Goal: Task Accomplishment & Management: Manage account settings

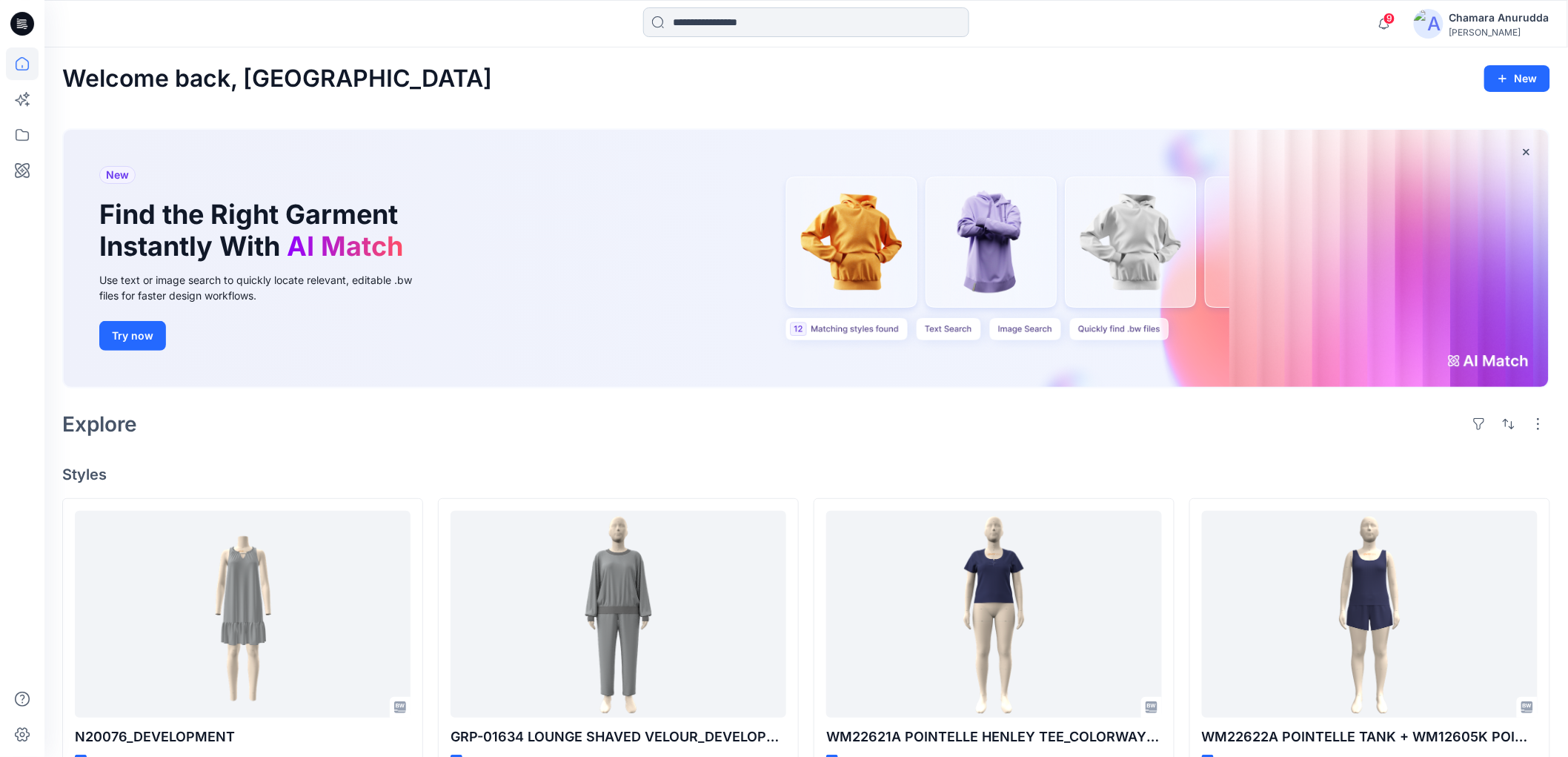
click at [826, 18] on input at bounding box center [805, 22] width 326 height 29
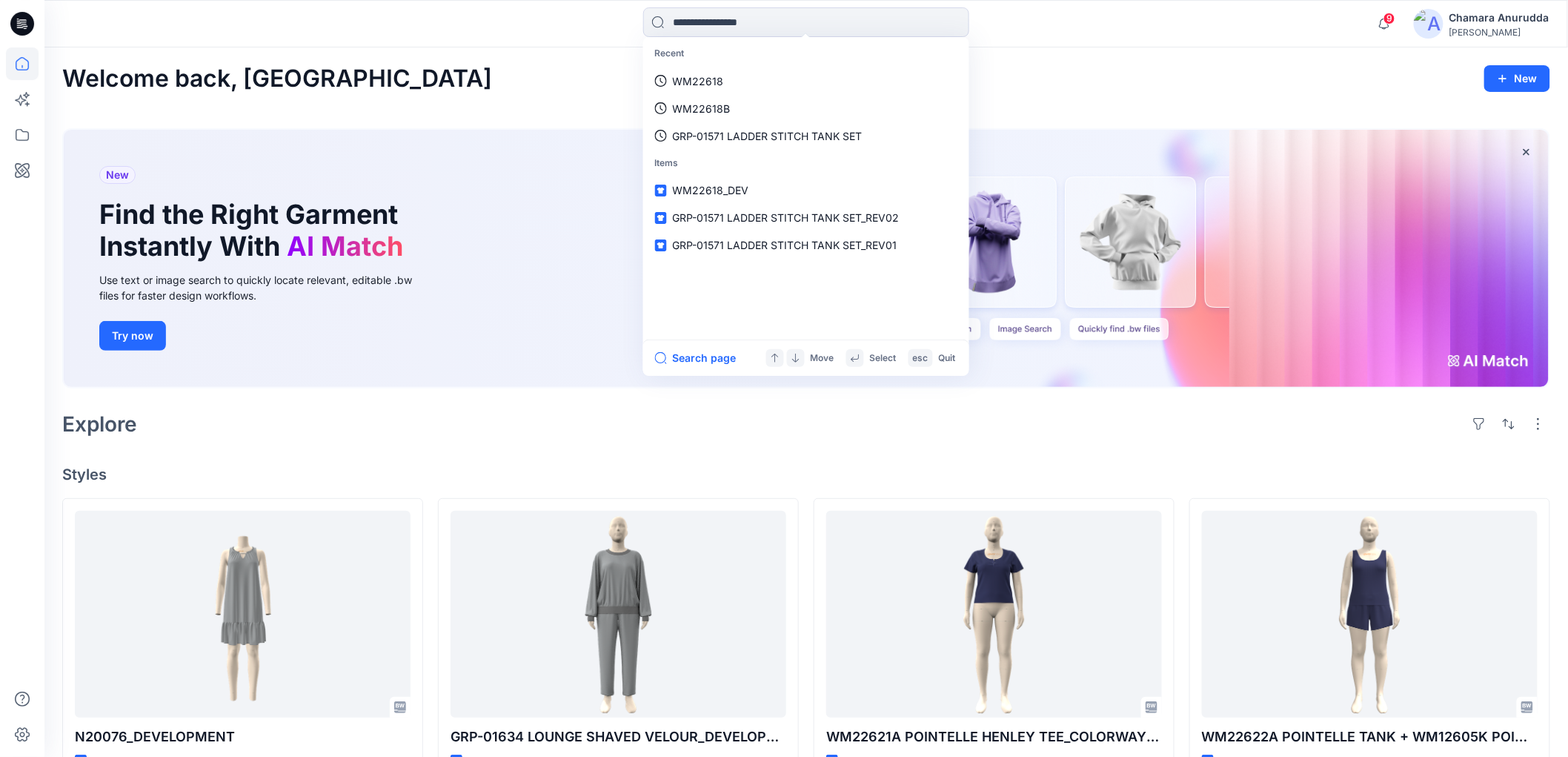
paste input "**********"
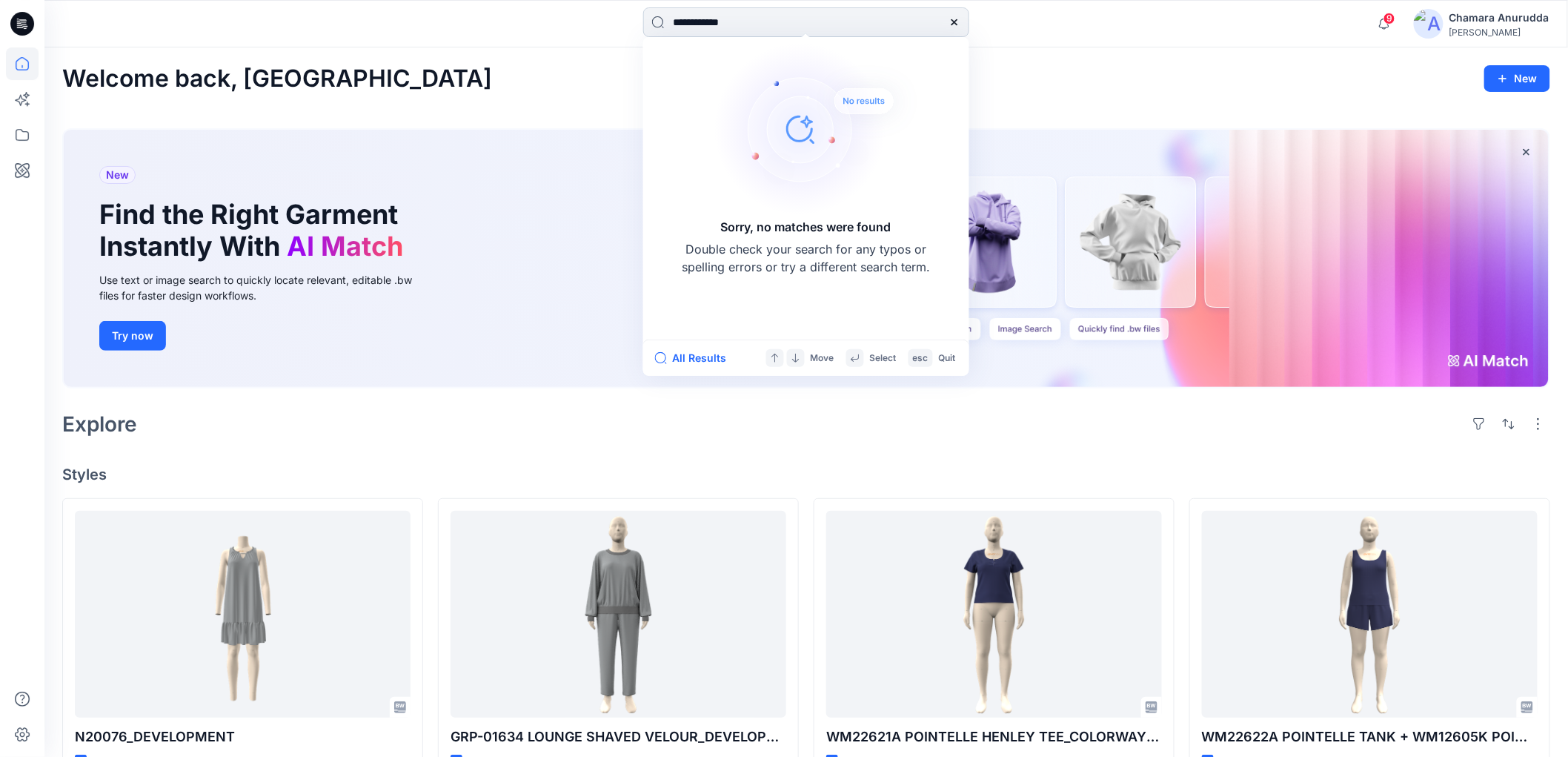
click at [729, 19] on input "**********" at bounding box center [805, 22] width 326 height 29
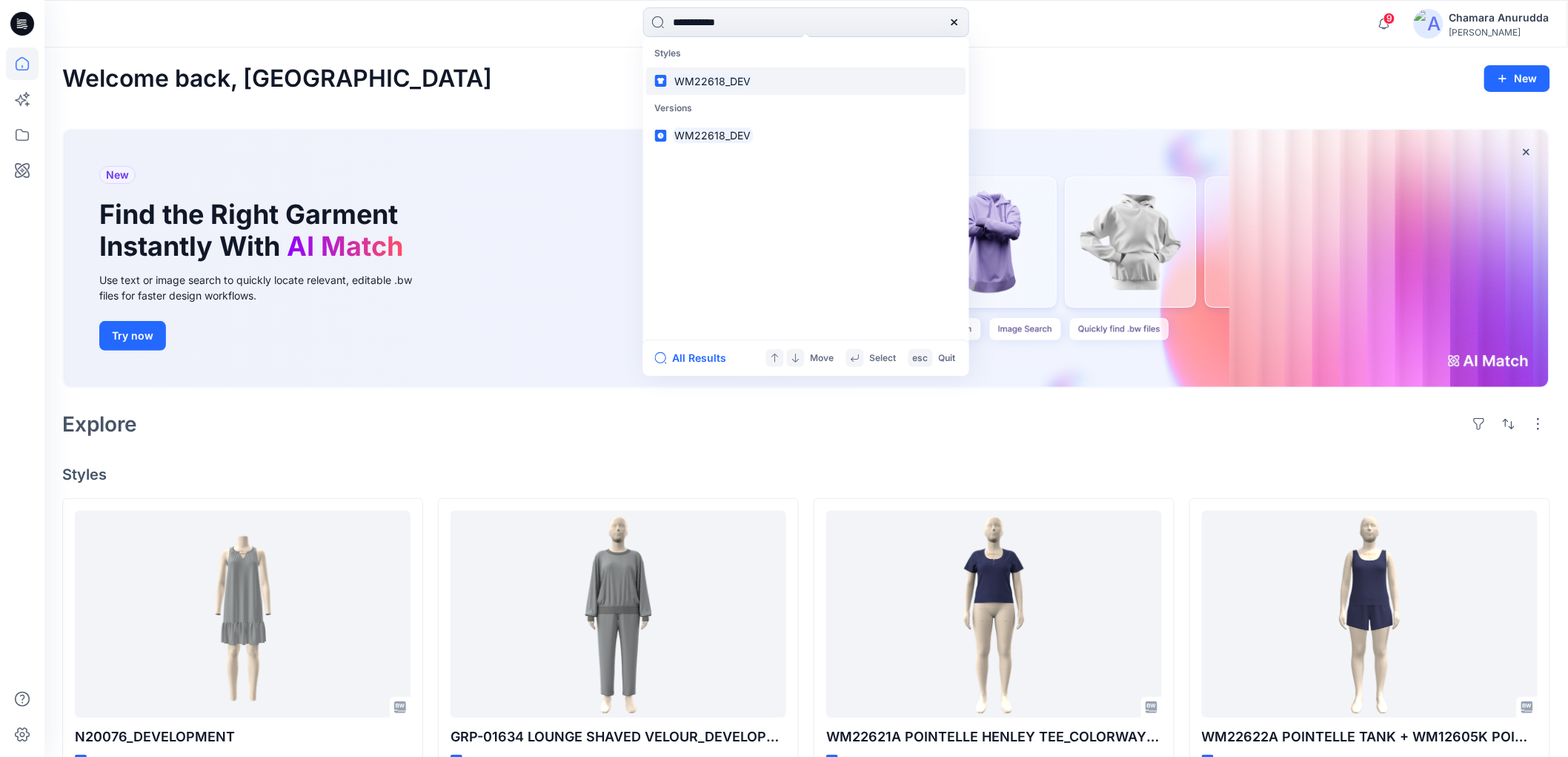
type input "**********"
click at [738, 70] on link "WM22618_DEV" at bounding box center [806, 80] width 320 height 28
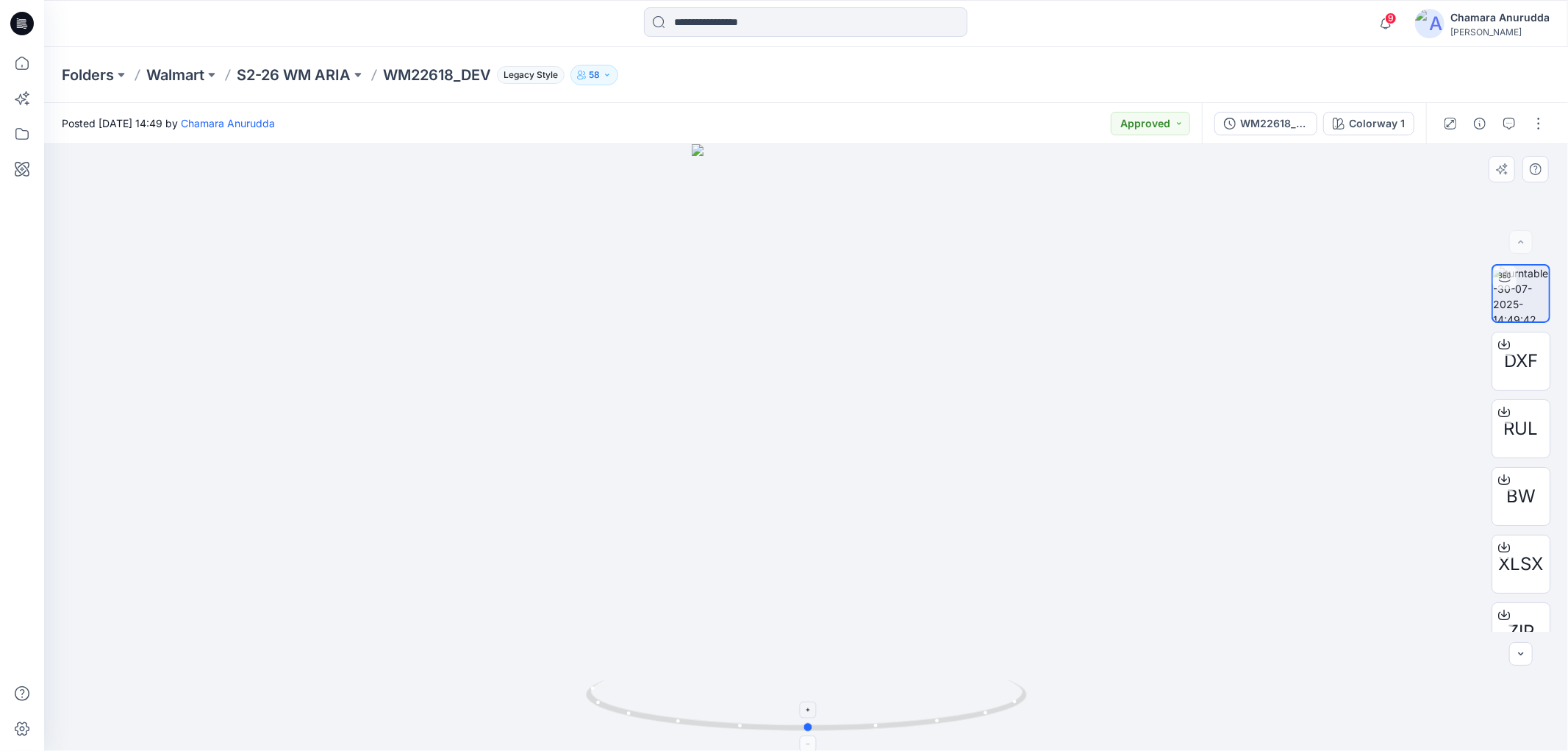
drag, startPoint x: 964, startPoint y: 717, endPoint x: 982, endPoint y: 694, distance: 29.2
click at [982, 694] on icon at bounding box center [808, 707] width 445 height 55
drag, startPoint x: 966, startPoint y: 725, endPoint x: 783, endPoint y: 729, distance: 183.0
click at [783, 729] on icon at bounding box center [808, 707] width 445 height 55
drag, startPoint x: 913, startPoint y: 718, endPoint x: 707, endPoint y: 688, distance: 208.2
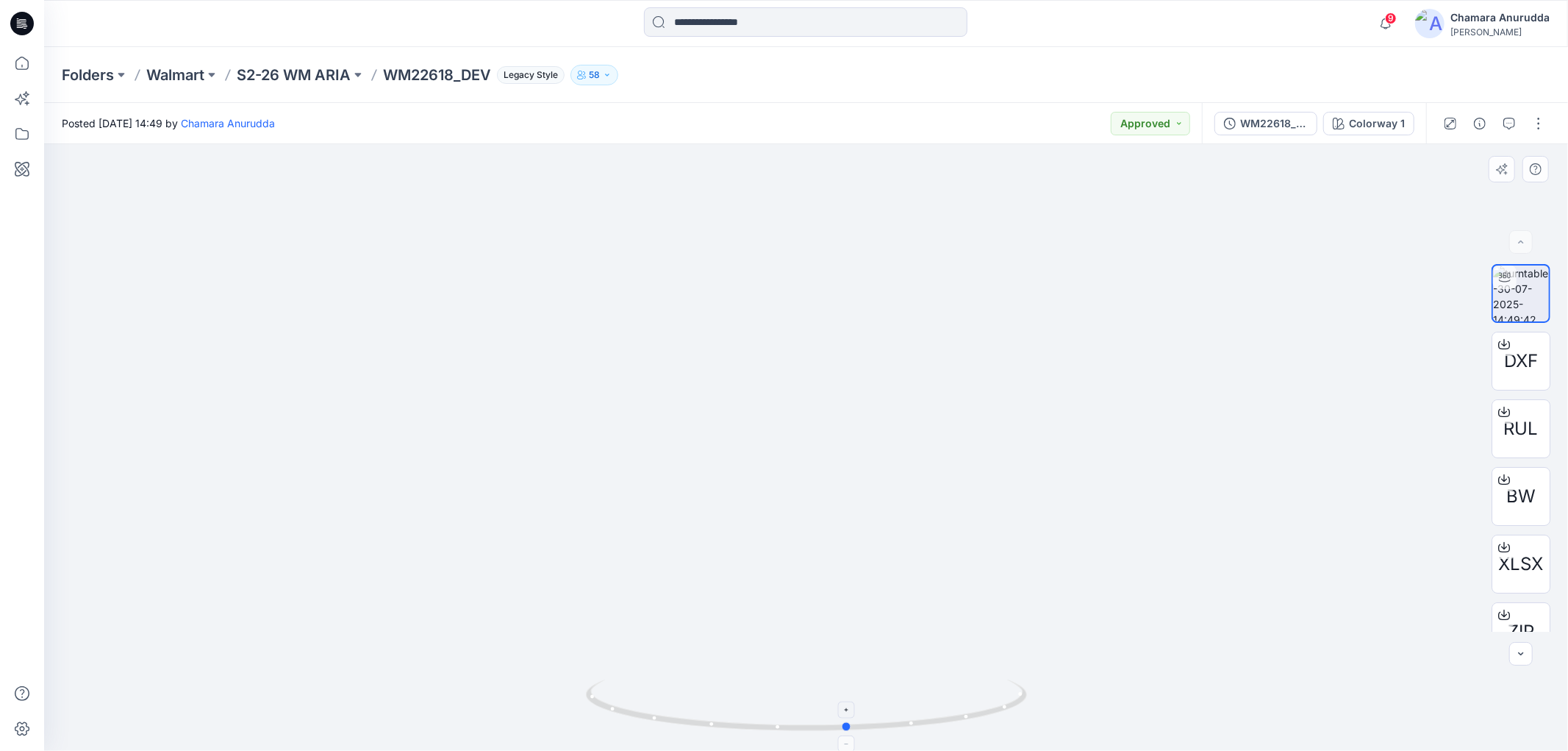
click at [707, 688] on icon at bounding box center [808, 707] width 445 height 55
drag, startPoint x: 775, startPoint y: 487, endPoint x: 767, endPoint y: 519, distance: 33.0
click at [767, 519] on img at bounding box center [806, 364] width 542 height 774
drag, startPoint x: 238, startPoint y: 72, endPoint x: 349, endPoint y: 81, distance: 111.4
click at [349, 81] on div "Folders Walmart S2-26 WM ARIA WM22618_DEV Legacy Style 58" at bounding box center [748, 75] width 1373 height 21
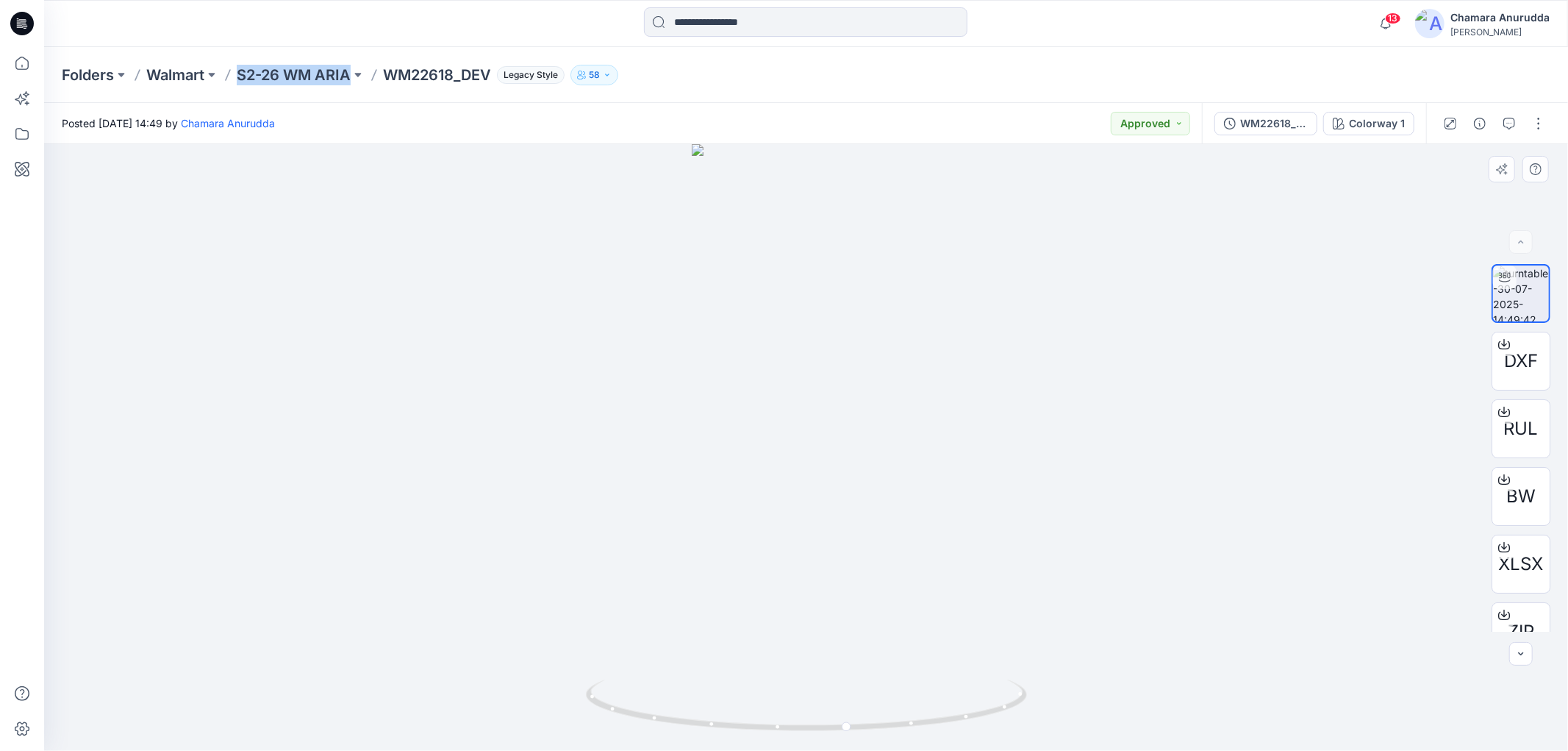
copy p "S2-26 WM ARIA"
click at [317, 75] on p "S2-26 WM ARIA" at bounding box center [293, 75] width 114 height 21
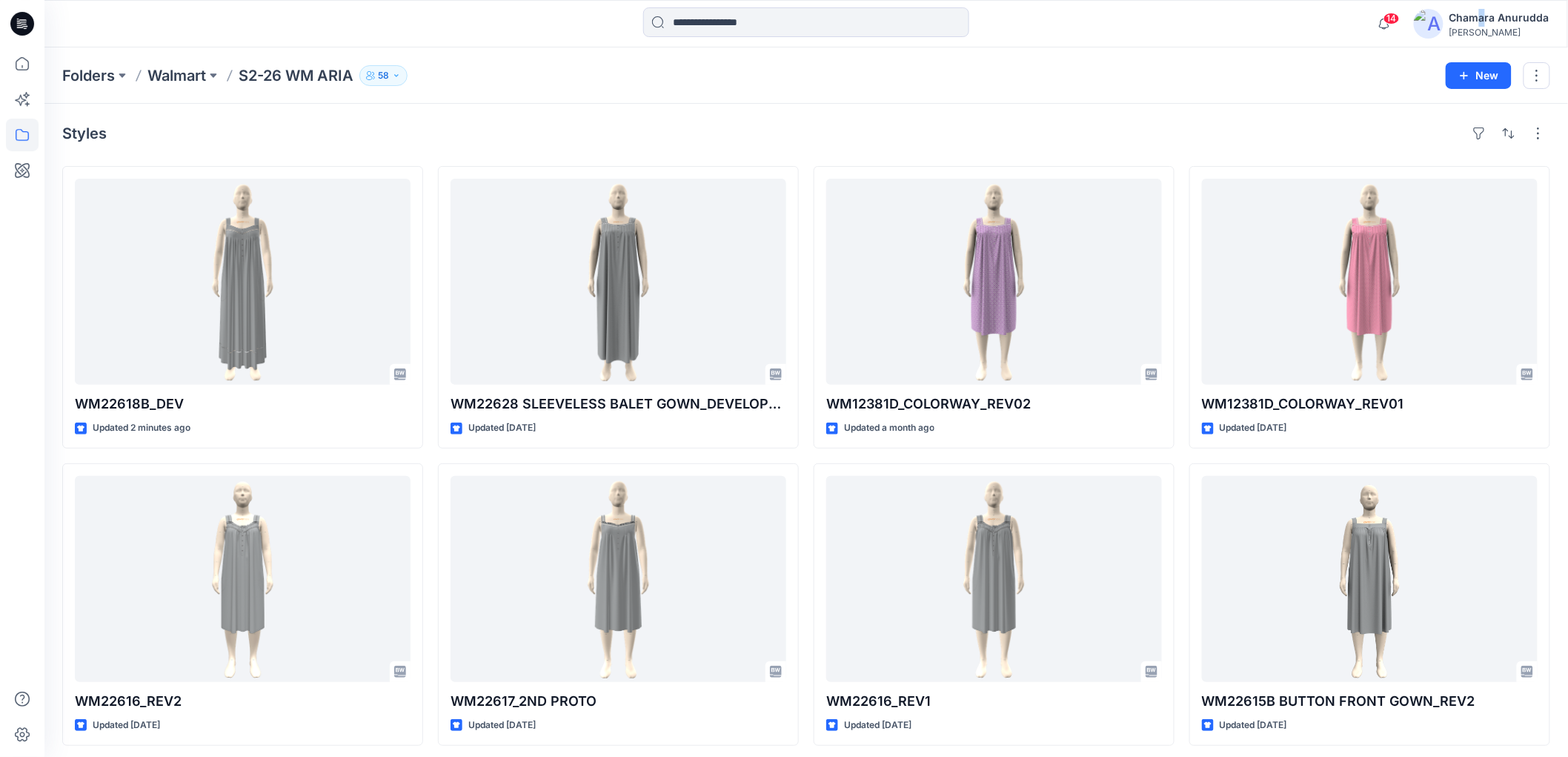
click at [1483, 18] on div "Chamara Anurudda" at bounding box center [1498, 18] width 100 height 18
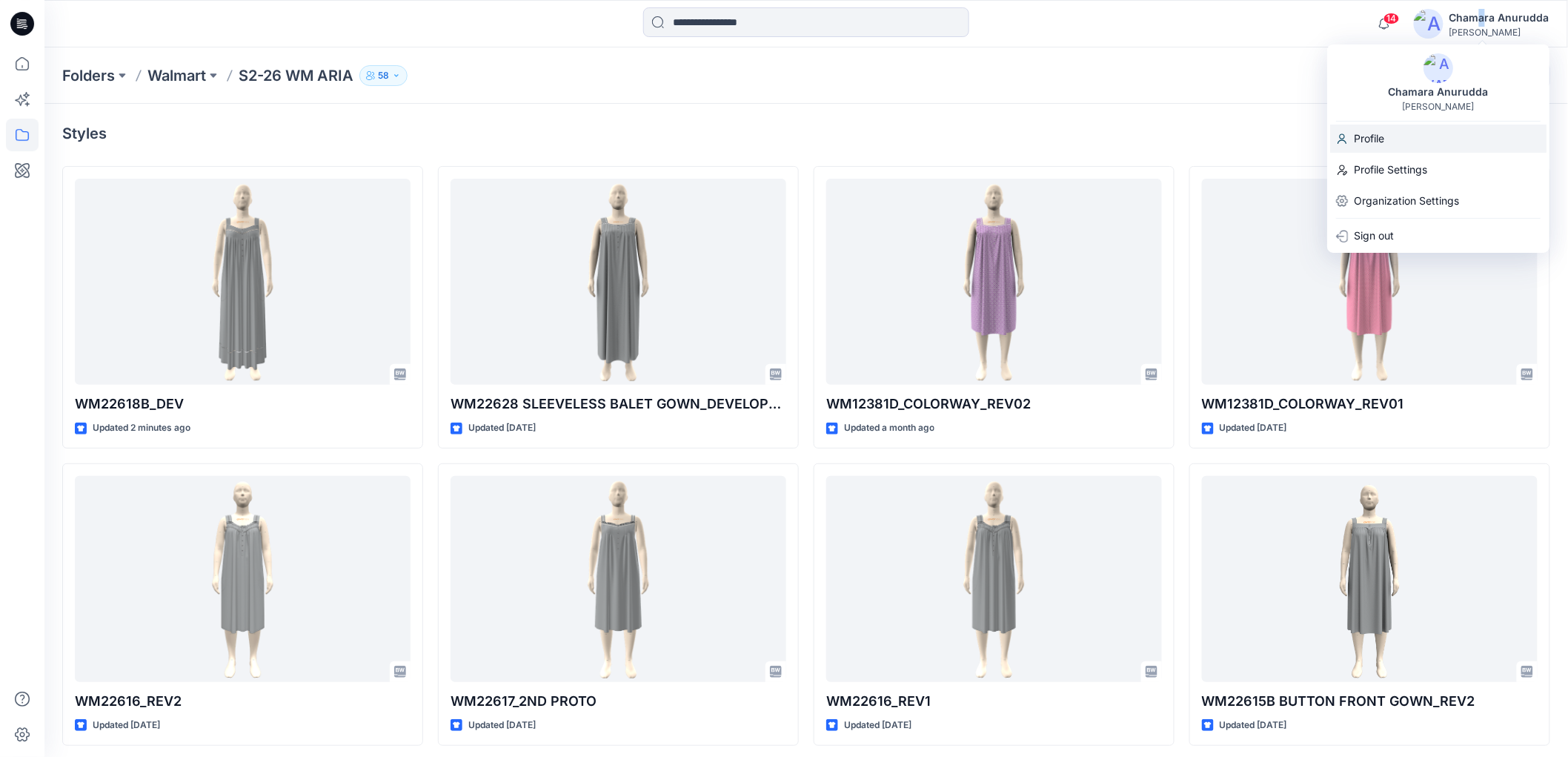
click at [1378, 149] on p "Profile" at bounding box center [1369, 139] width 30 height 29
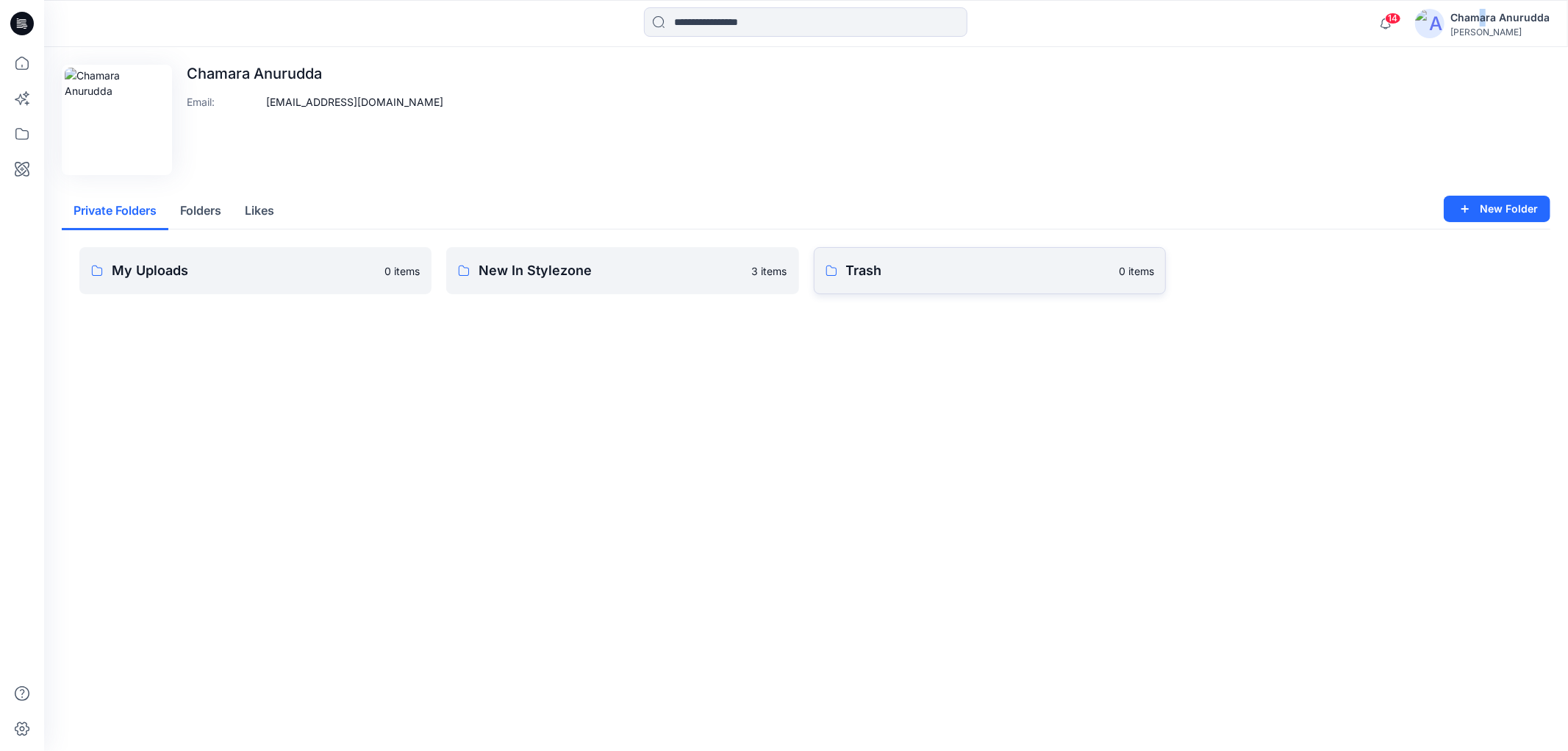
click at [949, 275] on p "Trash" at bounding box center [978, 270] width 264 height 21
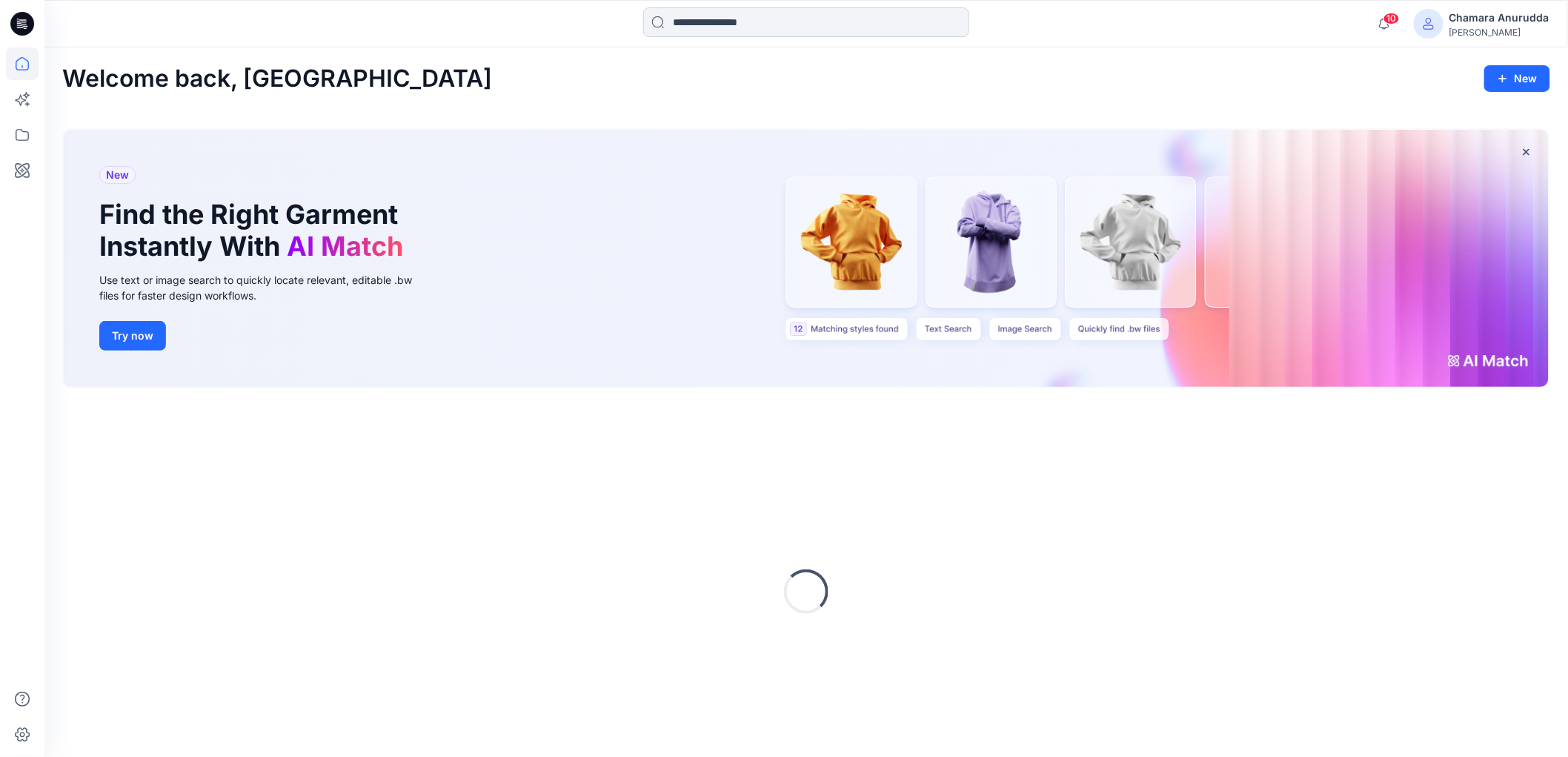
click at [717, 29] on input at bounding box center [805, 22] width 326 height 29
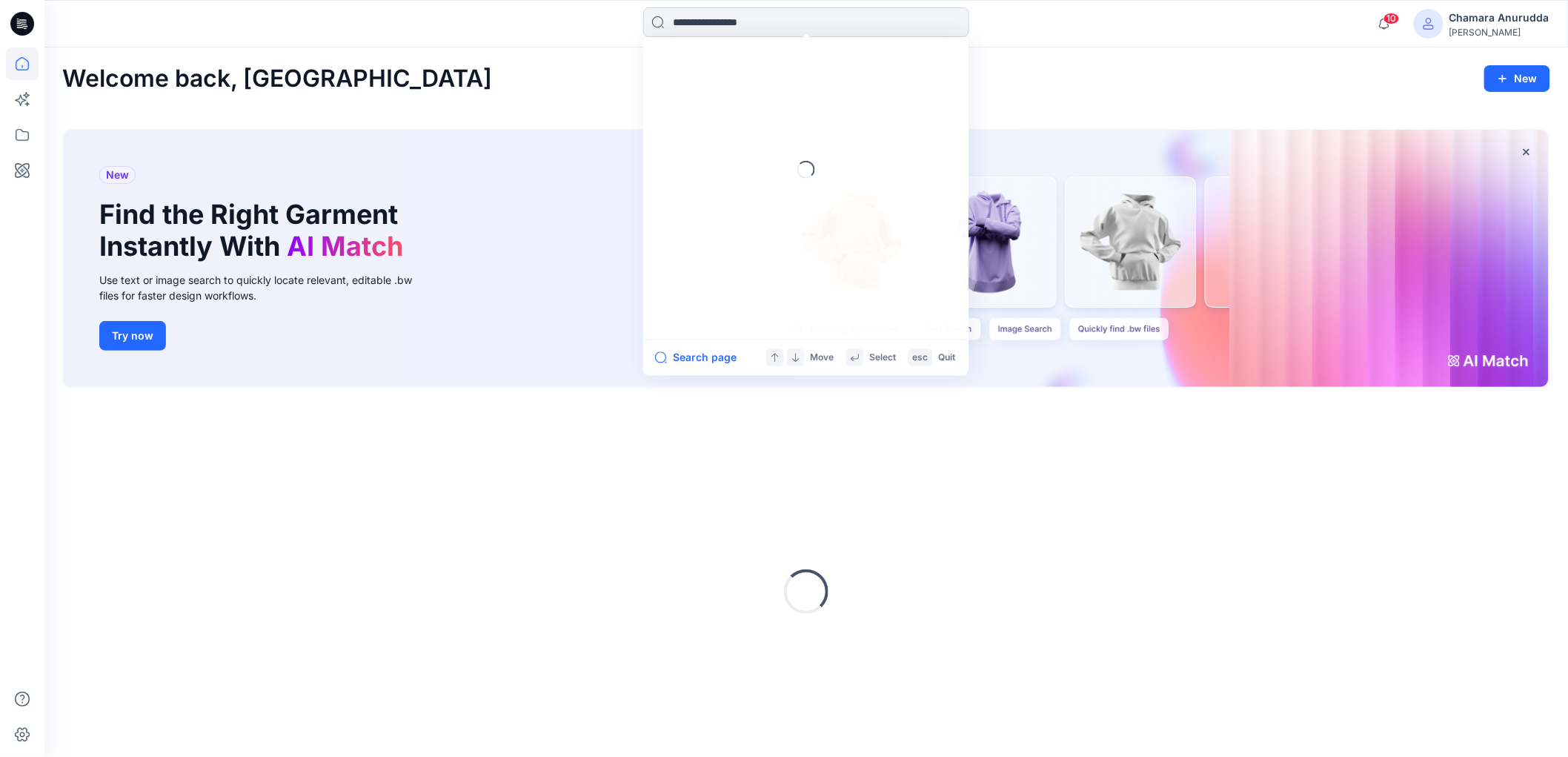
paste input "**********"
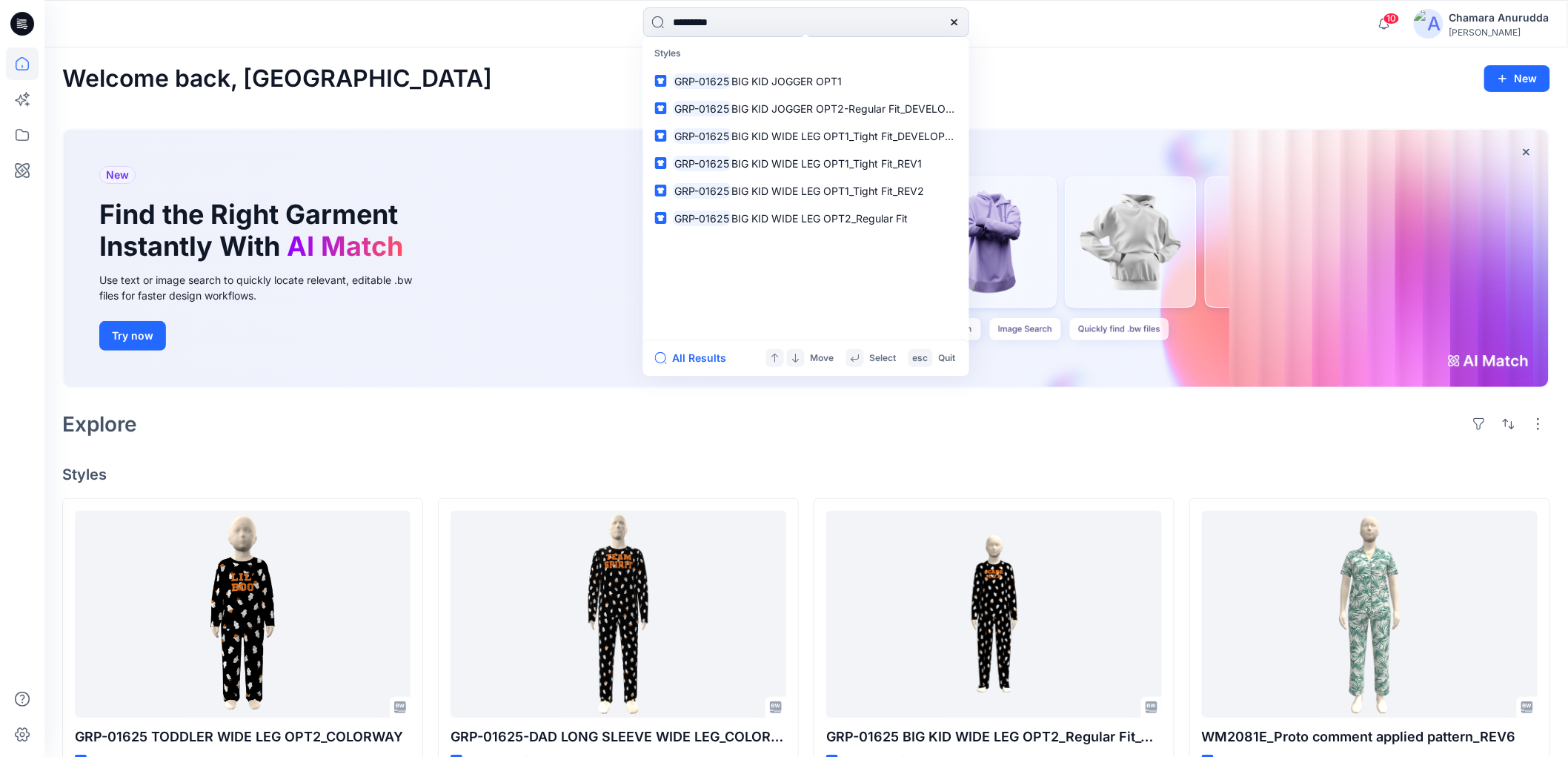
drag, startPoint x: 726, startPoint y: 16, endPoint x: 443, endPoint y: 54, distance: 285.5
click at [444, 54] on div "********* Styles GRP-01625 BIG KID JOGGER OPT1 GRP-01625 BIG KID JOGGER OPT2-Re…" at bounding box center [784, 723] width 1568 height 1446
paste input "**********"
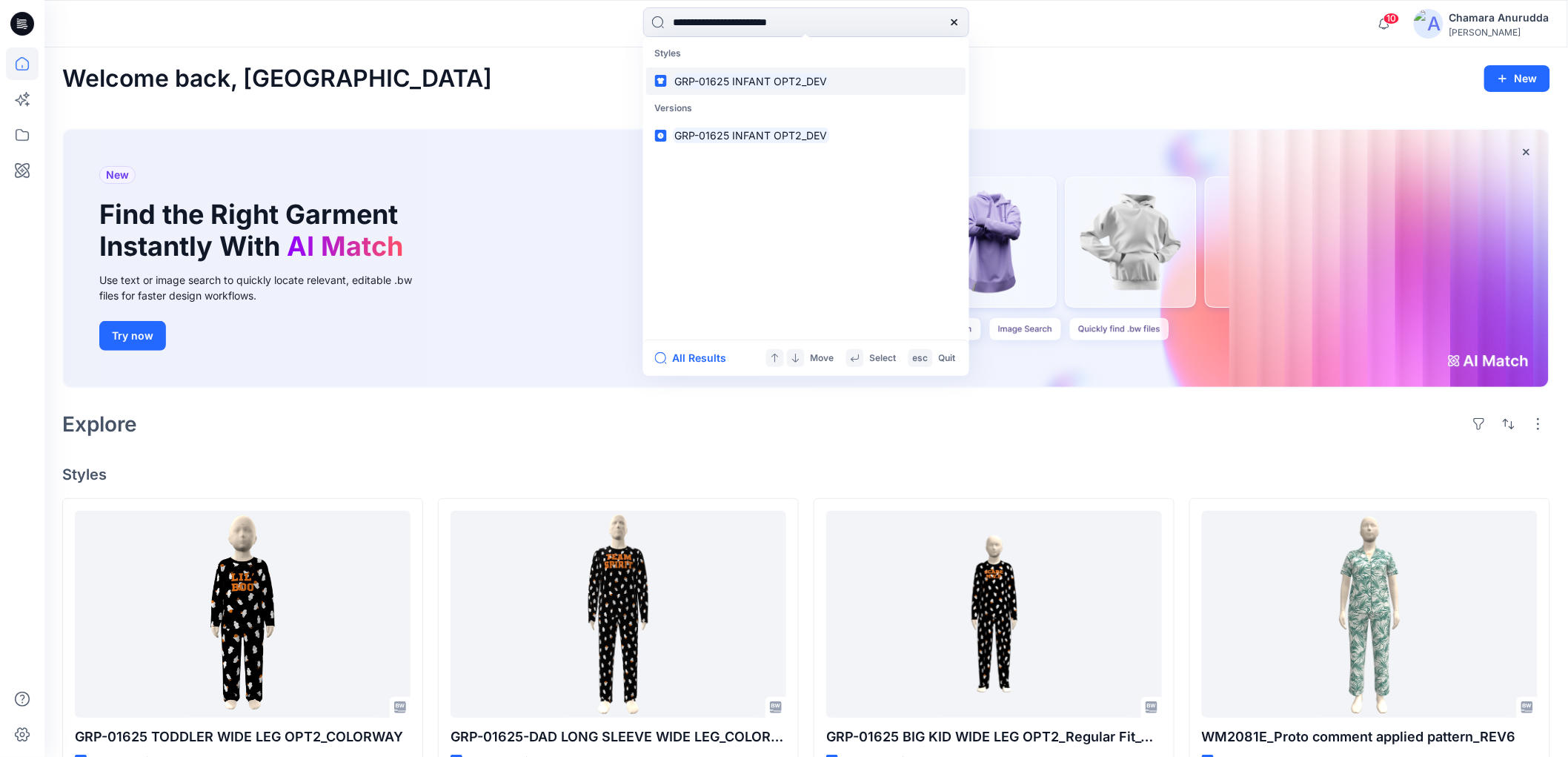
type input "**********"
click at [775, 77] on mark "GRP-01625 INFANT OPT2_DEV" at bounding box center [751, 81] width 157 height 17
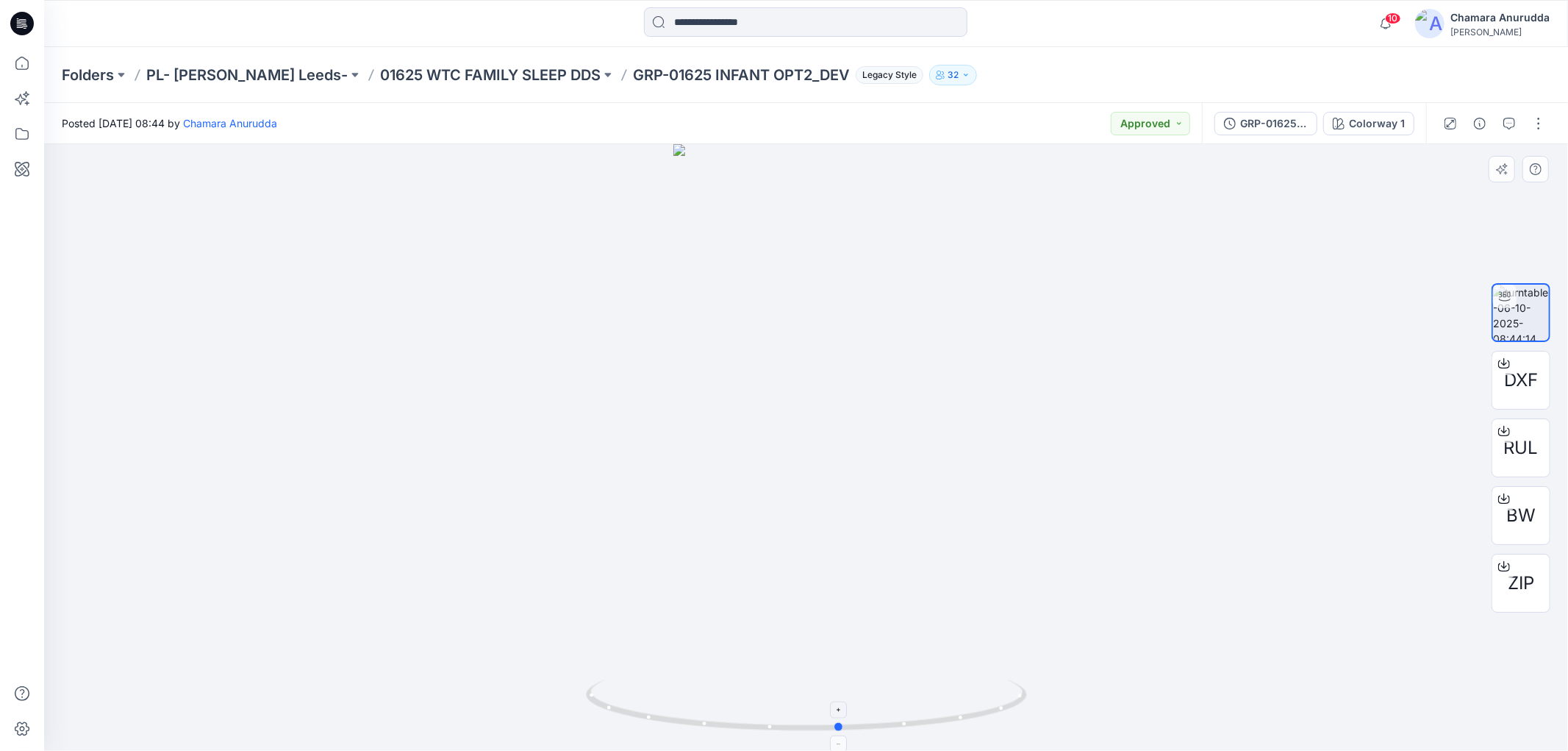
drag, startPoint x: 890, startPoint y: 739, endPoint x: 941, endPoint y: 699, distance: 64.8
click at [941, 699] on div at bounding box center [806, 447] width 1524 height 606
drag, startPoint x: 313, startPoint y: 76, endPoint x: 585, endPoint y: 72, distance: 272.0
click at [585, 72] on div "Folders PL- Richards Leeds- 01625 WTC FAMILY SLEEP DDS GRP-01625 INFANT OPT2_DE…" at bounding box center [748, 75] width 1373 height 21
copy div "01625 WTC FAMILY SLEEP DDS G"
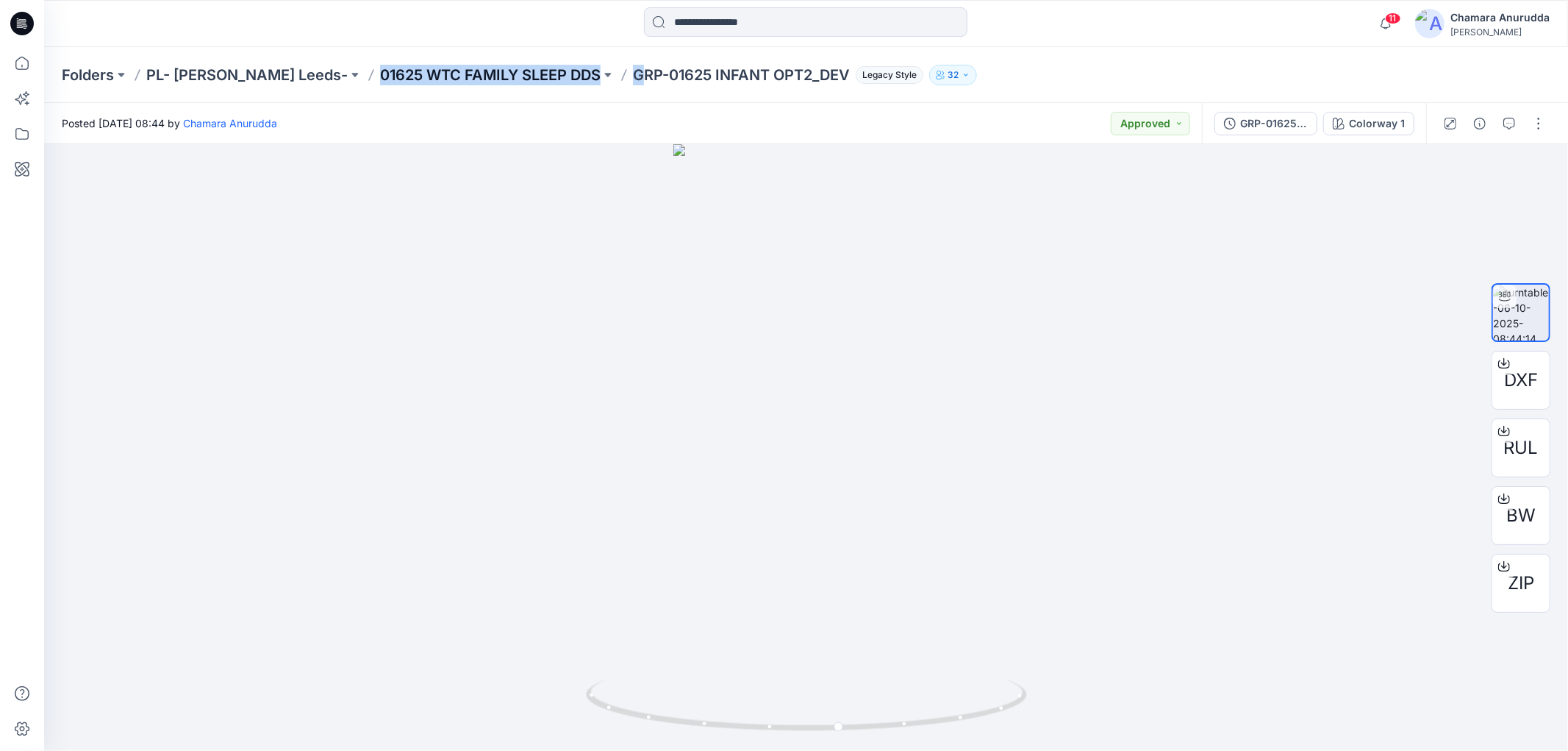
copy div "01625 WTC FAMILY SLEEP DDS G"
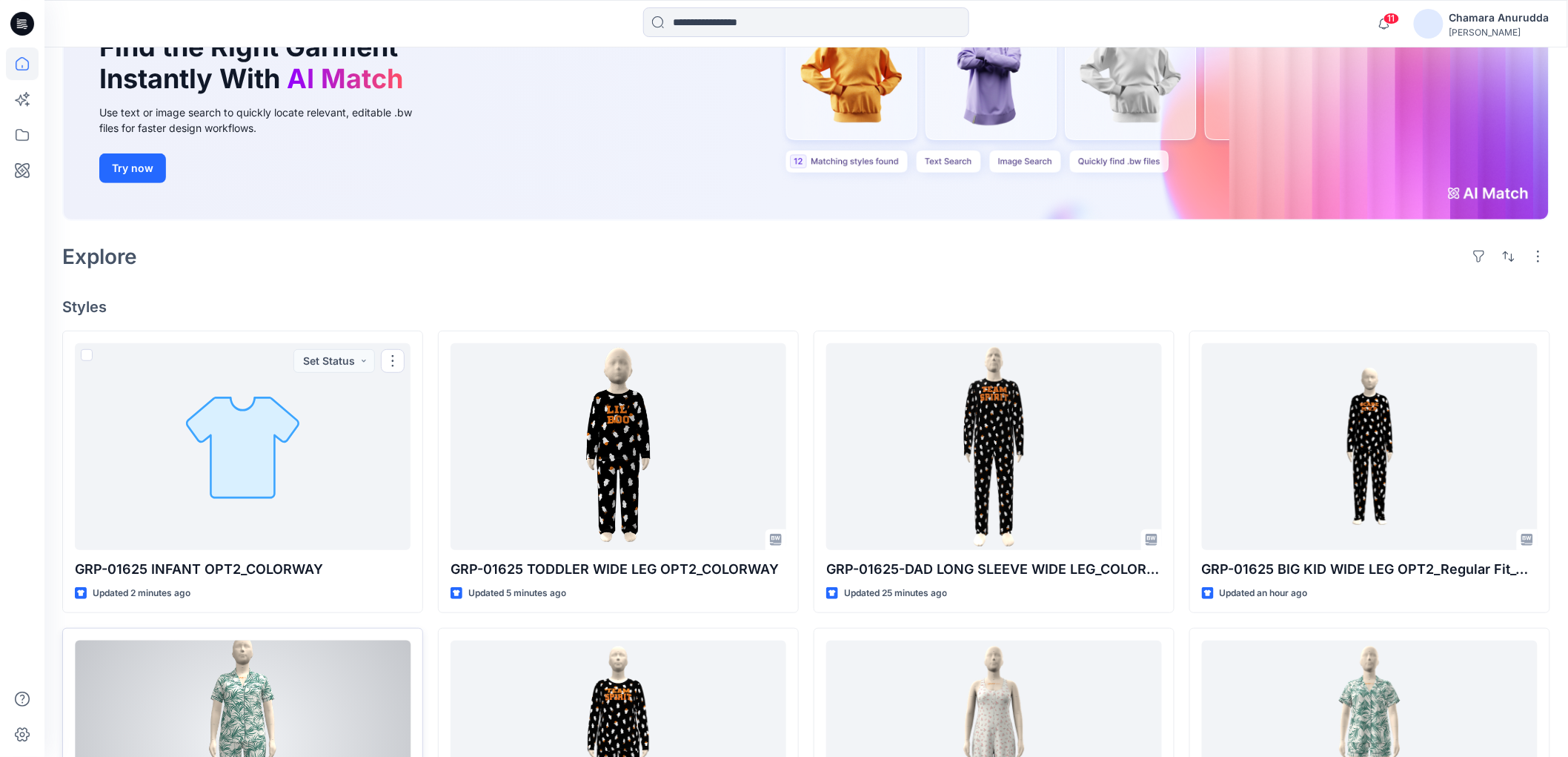
scroll to position [329, 0]
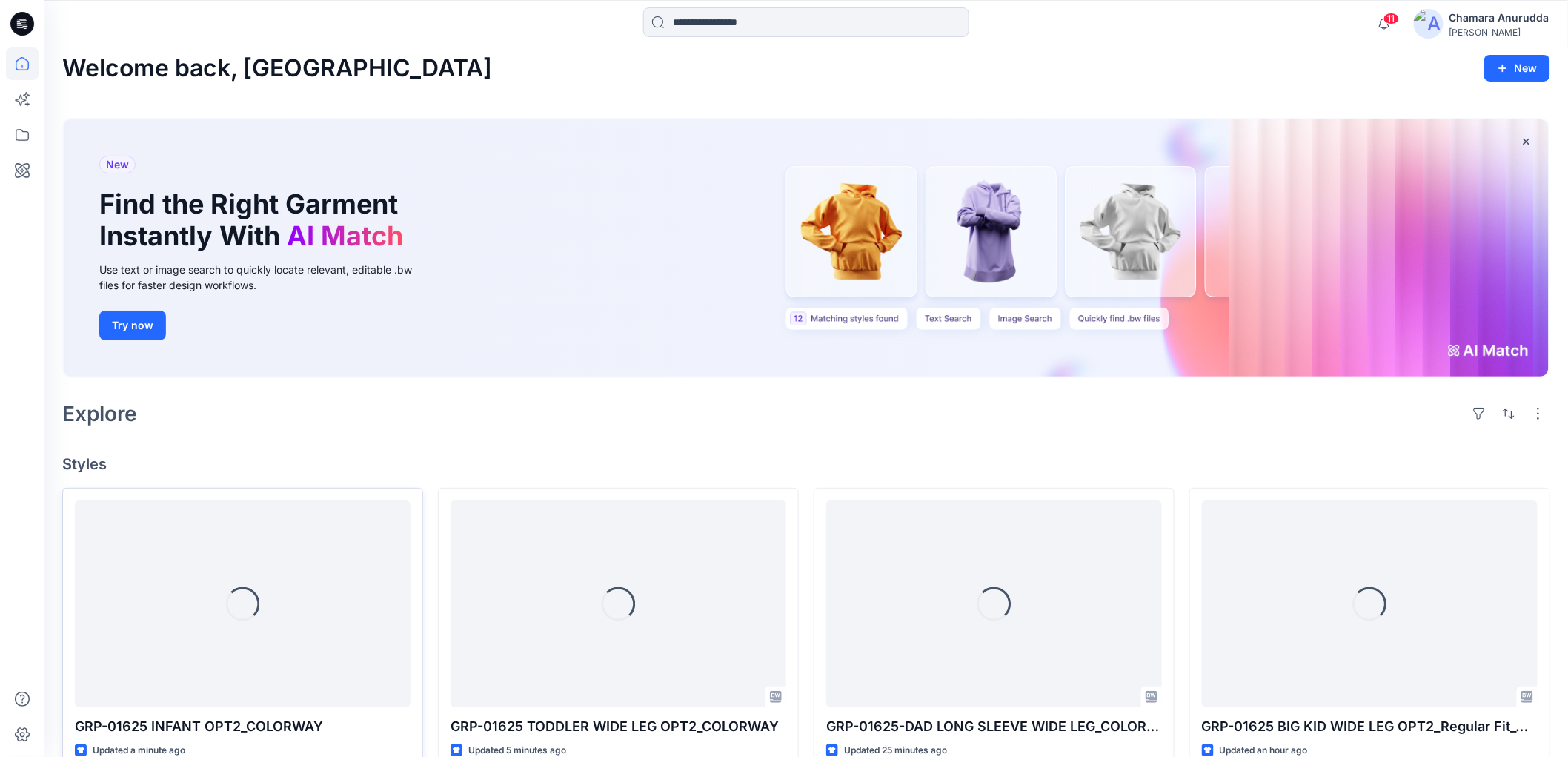
scroll to position [329, 0]
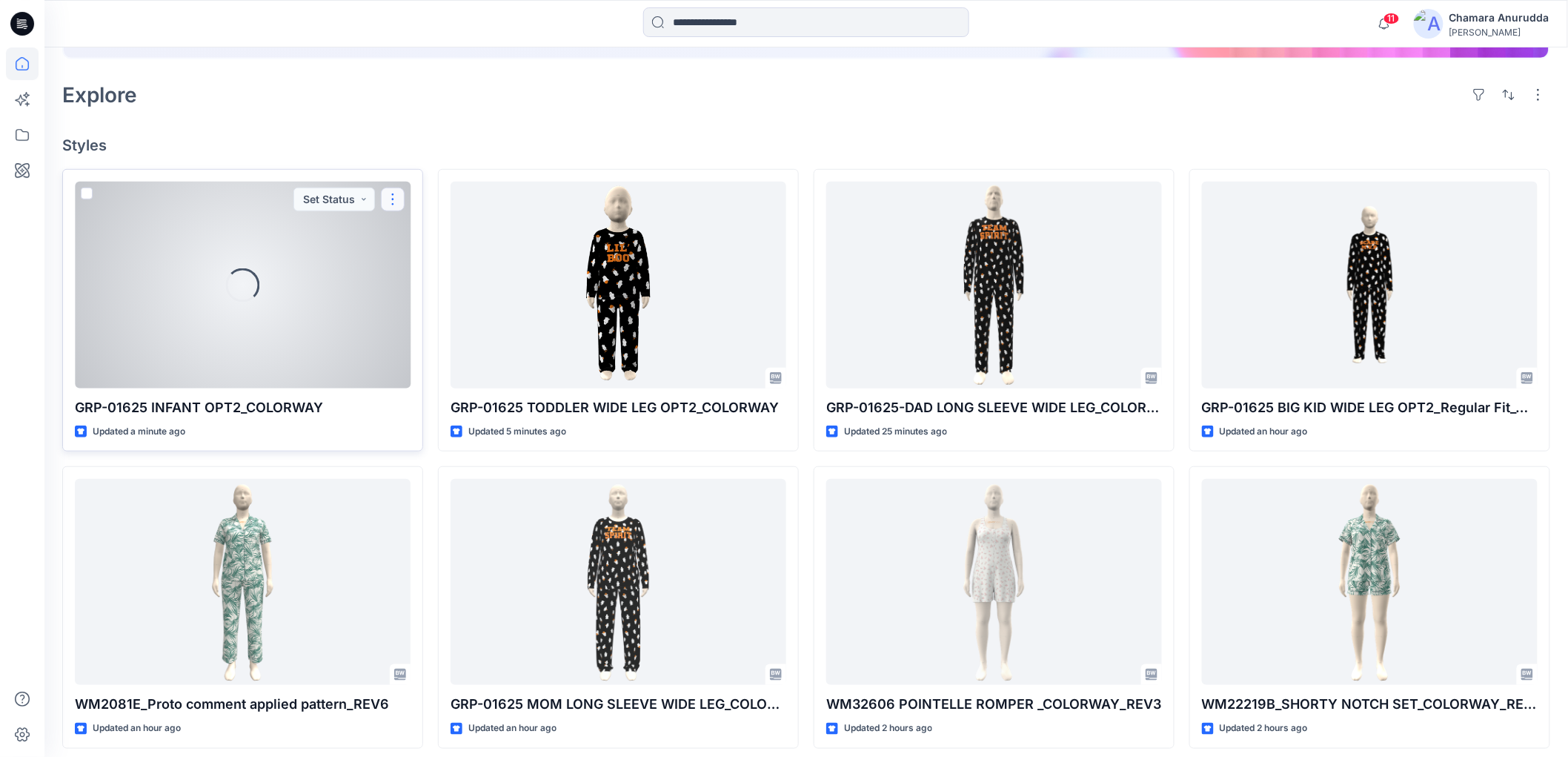
click at [403, 196] on button "button" at bounding box center [392, 200] width 23 height 23
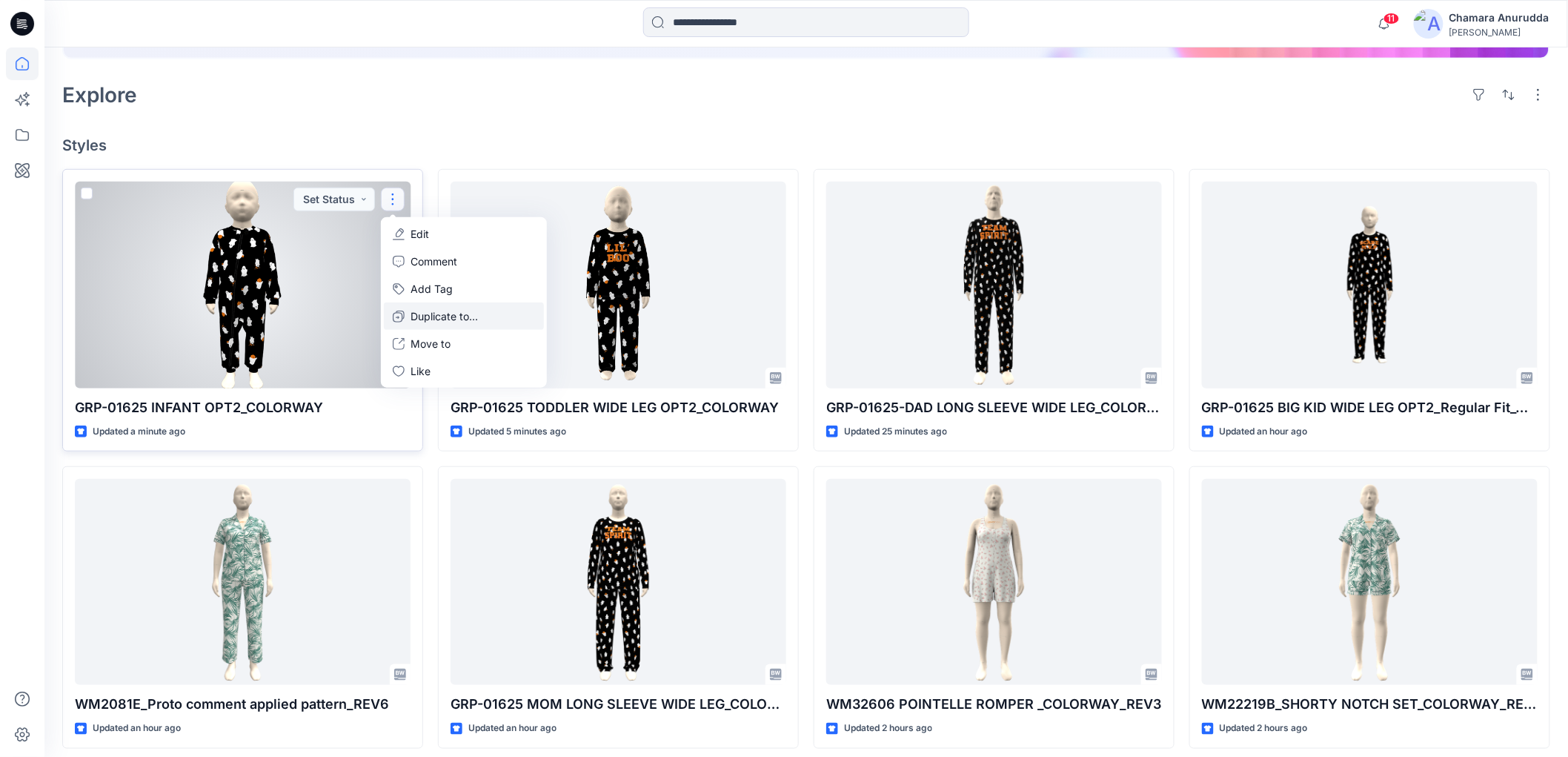
click at [446, 314] on p "Duplicate to..." at bounding box center [444, 316] width 67 height 16
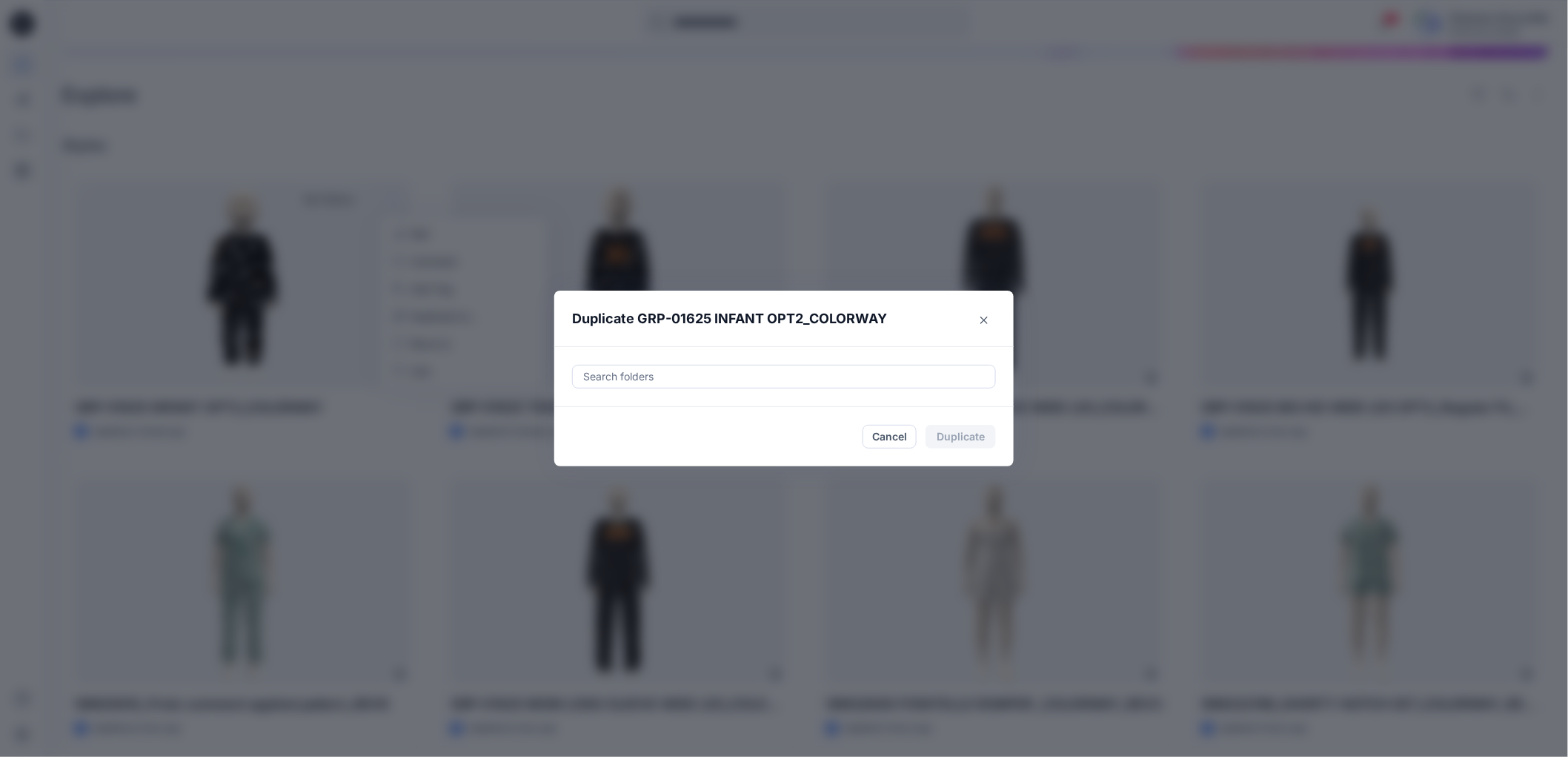
click at [669, 384] on div at bounding box center [784, 376] width 405 height 18
paste input "**********"
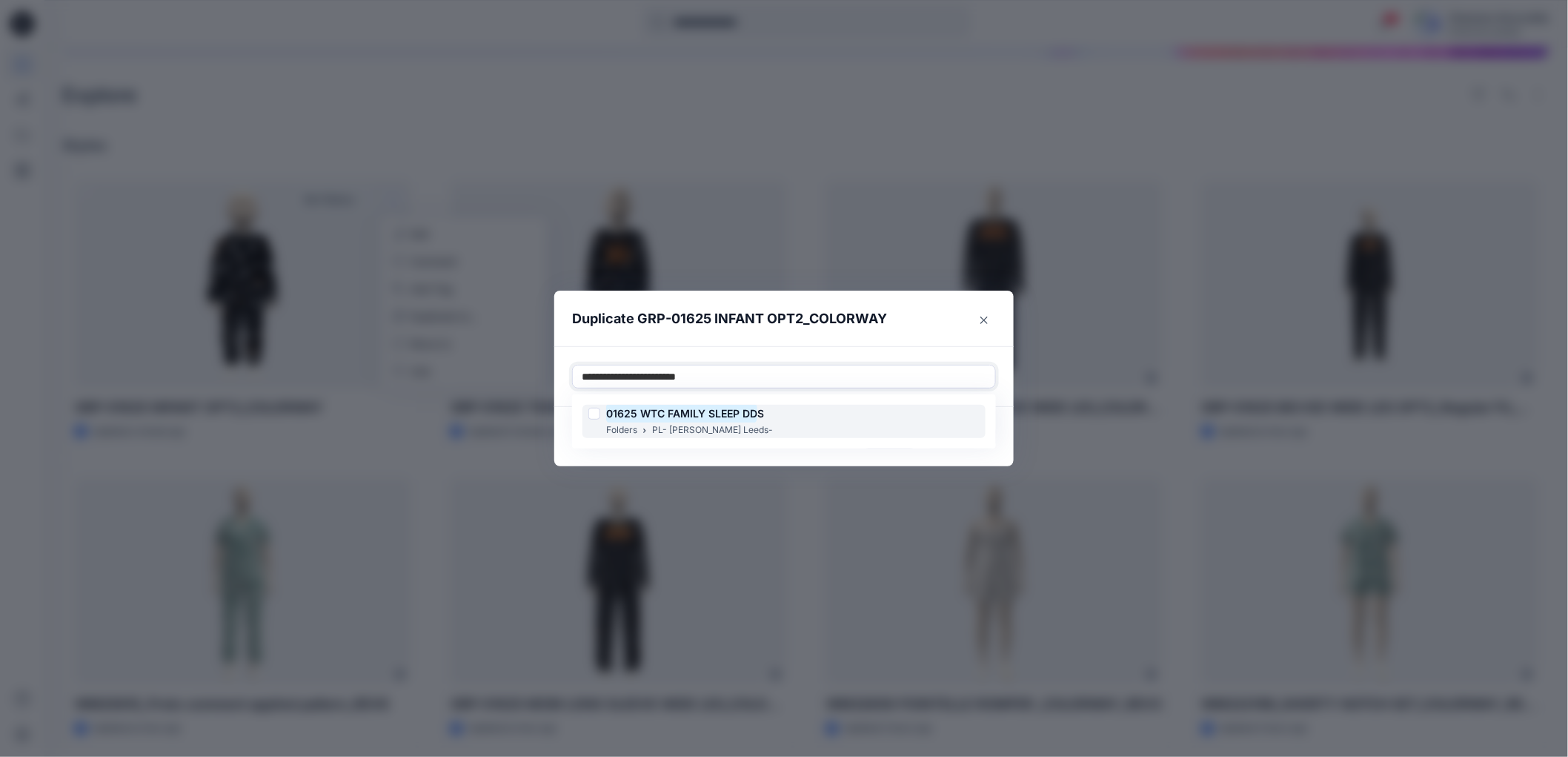
click at [722, 417] on mark "01625 WTC FAMILY SLEEP DD" at bounding box center [681, 413] width 151 height 20
type input "**********"
click at [850, 327] on p "Duplicate GRP-01625 INFANT OPT2_COLORWAY" at bounding box center [729, 319] width 315 height 21
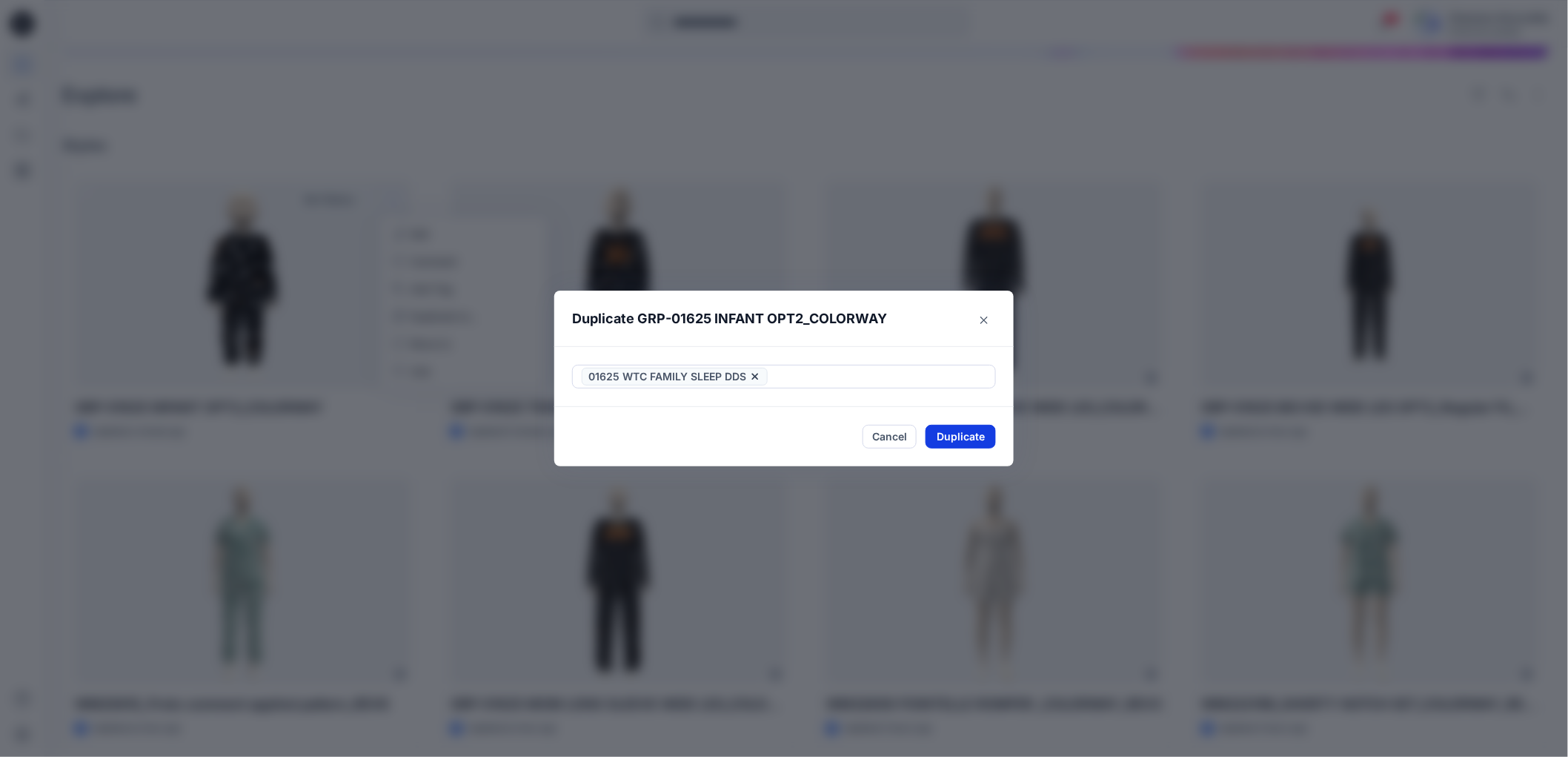
click at [982, 433] on button "Duplicate" at bounding box center [960, 437] width 70 height 23
click at [982, 438] on button "Close" at bounding box center [971, 437] width 48 height 23
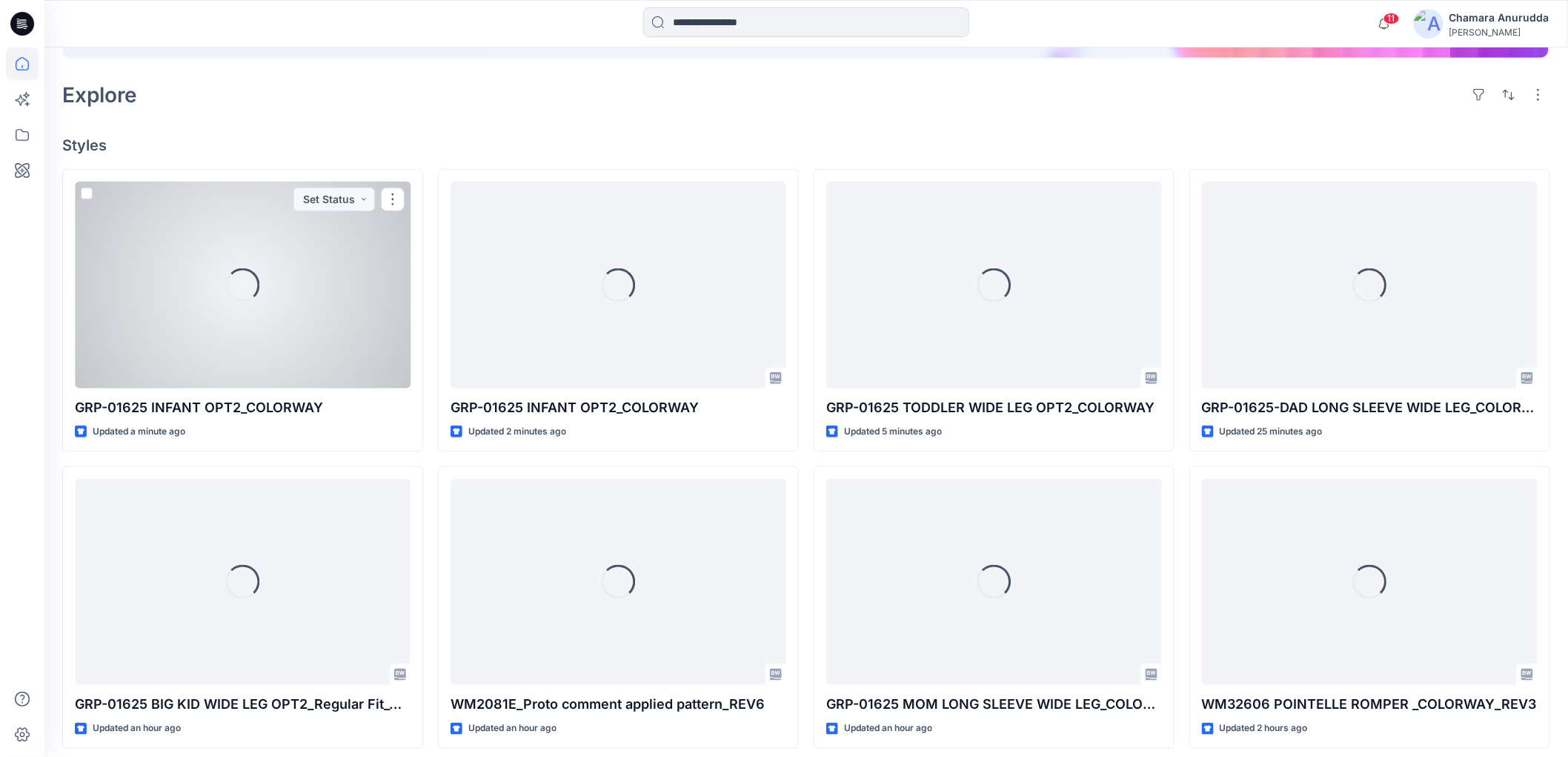
click at [280, 274] on div "Loading..." at bounding box center [242, 285] width 335 height 206
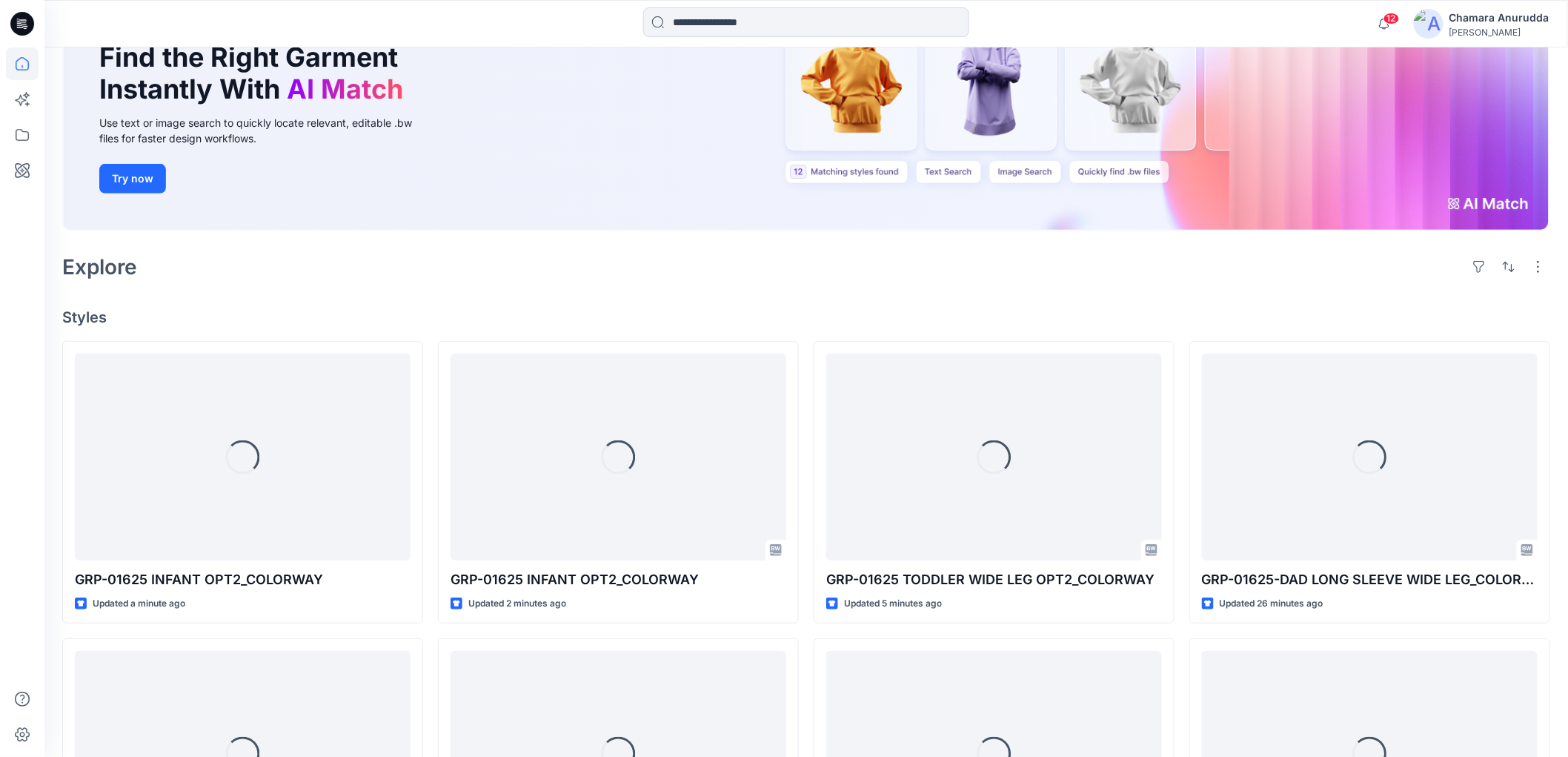
scroll to position [448, 0]
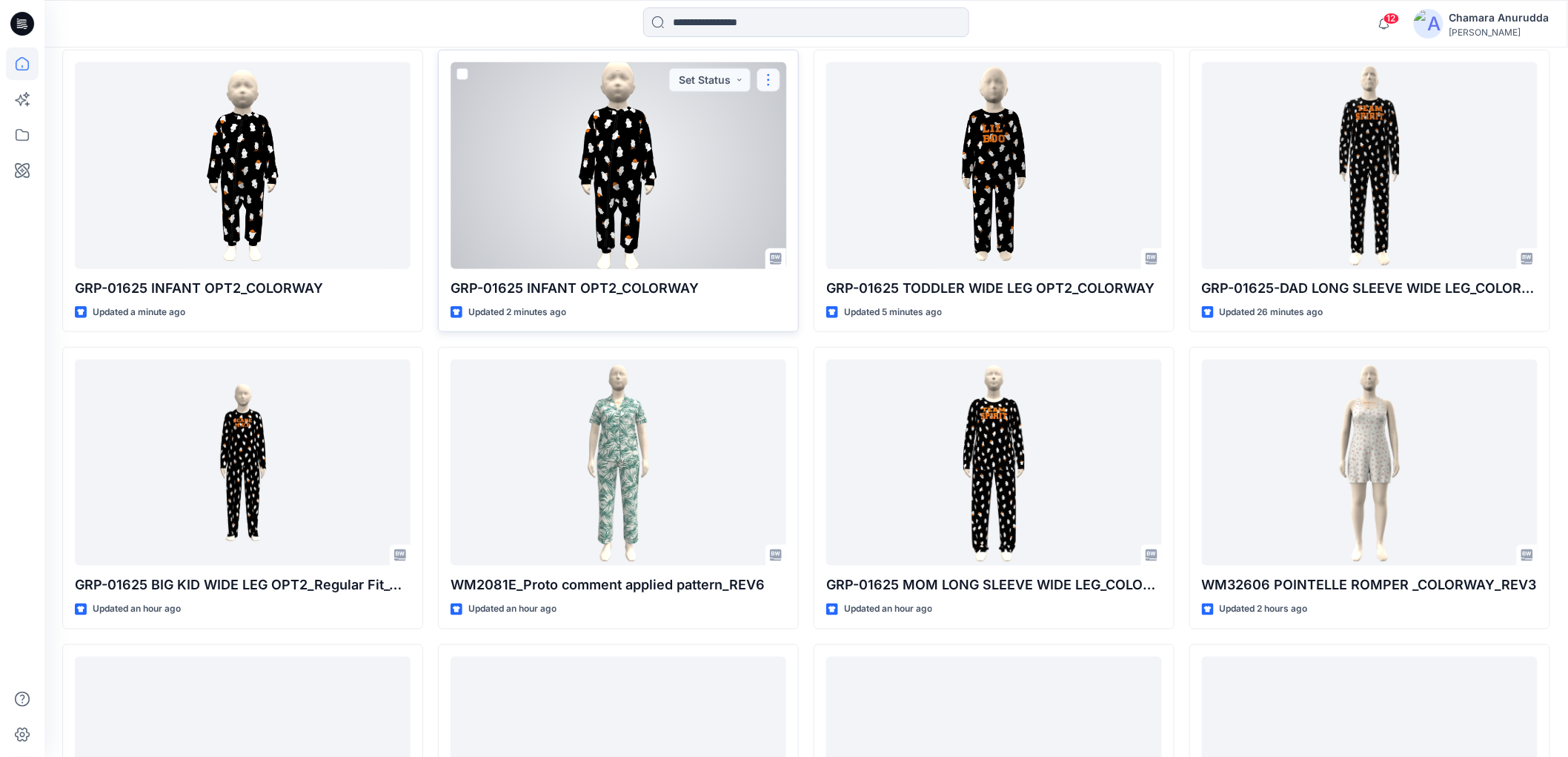
click at [774, 75] on button "button" at bounding box center [768, 80] width 23 height 23
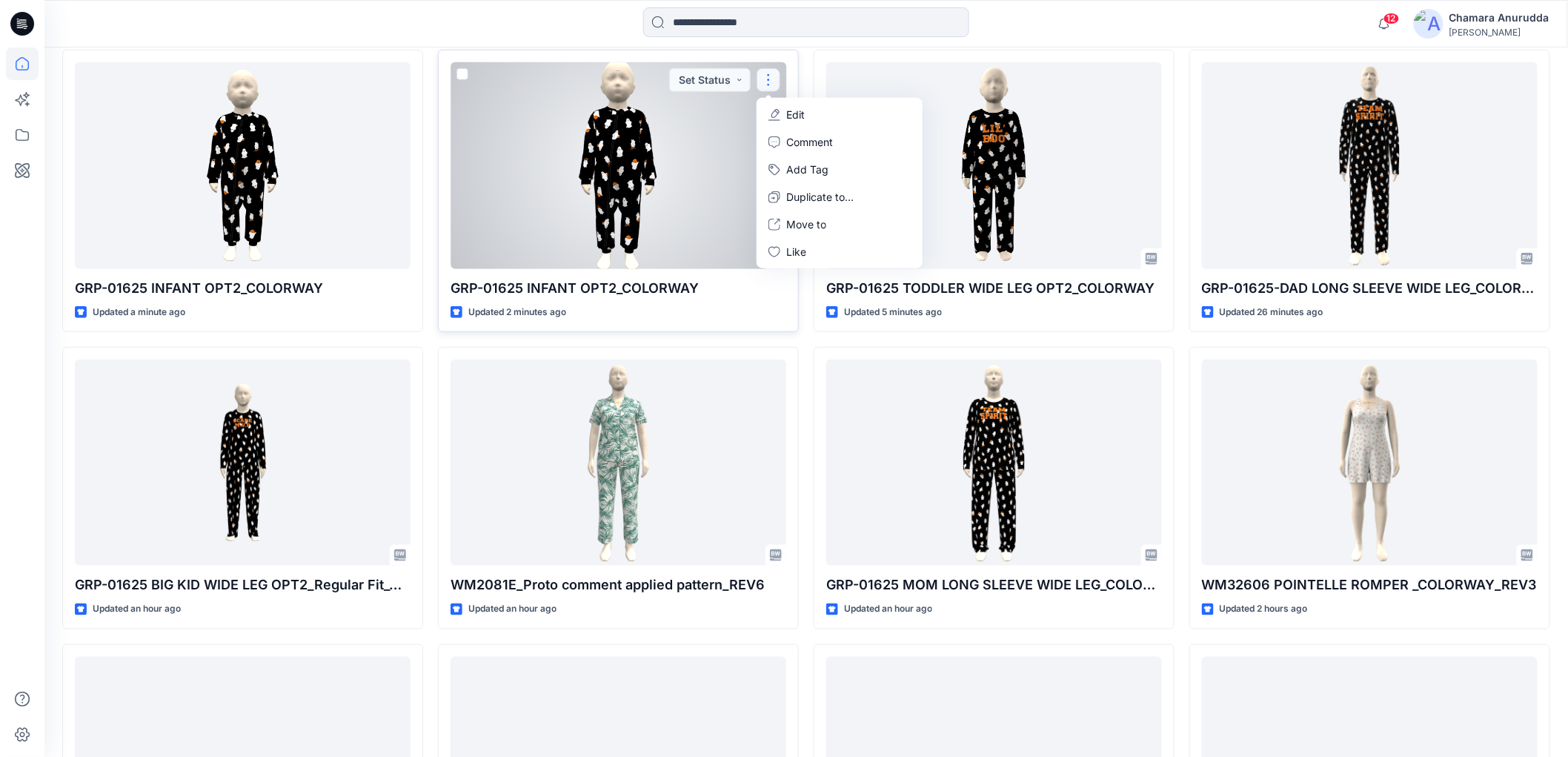
click at [767, 104] on button "Edit" at bounding box center [839, 114] width 160 height 28
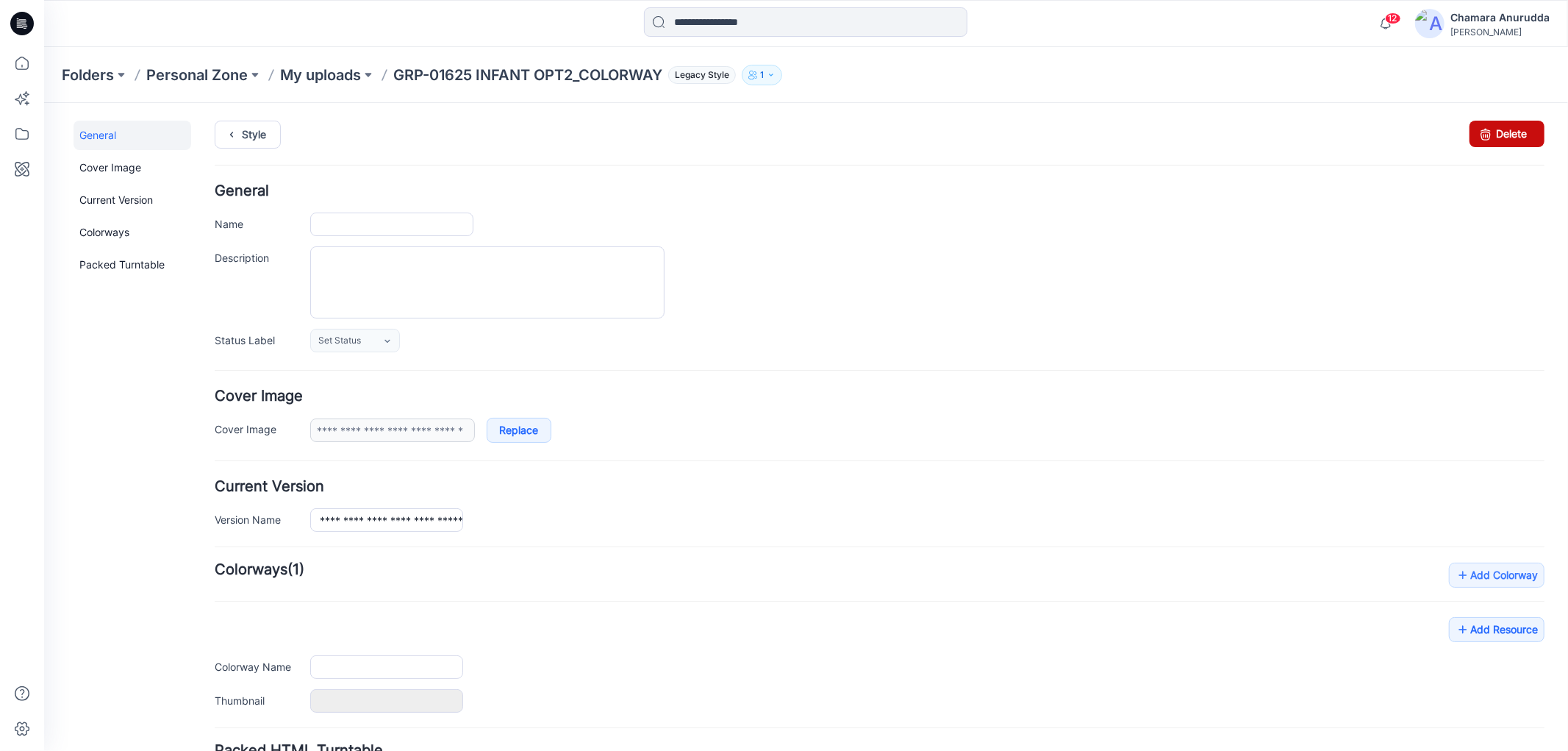
click at [1515, 142] on link "Delete" at bounding box center [1506, 133] width 75 height 27
type input "**********"
type input "******"
type input "**********"
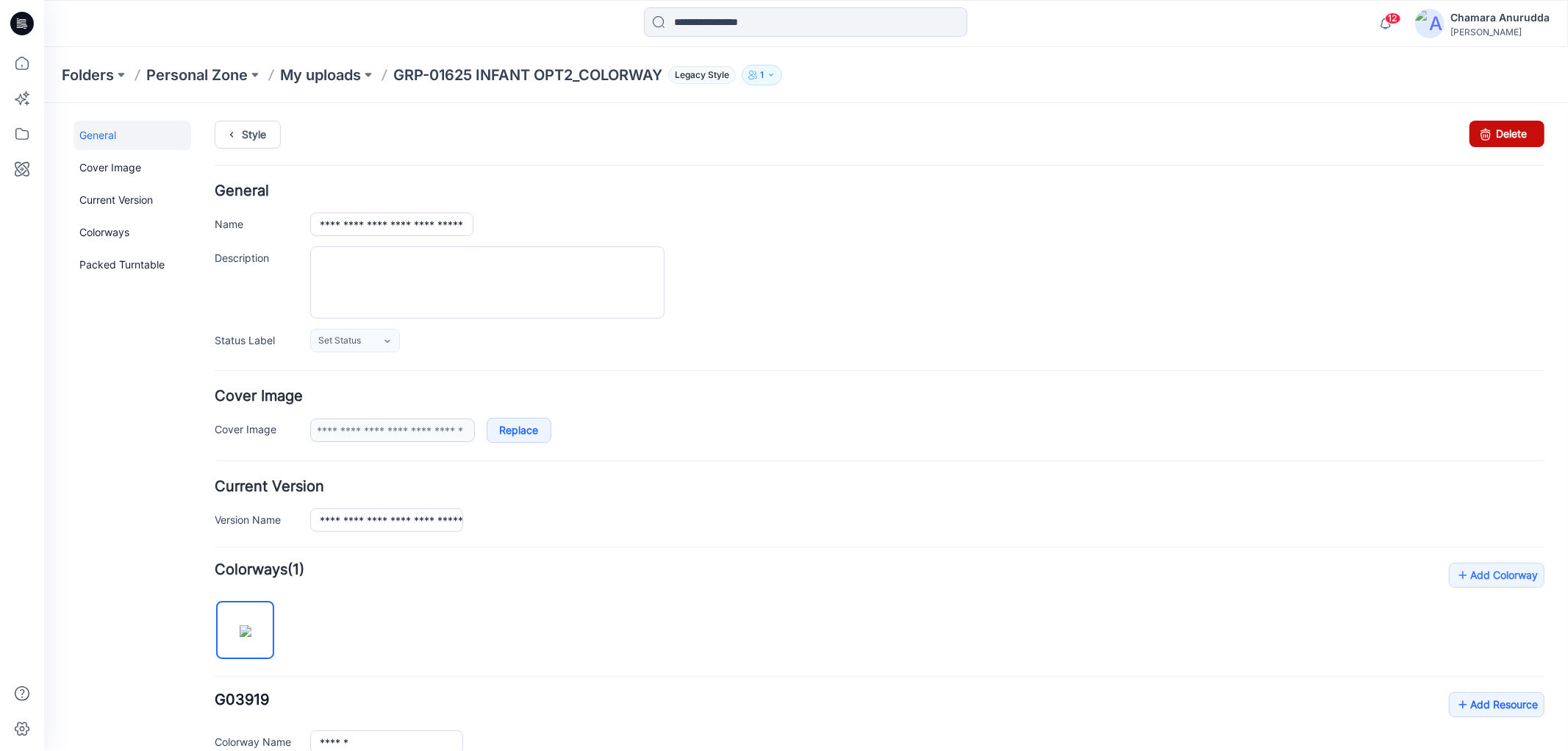
drag, startPoint x: 1462, startPoint y: 131, endPoint x: 900, endPoint y: 175, distance: 563.7
click at [1474, 131] on icon at bounding box center [1484, 133] width 21 height 27
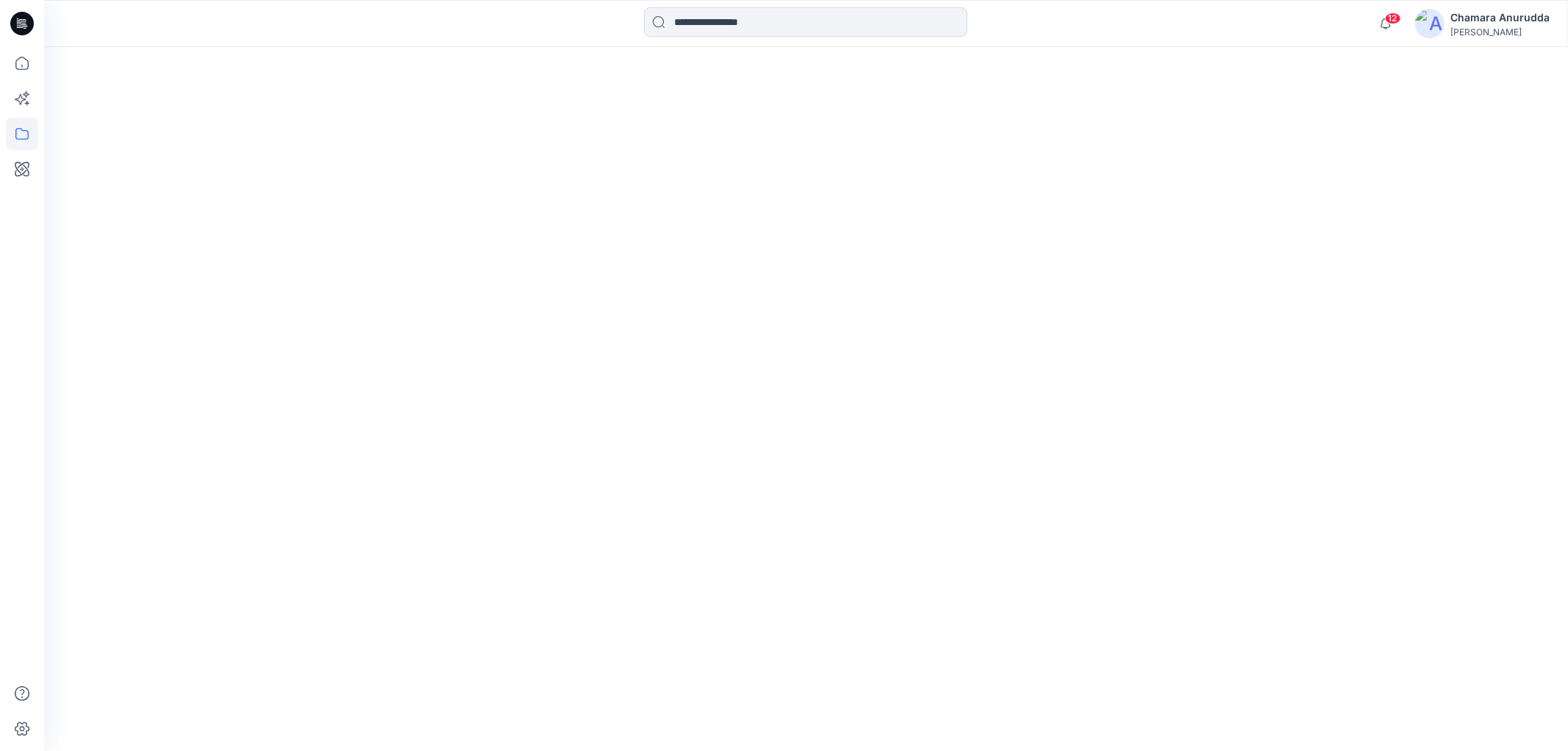
click at [1436, 38] on div "12 Notifications Your style GRP-01625 INFANT OPT2_COLORWAY is ready Just now Yo…" at bounding box center [1460, 23] width 179 height 32
click at [1426, 18] on img at bounding box center [1429, 23] width 29 height 29
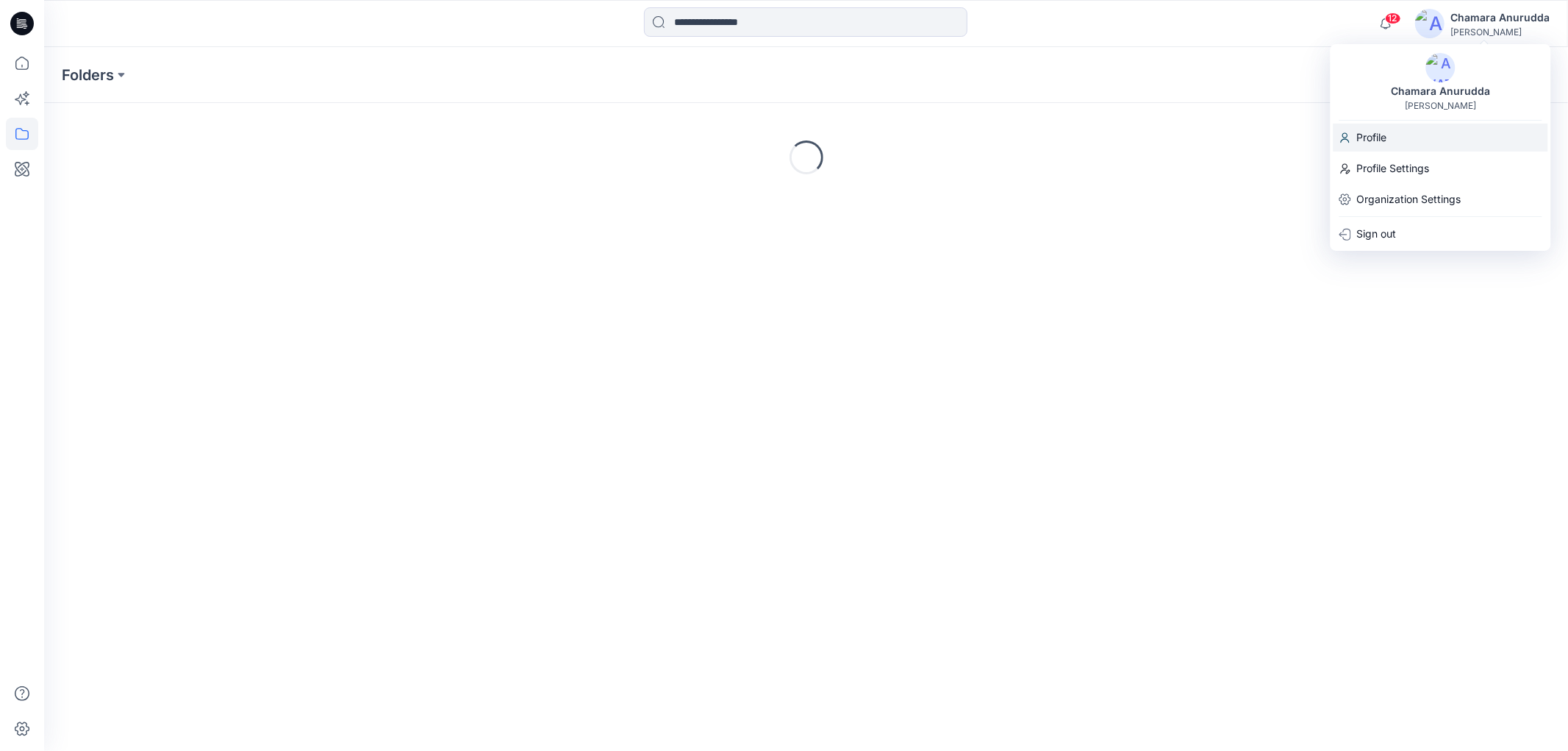
click at [1376, 140] on p "Profile" at bounding box center [1372, 138] width 30 height 28
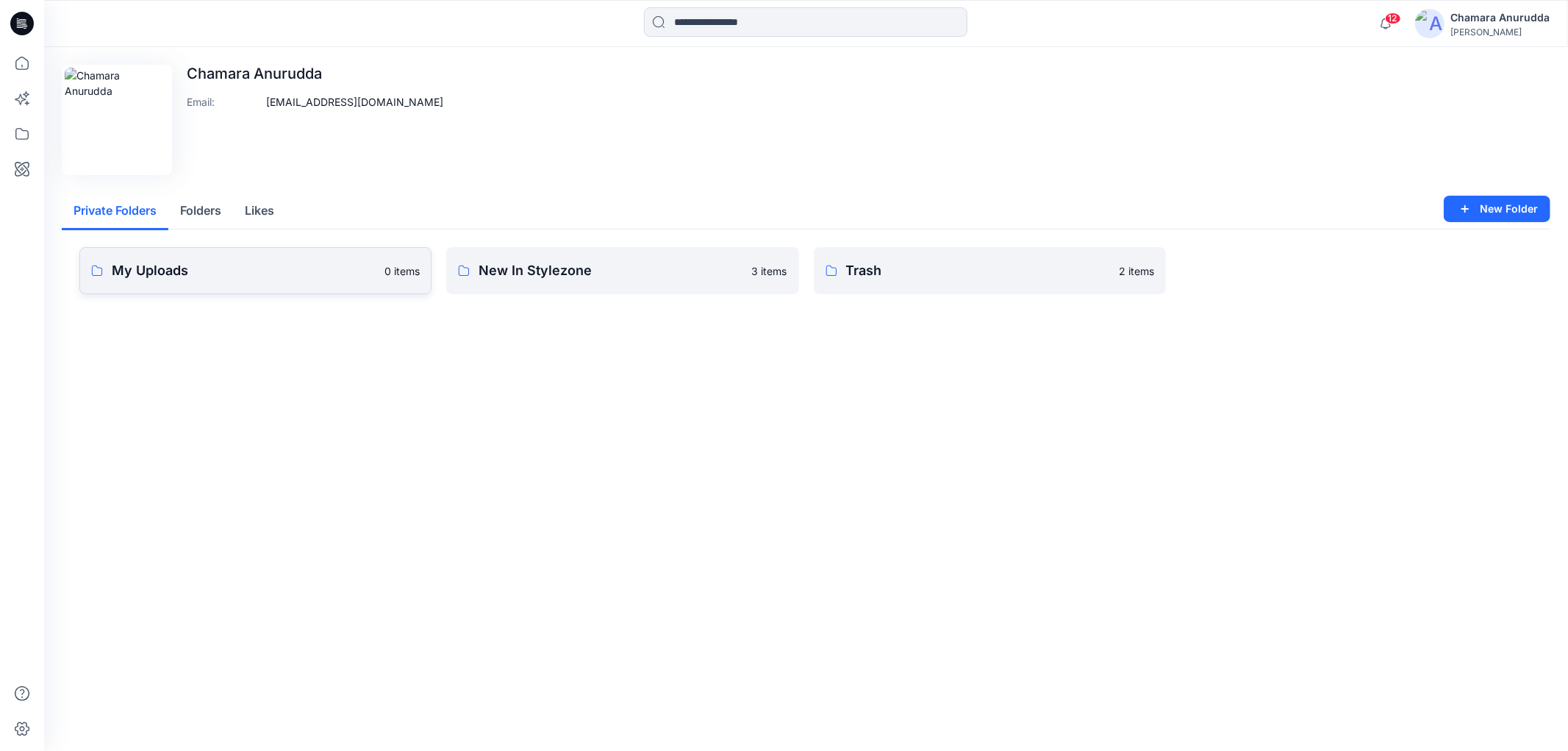
click at [313, 266] on p "My Uploads" at bounding box center [243, 270] width 264 height 21
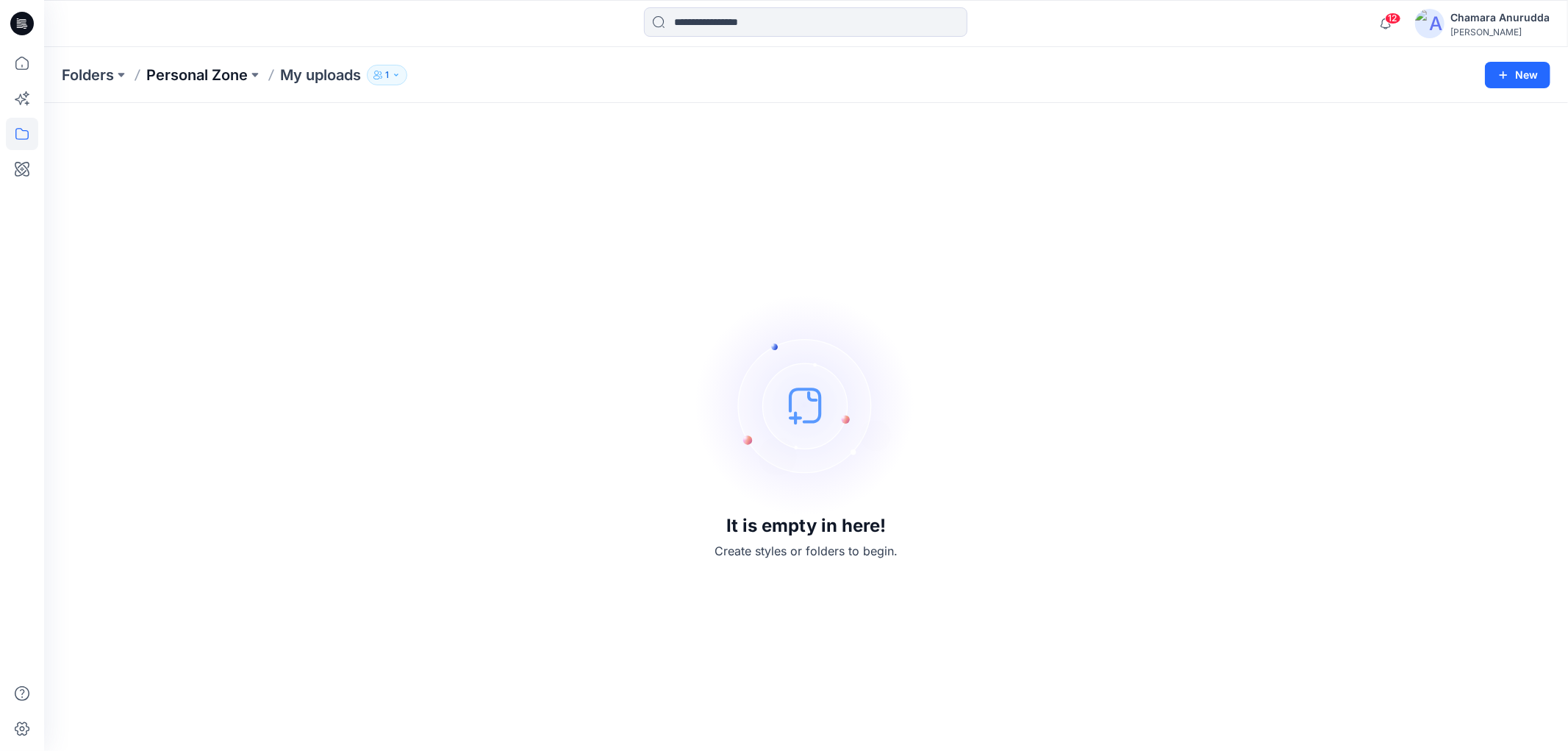
click at [212, 79] on p "Personal Zone" at bounding box center [197, 75] width 101 height 21
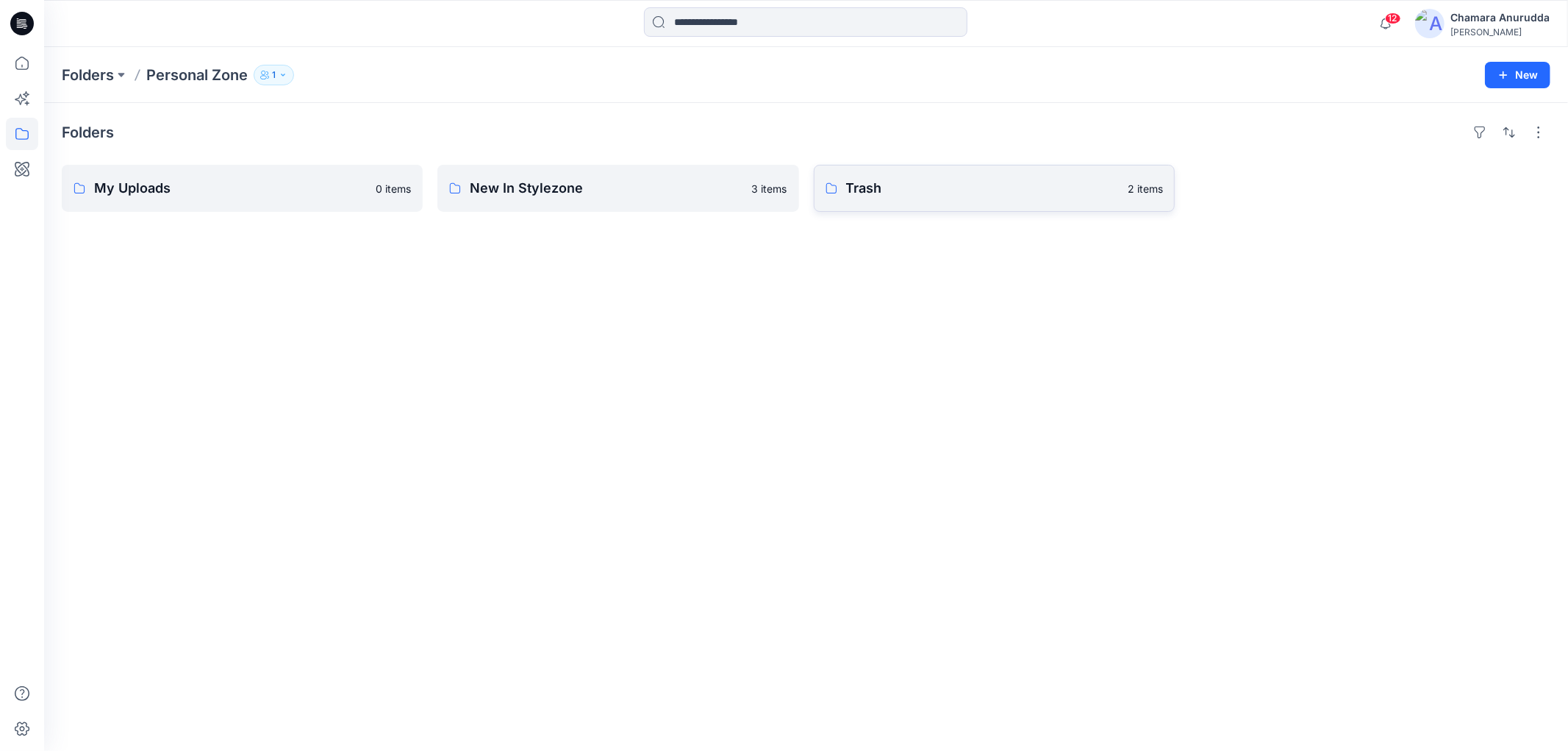
click at [920, 191] on p "Trash" at bounding box center [983, 188] width 273 height 21
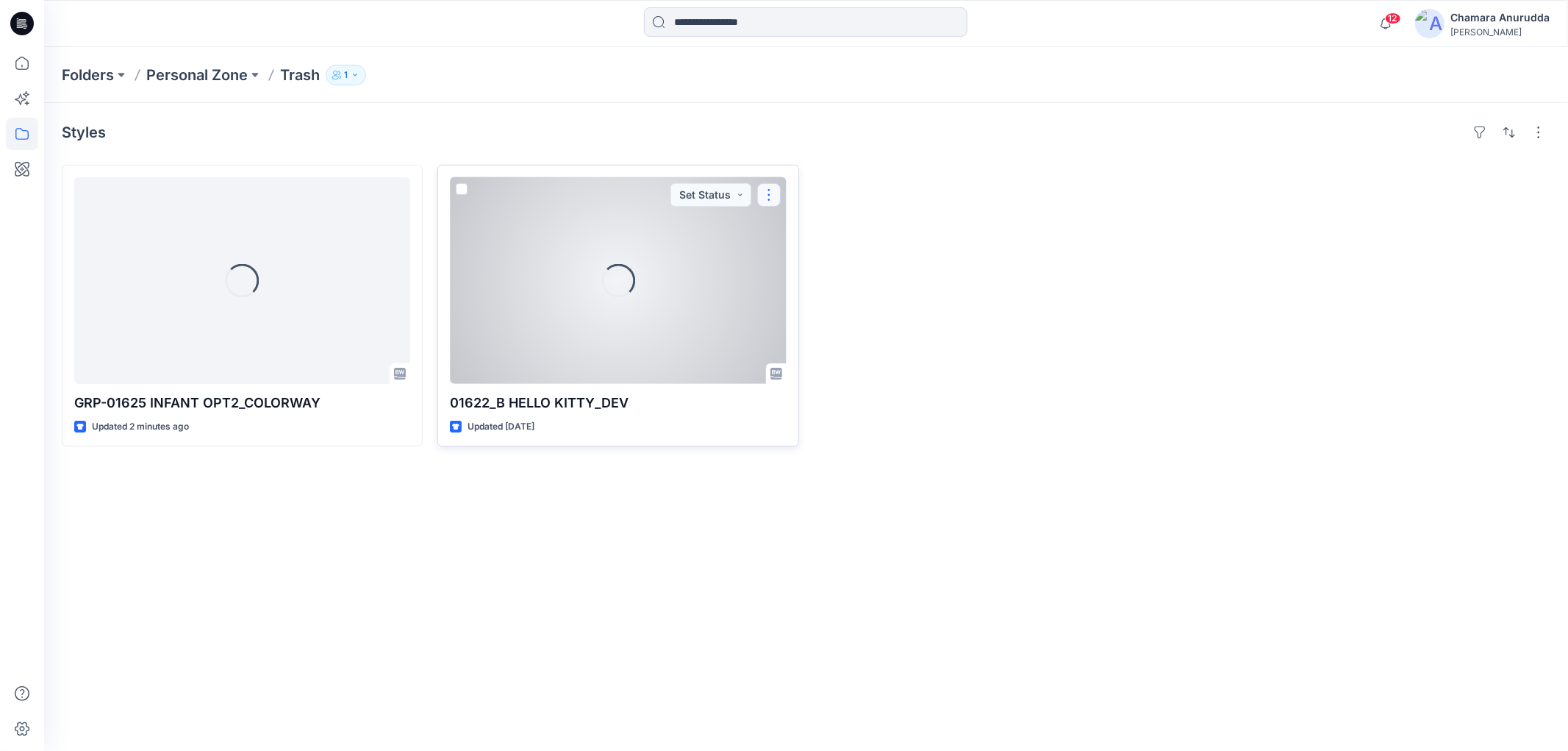
click at [772, 196] on button "button" at bounding box center [769, 195] width 23 height 23
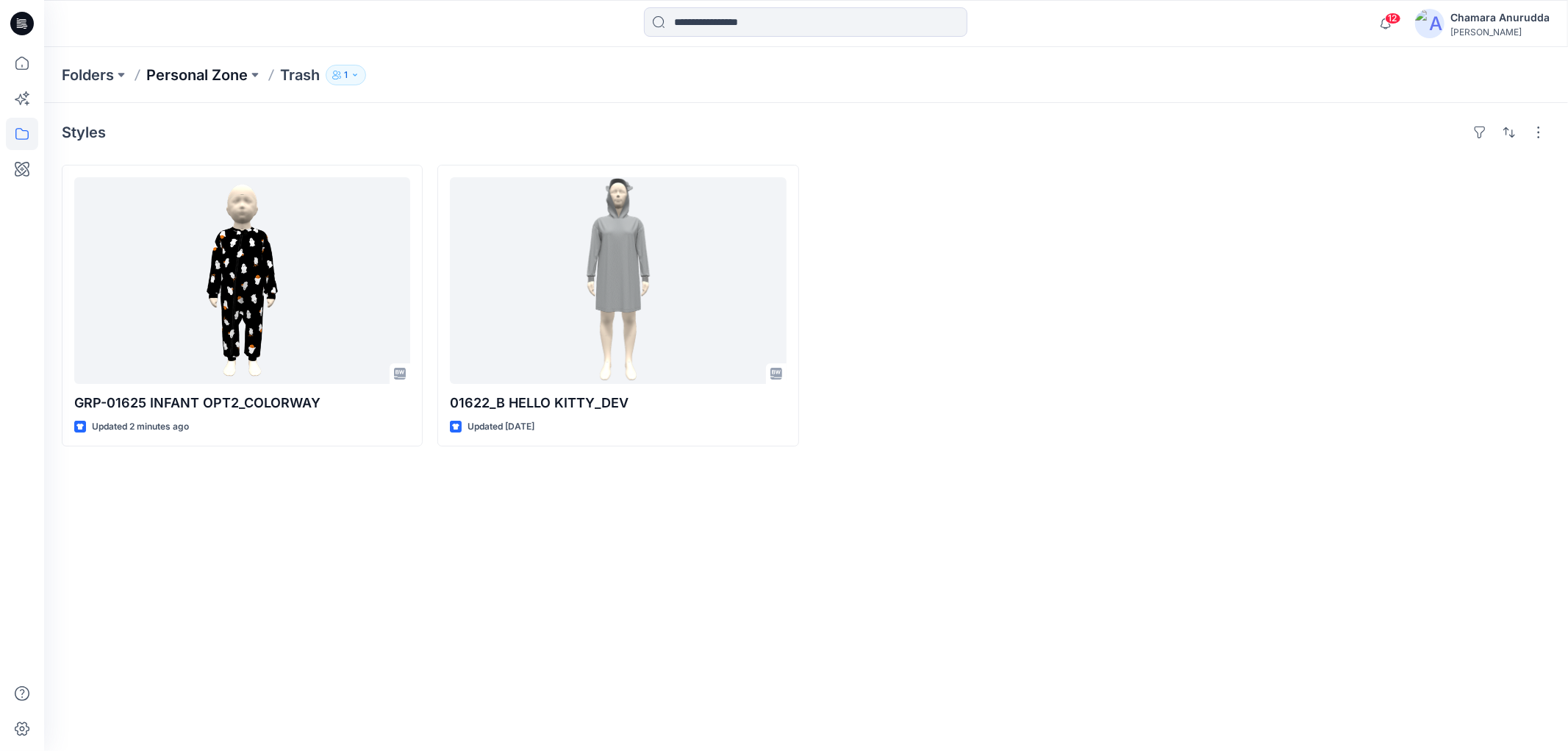
click at [214, 72] on p "Personal Zone" at bounding box center [197, 75] width 101 height 21
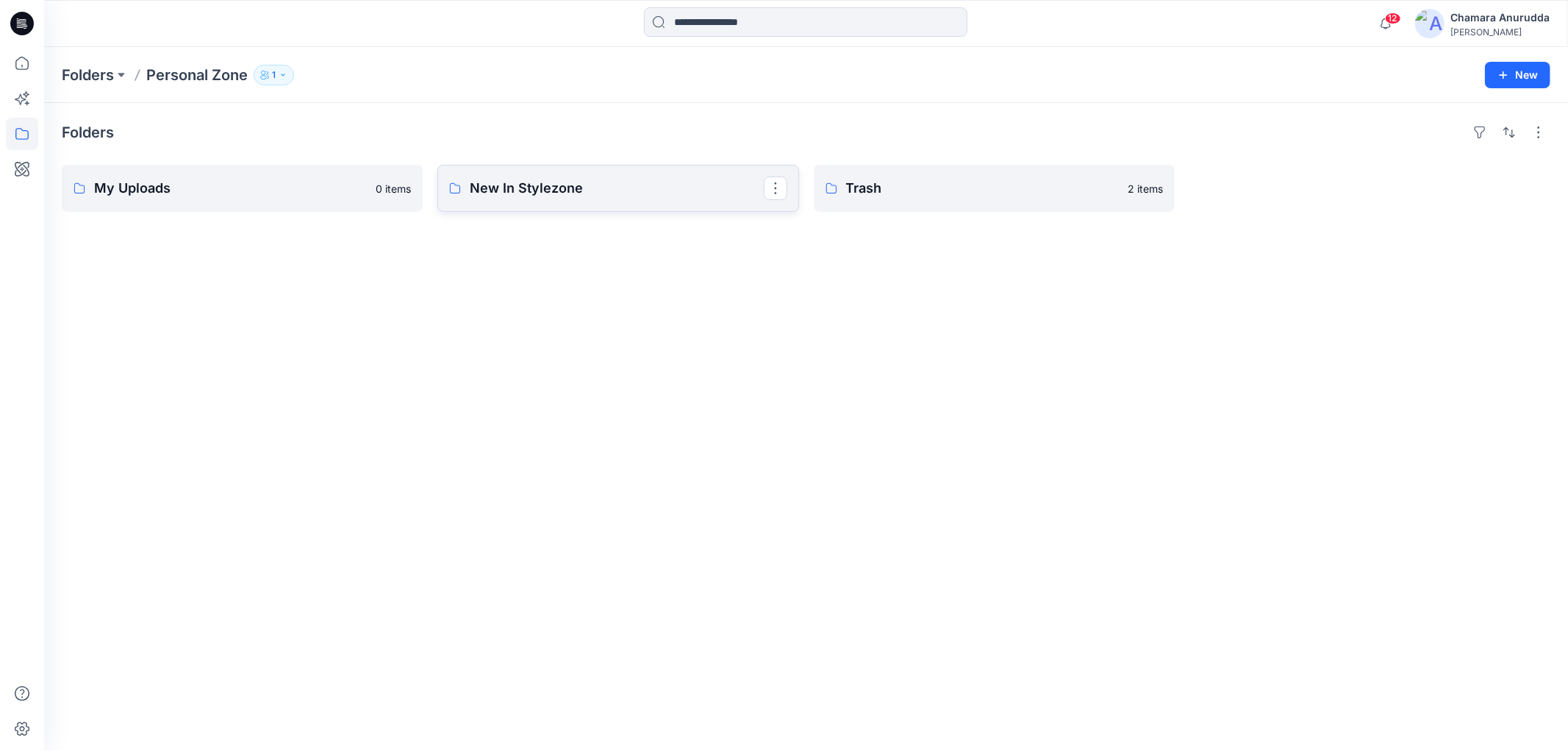
click at [484, 173] on link "New In Stylezone" at bounding box center [618, 188] width 361 height 47
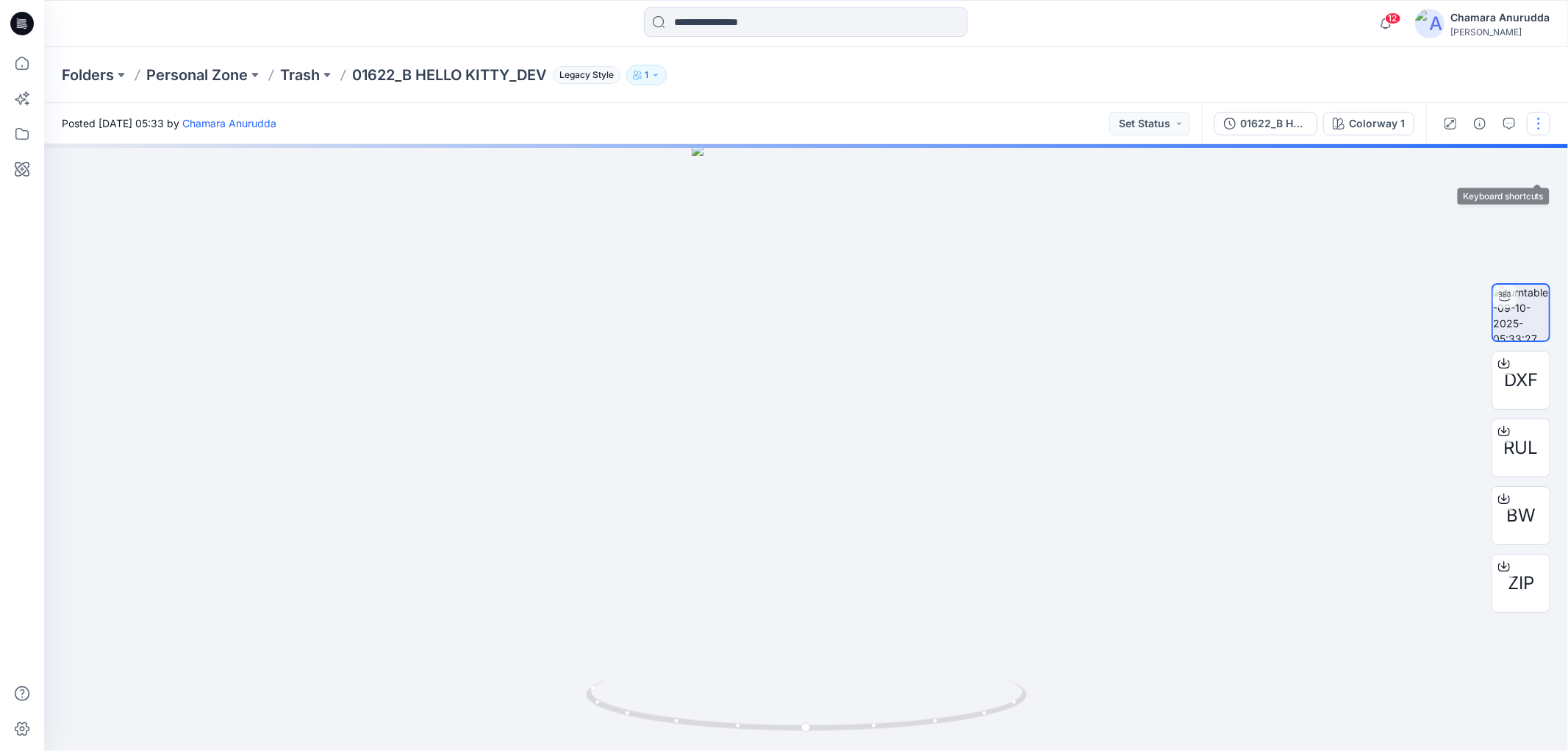
click at [1542, 130] on button "button" at bounding box center [1538, 123] width 23 height 23
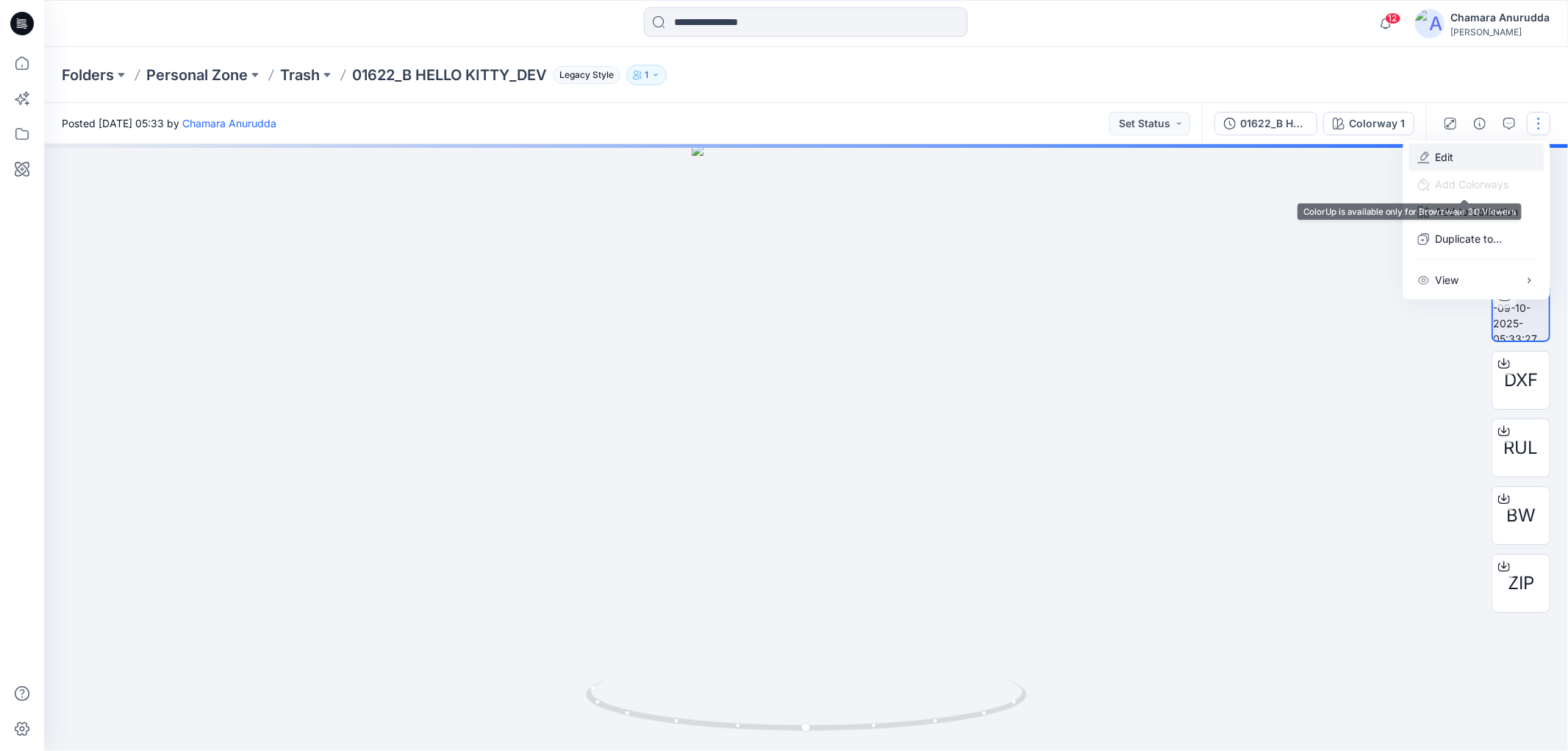
click at [1495, 159] on button "Edit" at bounding box center [1477, 156] width 136 height 27
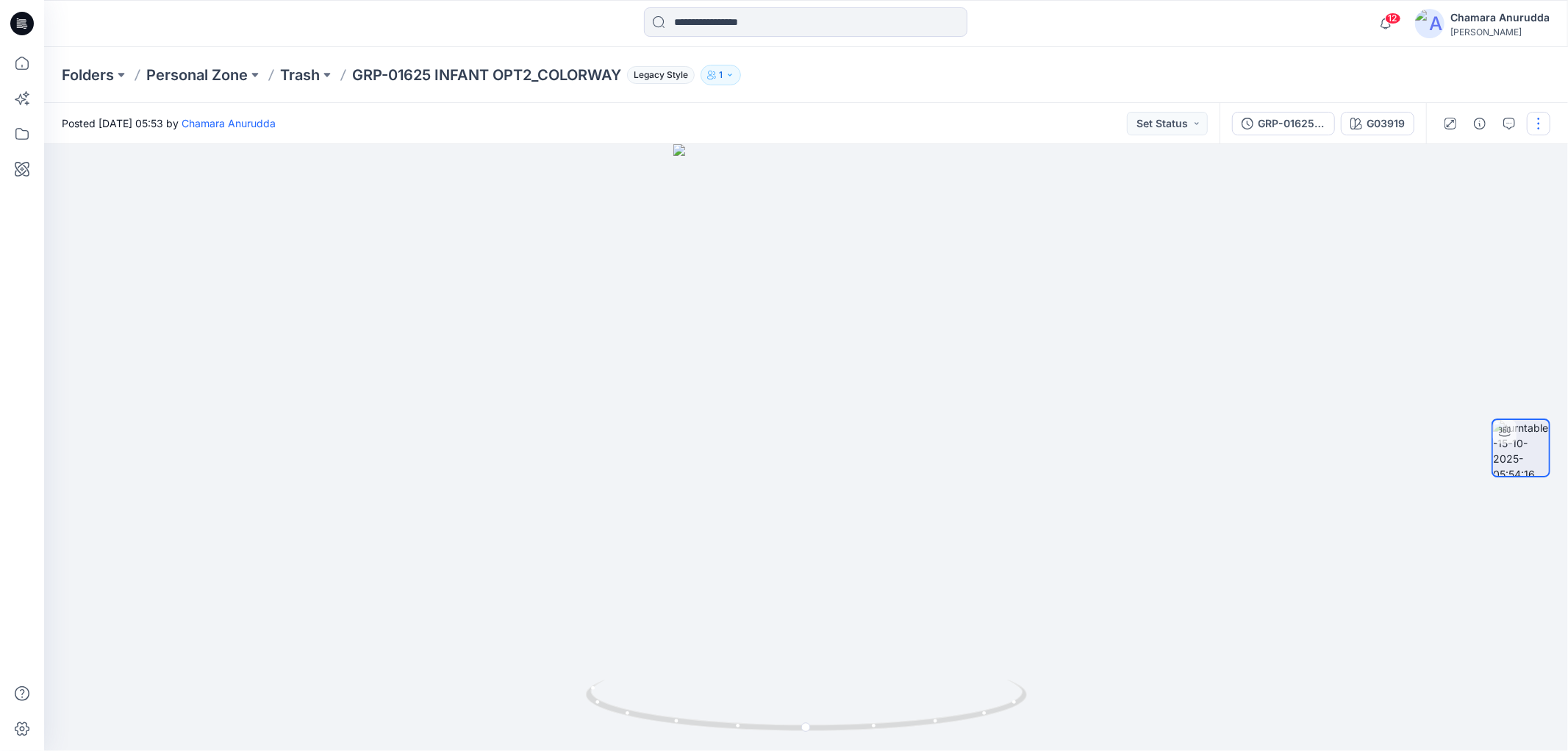
click at [1543, 121] on button "button" at bounding box center [1538, 123] width 23 height 23
click at [1481, 151] on button "Edit" at bounding box center [1477, 156] width 136 height 27
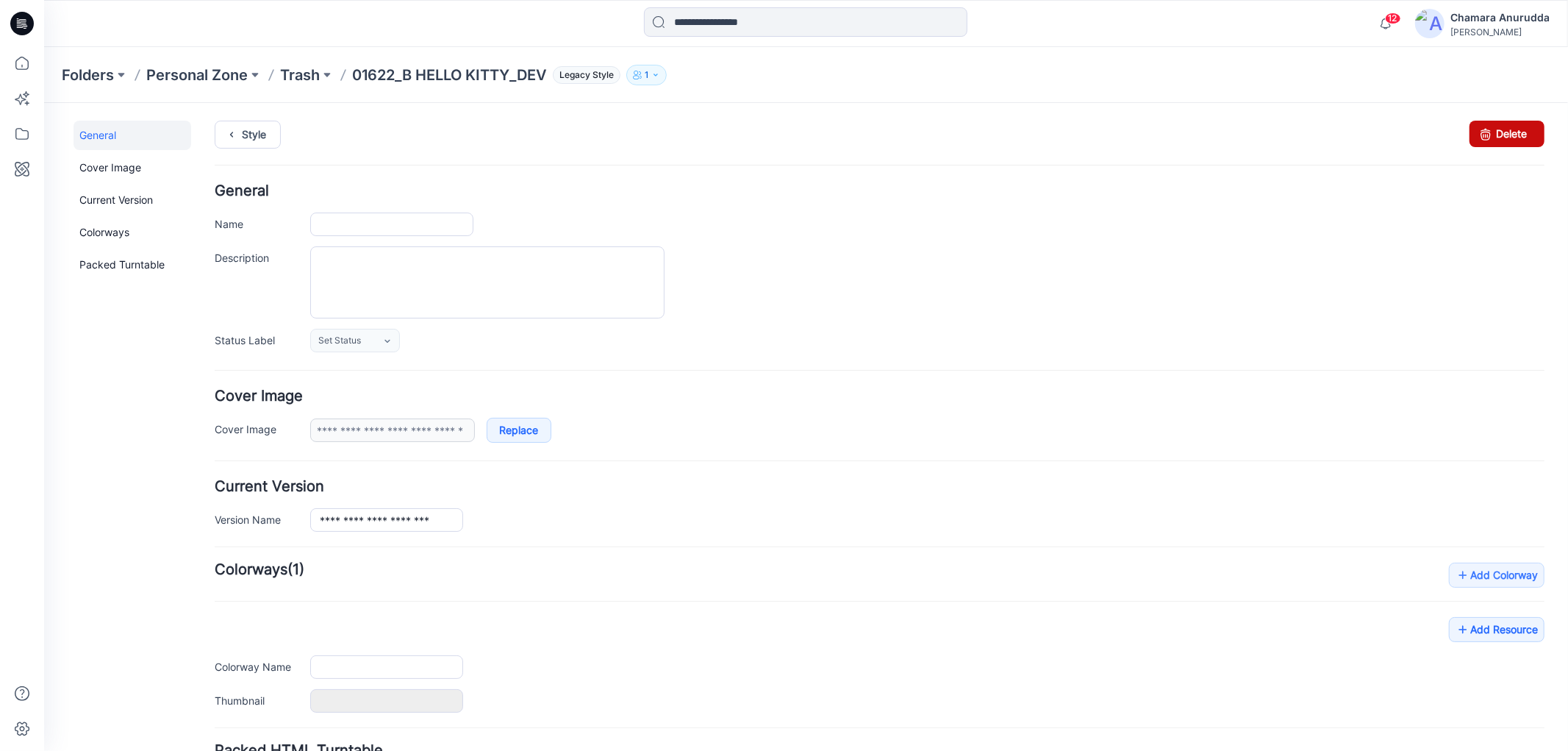
click at [1487, 130] on link "Delete" at bounding box center [1506, 133] width 75 height 27
type input "**********"
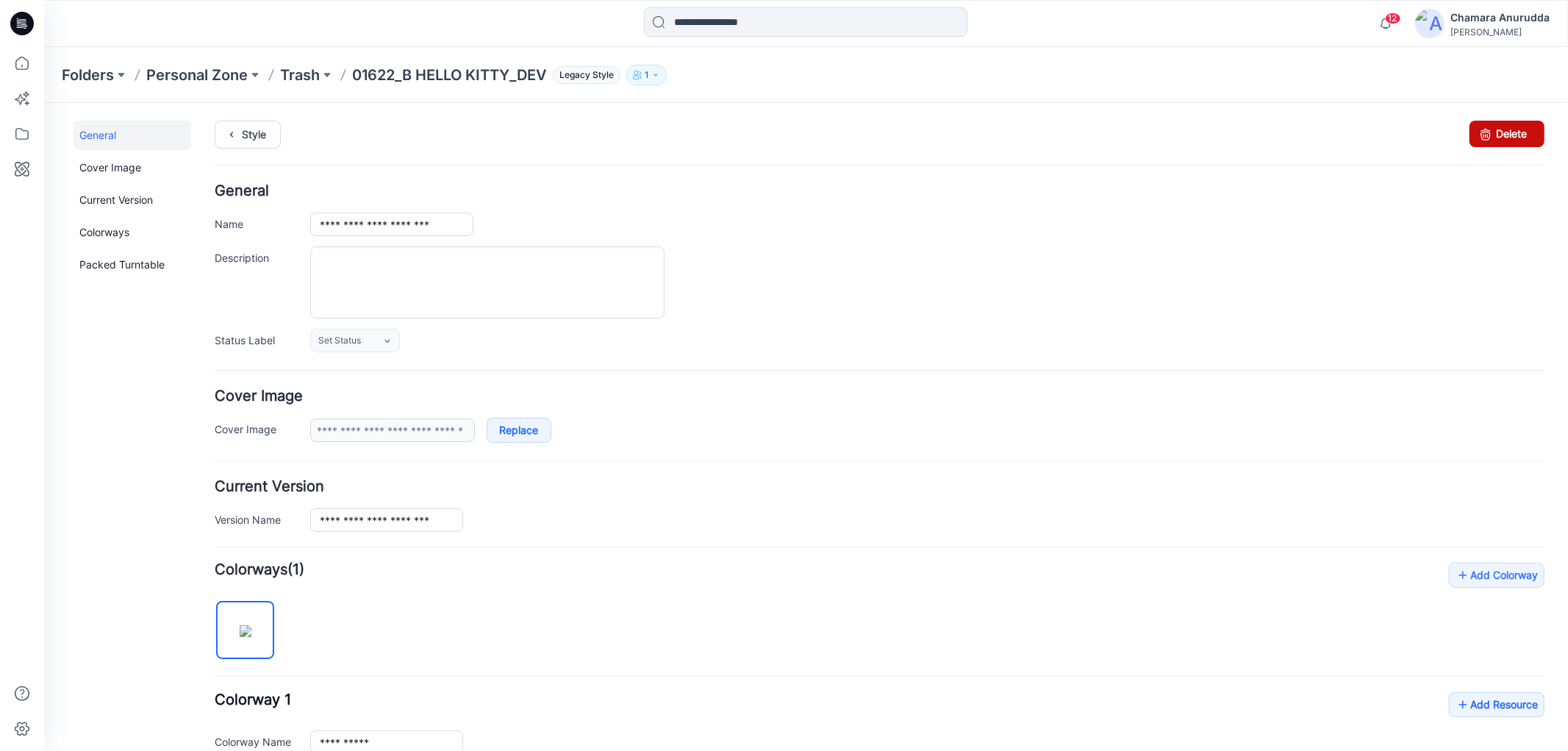
drag, startPoint x: 1492, startPoint y: 119, endPoint x: 921, endPoint y: 156, distance: 572.2
click at [1492, 120] on link "Delete" at bounding box center [1506, 133] width 75 height 27
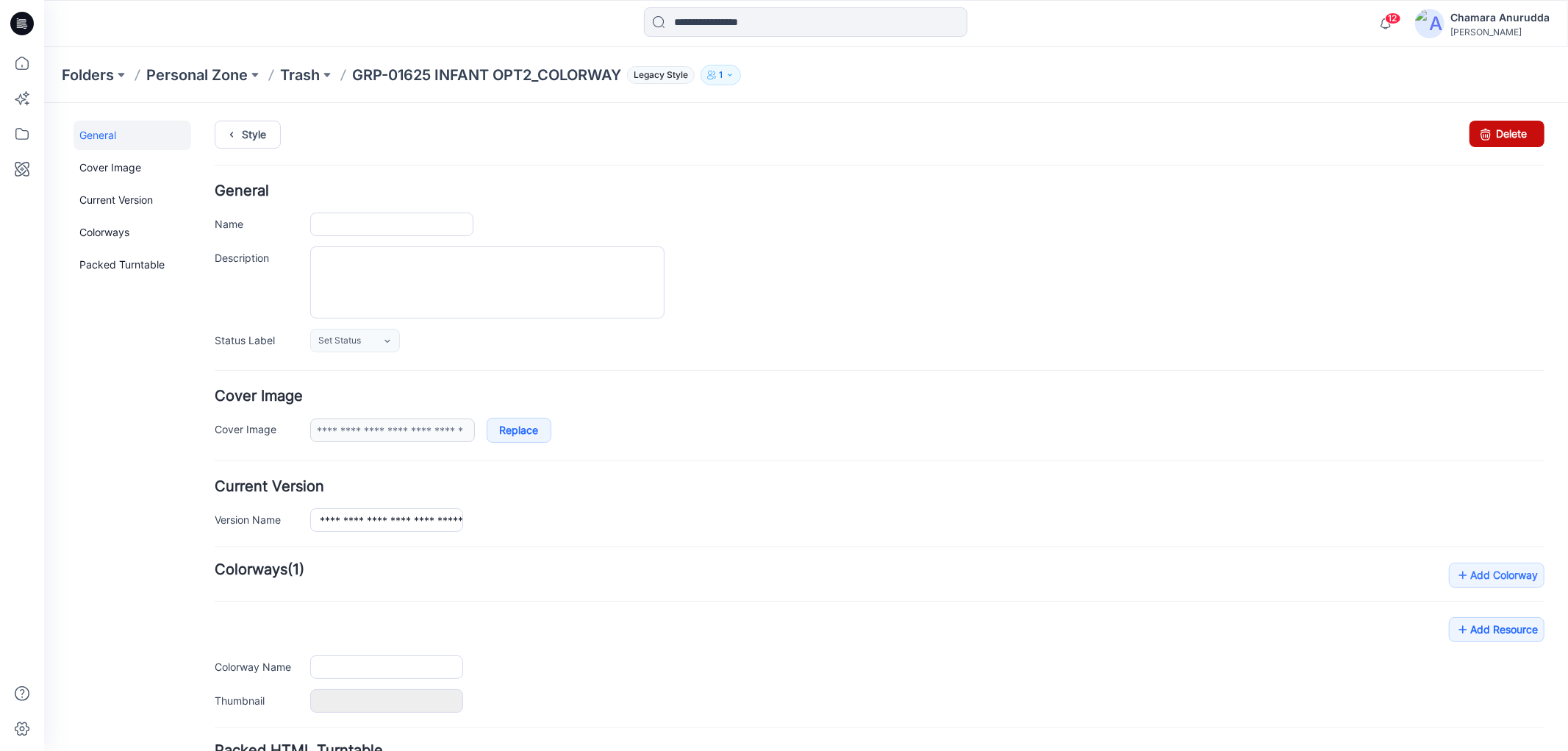
click at [1479, 143] on icon at bounding box center [1484, 133] width 21 height 27
type input "**********"
type input "******"
type input "**********"
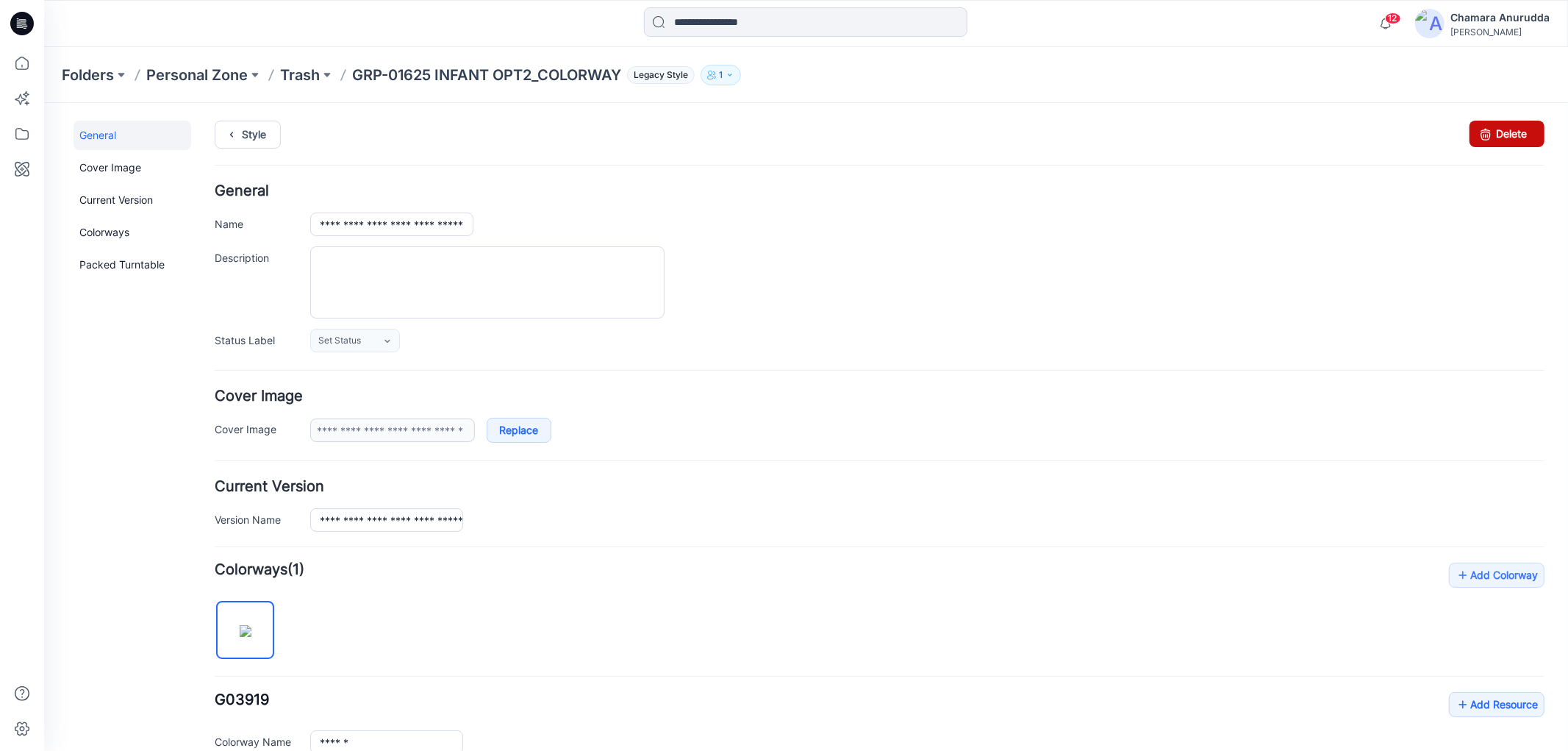
drag, startPoint x: 1479, startPoint y: 141, endPoint x: 919, endPoint y: 174, distance: 561.0
click at [1479, 141] on icon at bounding box center [1484, 133] width 21 height 27
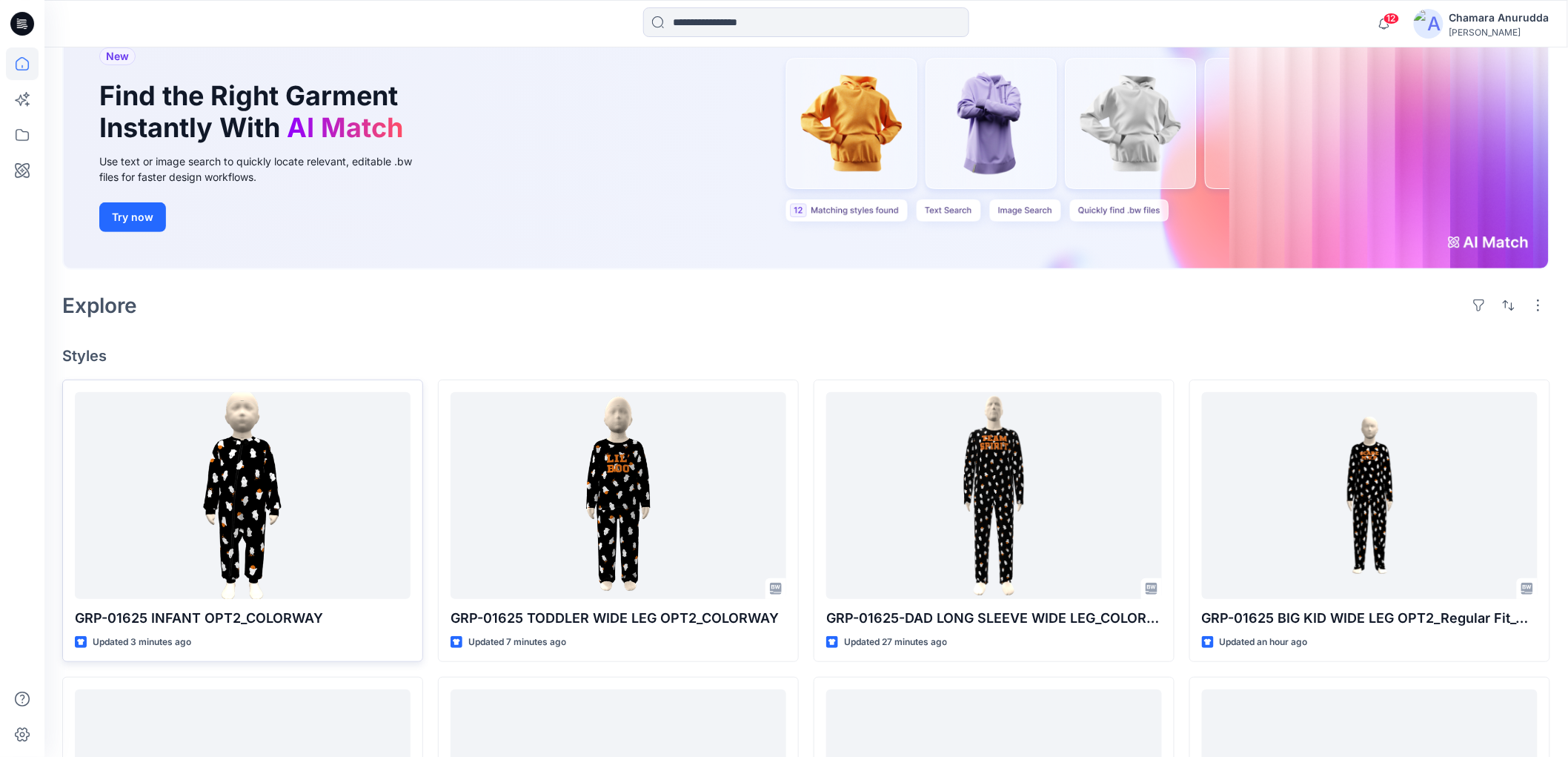
scroll to position [246, 0]
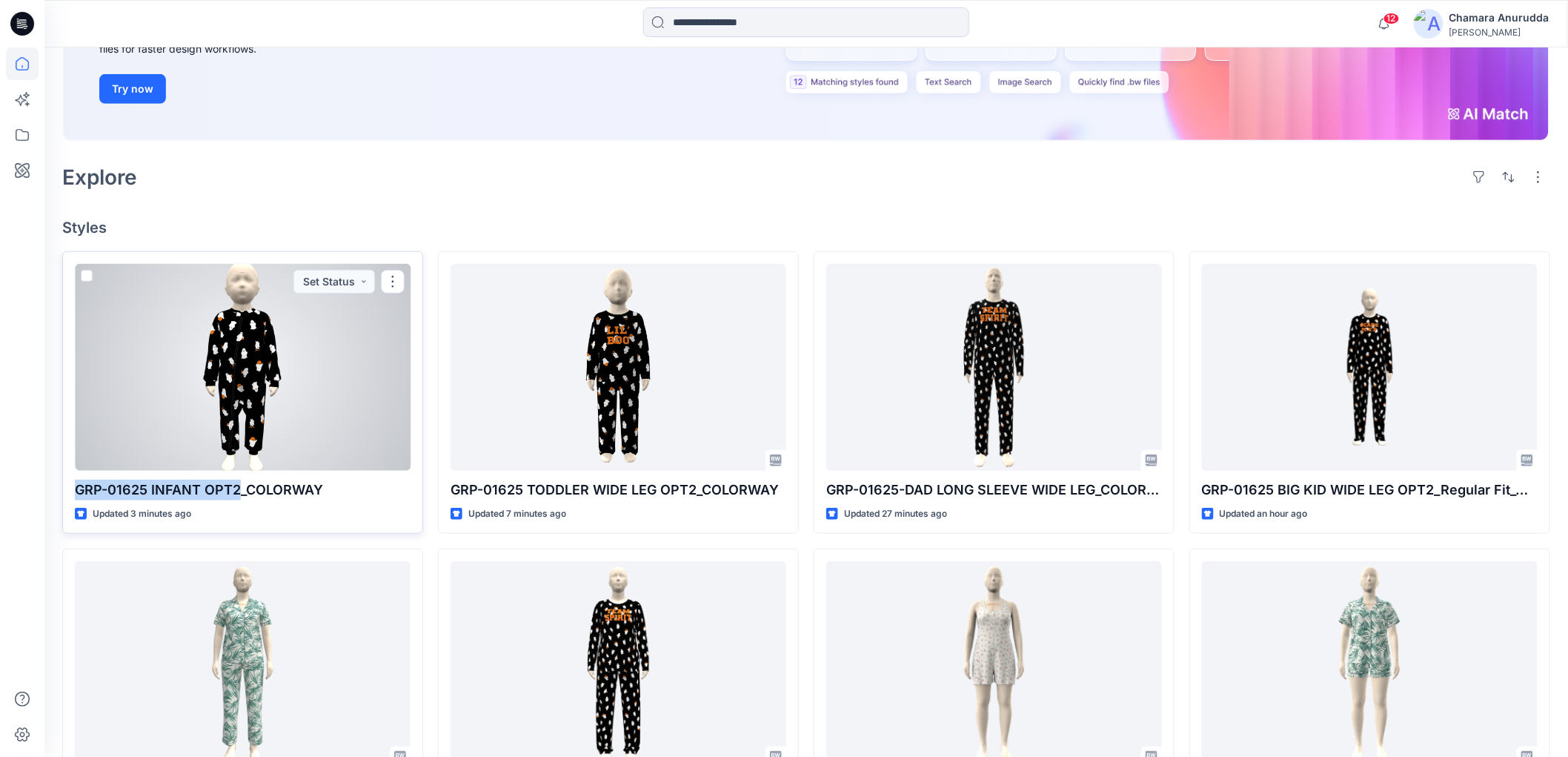
drag, startPoint x: 71, startPoint y: 494, endPoint x: 235, endPoint y: 490, distance: 164.0
click at [235, 490] on div "GRP-01625 INFANT OPT2_COLORWAY Updated 3 minutes ago Set Status" at bounding box center [242, 392] width 361 height 283
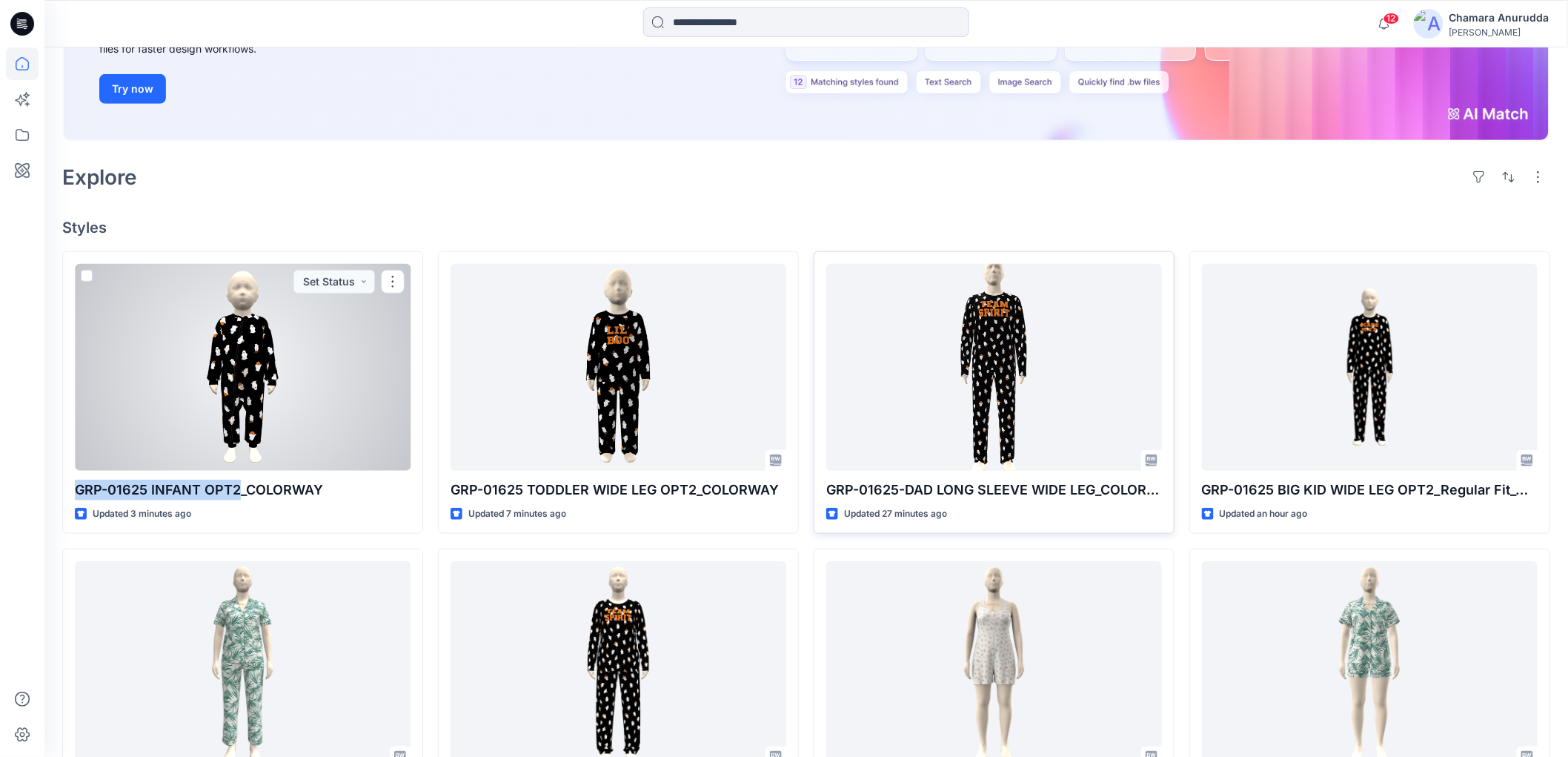
copy p "GRP-01625 INFANT OPT2"
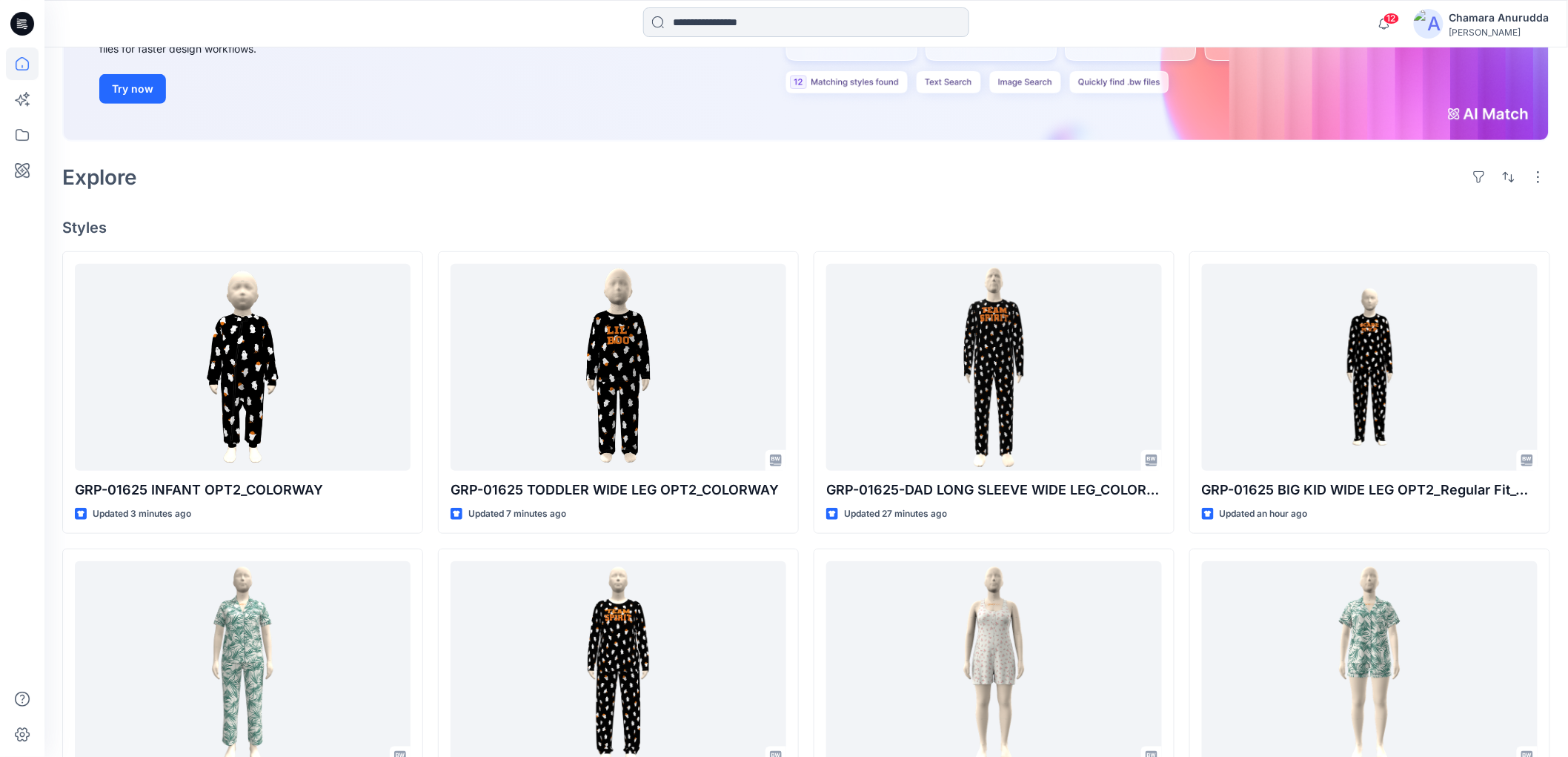
click at [710, 35] on div at bounding box center [805, 23] width 326 height 33
click at [706, 31] on input at bounding box center [805, 22] width 326 height 29
paste input "**********"
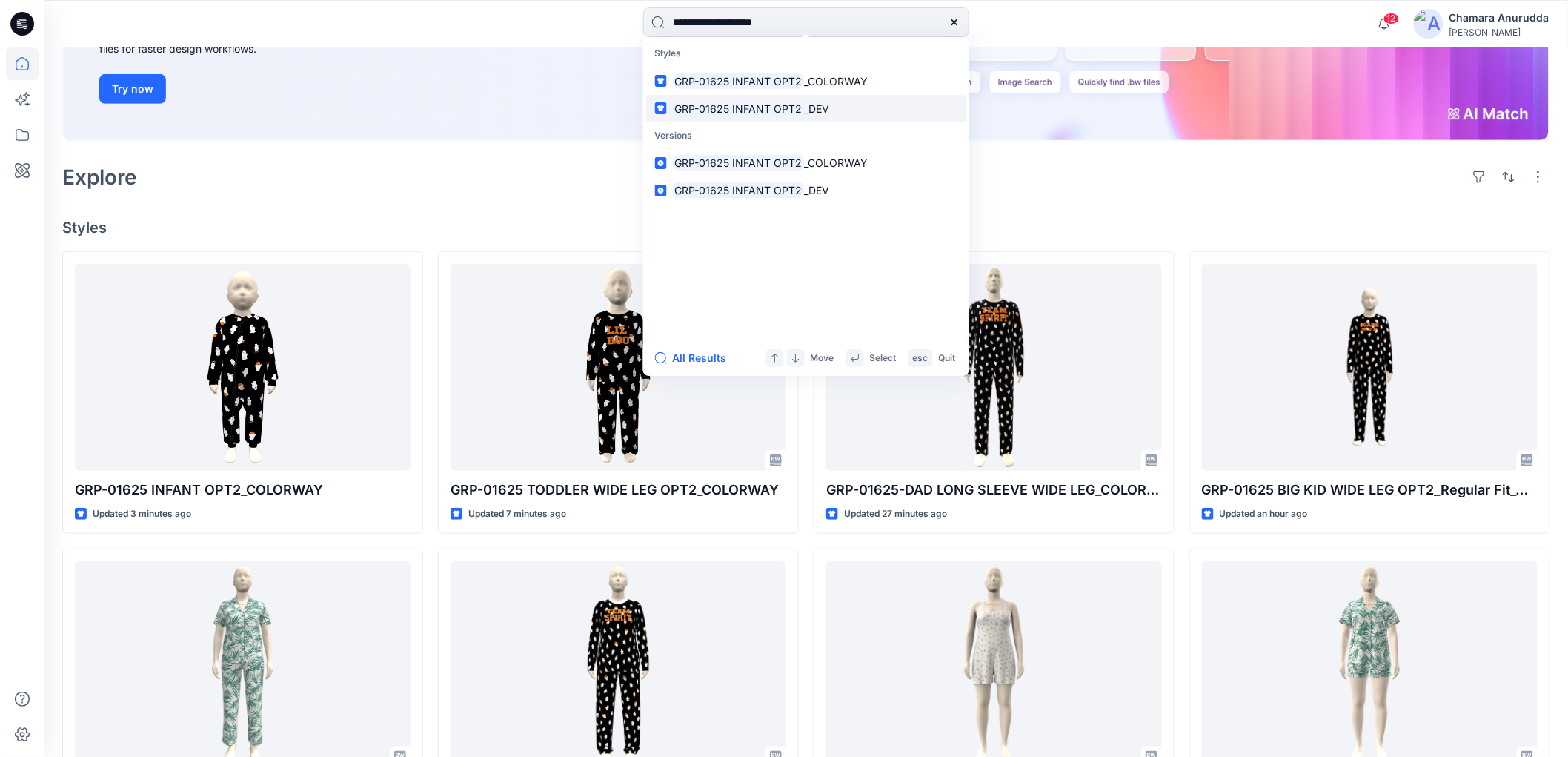
type input "**********"
click at [748, 113] on mark "GRP-01625 INFANT OPT2" at bounding box center [738, 108] width 132 height 17
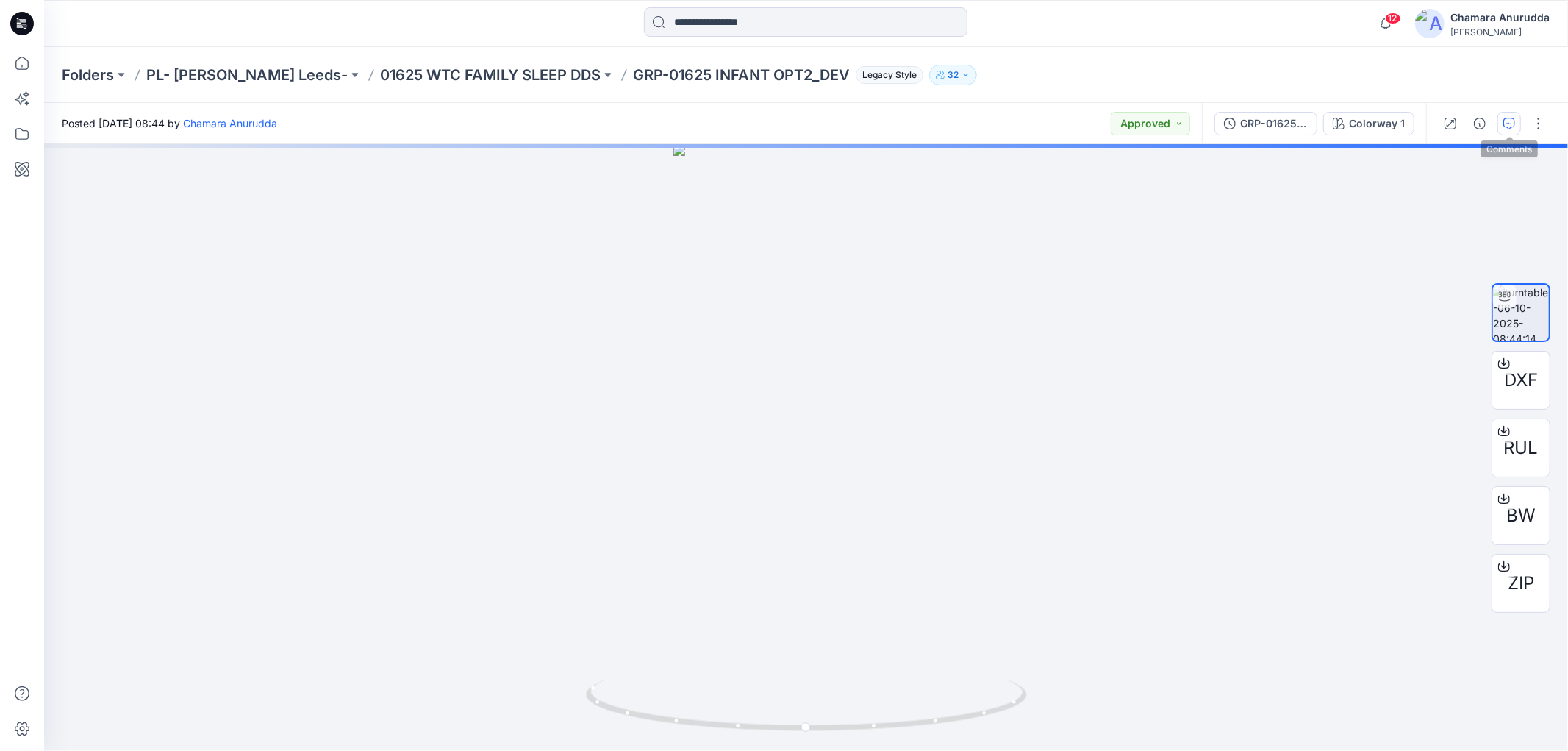
click at [1514, 124] on icon "button" at bounding box center [1509, 123] width 12 height 12
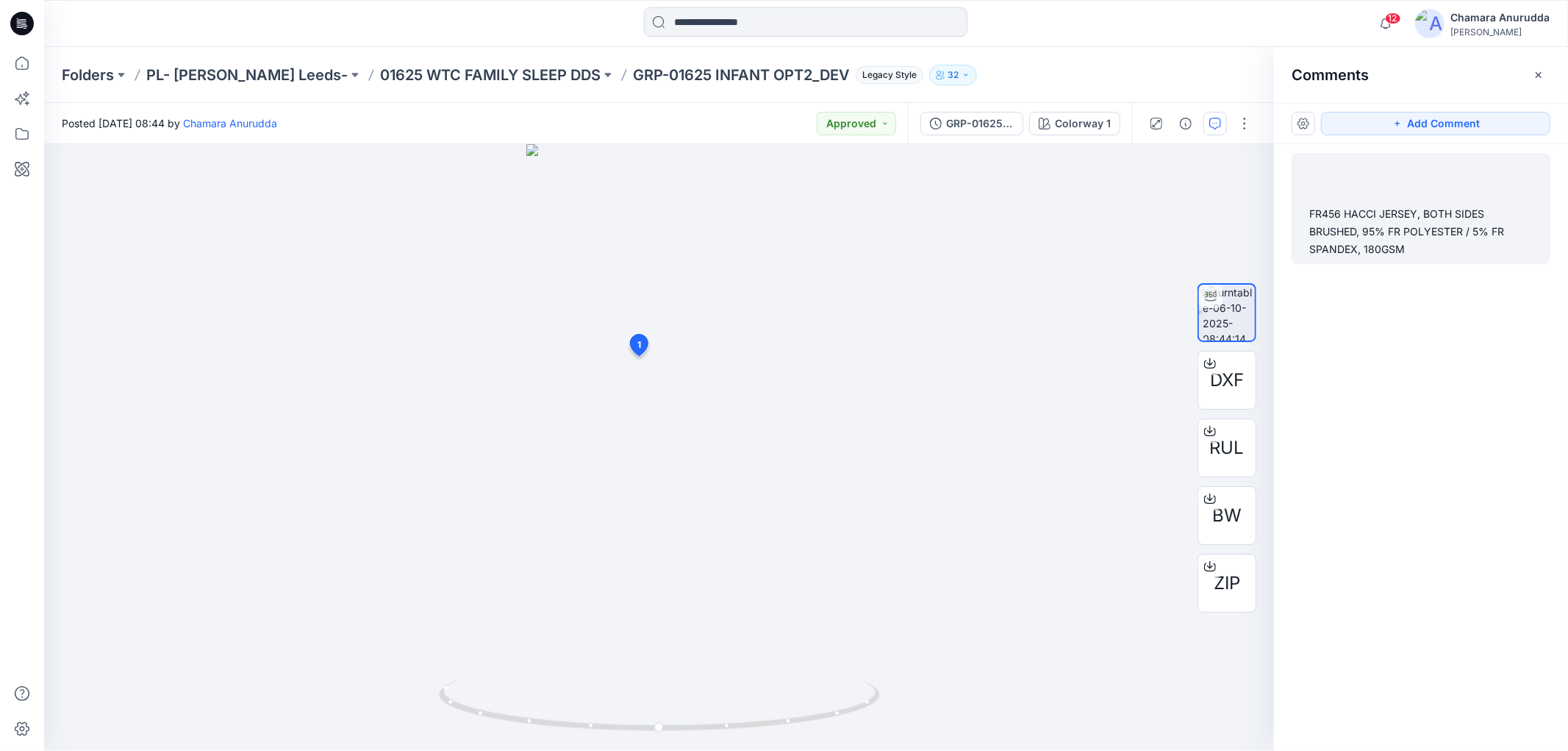
click at [1399, 203] on div "FR456 HACCI JERSEY, BOTH SIDES BRUSHED, 95% FR POLYESTER / 5% FR SPANDEX, 180GSM" at bounding box center [1420, 208] width 259 height 111
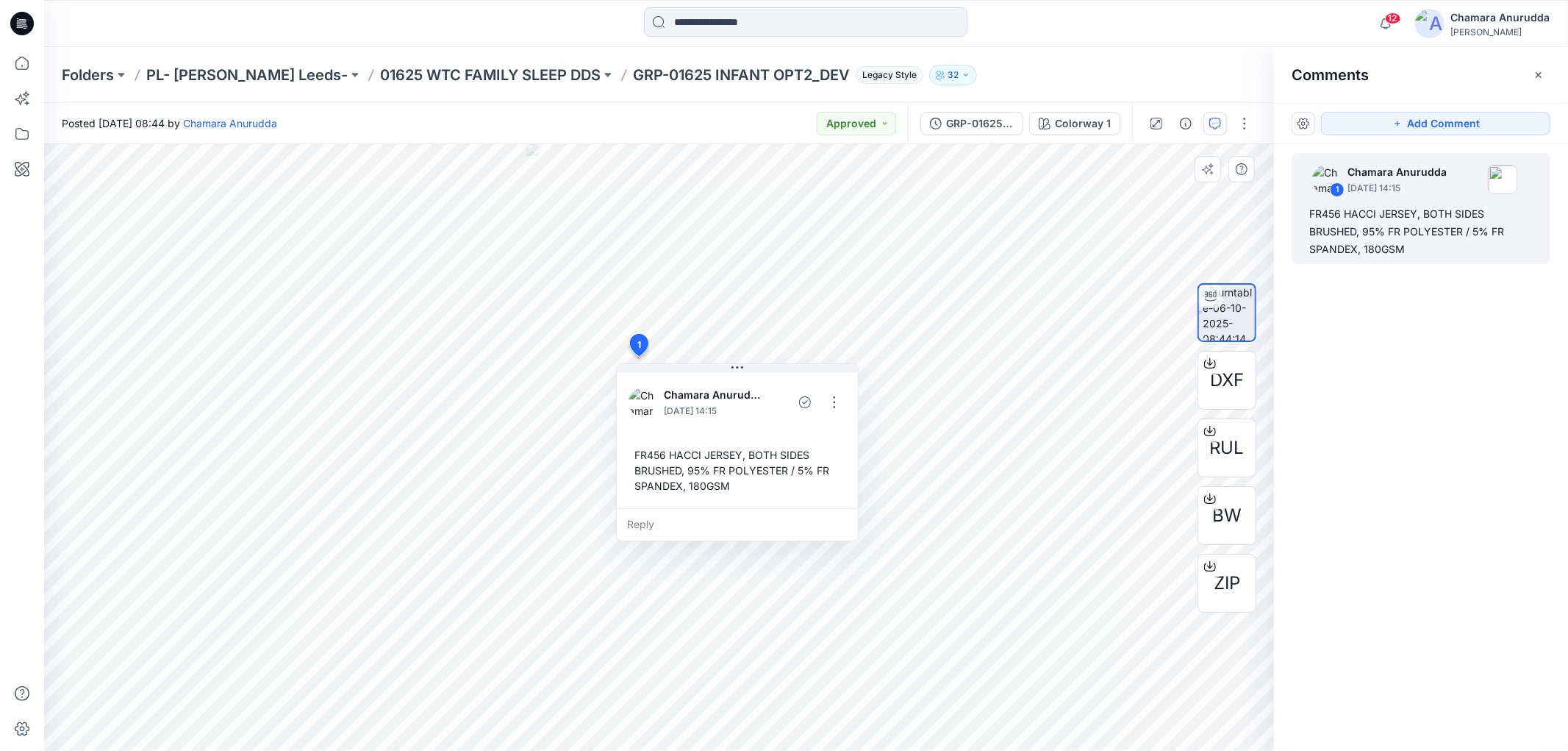
click at [640, 452] on div "FR456 HACCI JERSEY, BOTH SIDES BRUSHED, 95% FR POLYESTER / 5% FR SPANDEX, 180GSM" at bounding box center [737, 470] width 218 height 58
drag, startPoint x: 640, startPoint y: 452, endPoint x: 781, endPoint y: 500, distance: 148.9
click at [781, 500] on div "Chamara Anurudda October 06, 2025 14:15 FR456 HACCI JERSEY, BOTH SIDES BRUSHED,…" at bounding box center [737, 439] width 241 height 138
copy div "FR456 HACCI JERSEY, BOTH SIDES BRUSHED, 95% FR POLYESTER / 5% FR SPANDEX, 180GS…"
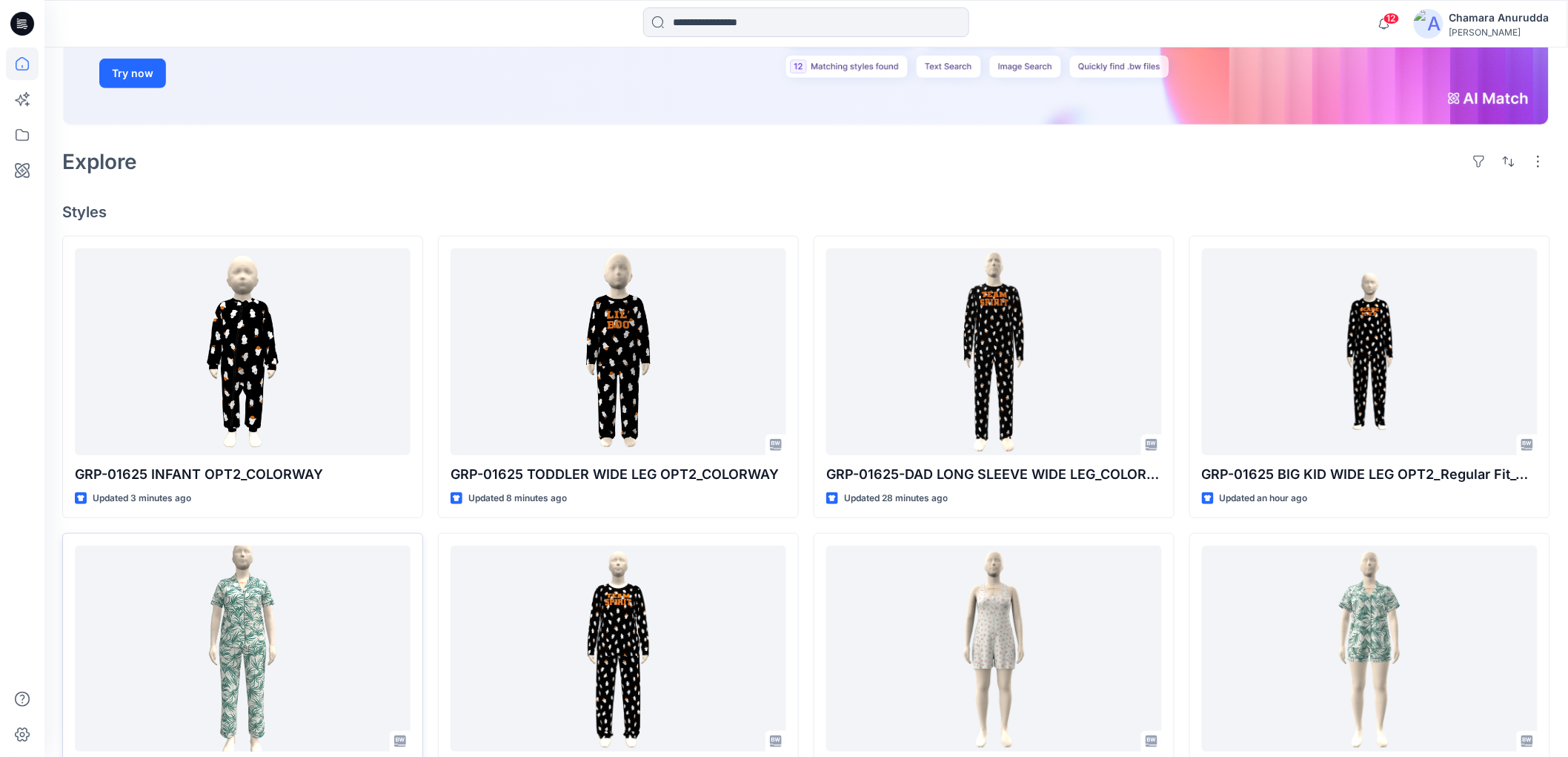
scroll to position [329, 0]
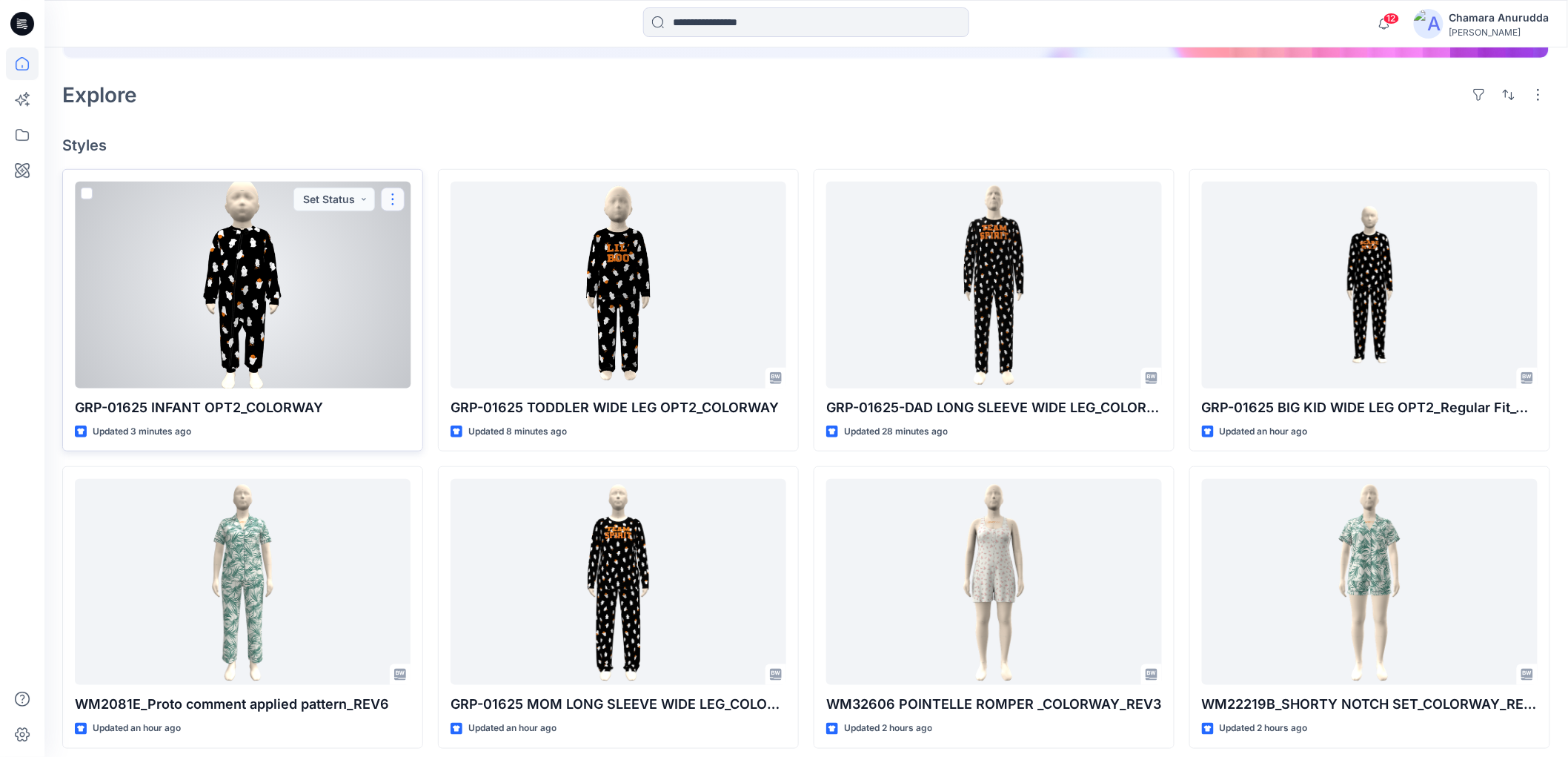
click at [394, 202] on button "button" at bounding box center [392, 200] width 23 height 23
click at [408, 263] on link "Comment" at bounding box center [463, 261] width 160 height 28
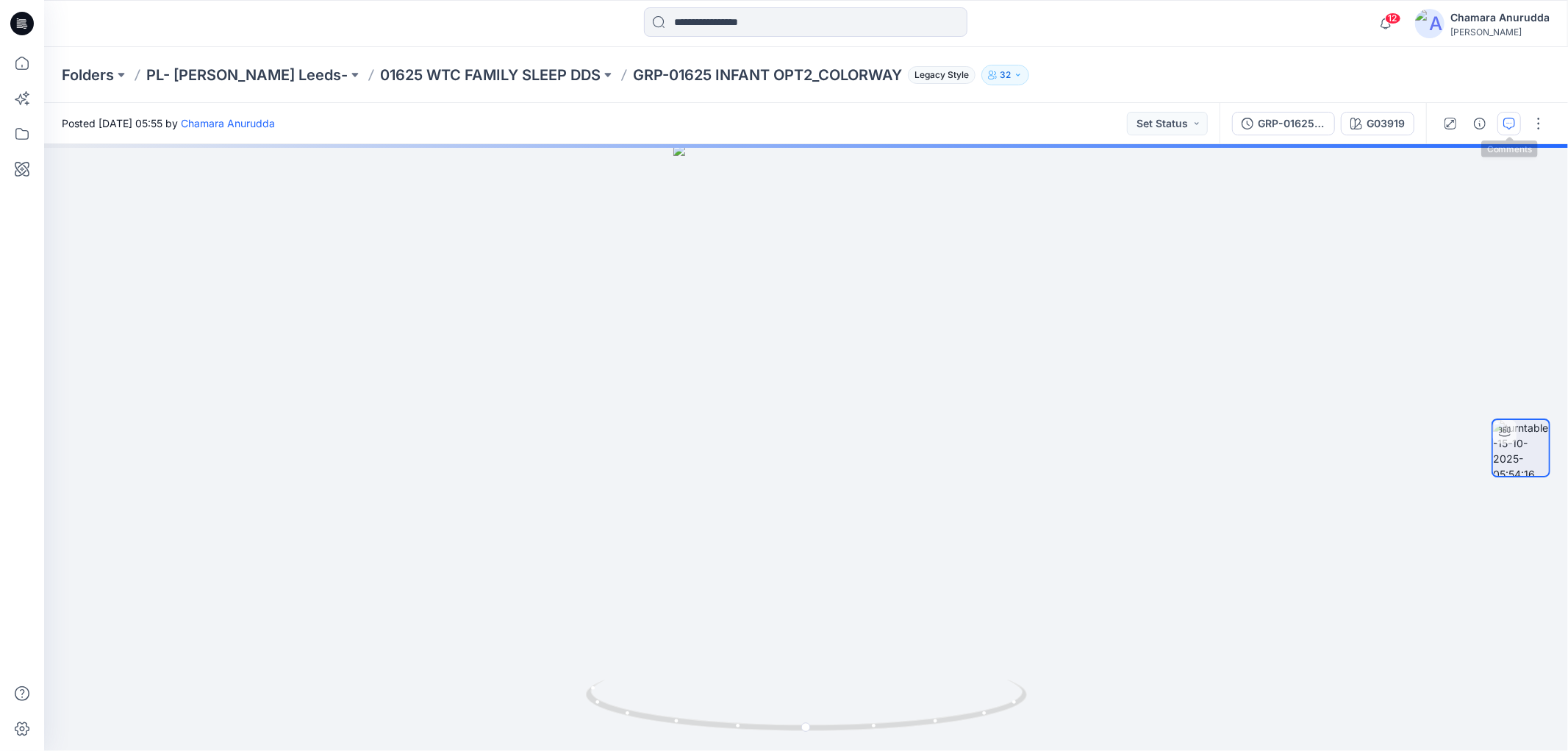
click at [1505, 121] on icon "button" at bounding box center [1509, 123] width 12 height 12
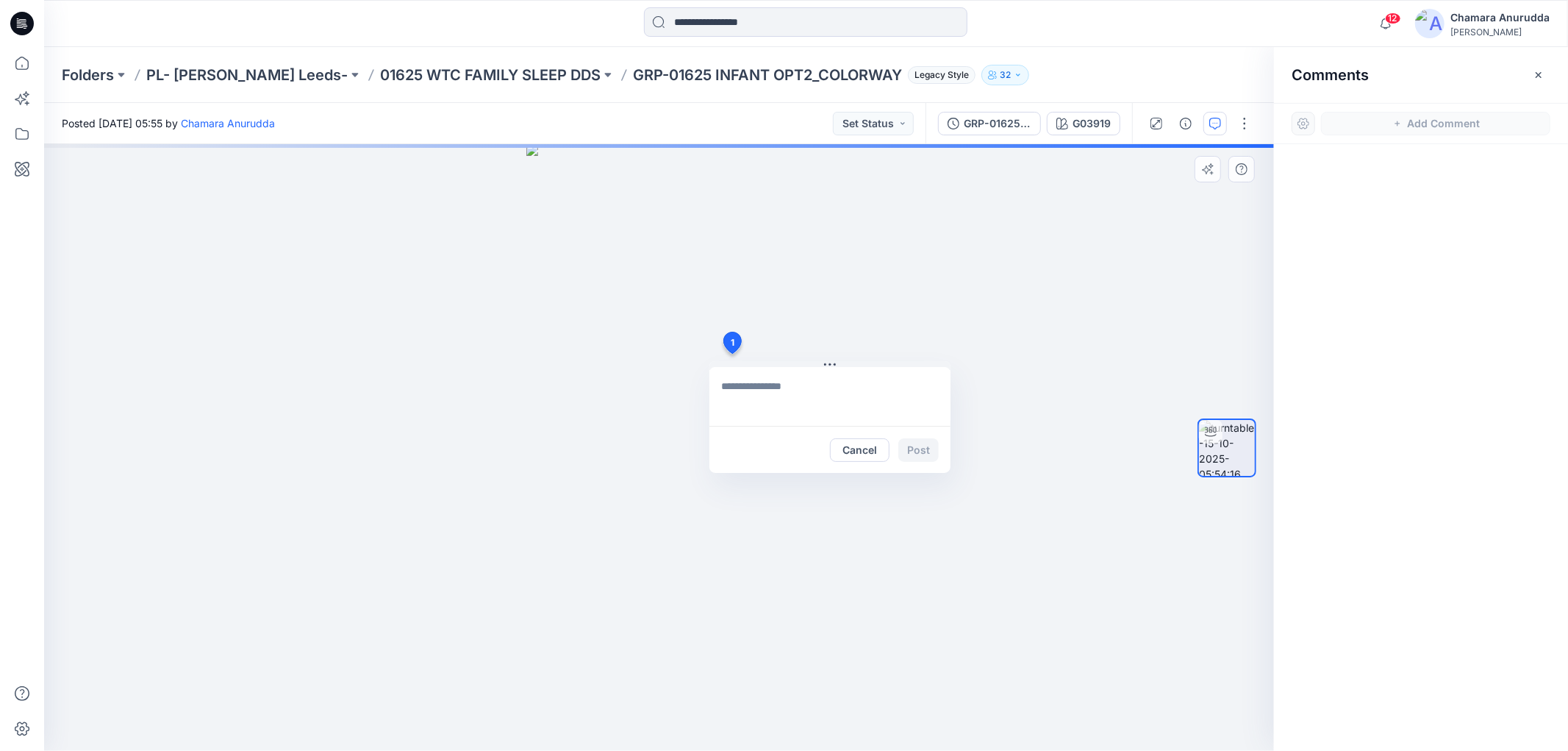
click at [732, 353] on div "1 Cancel Post" at bounding box center [658, 447] width 1230 height 606
type textarea "**********"
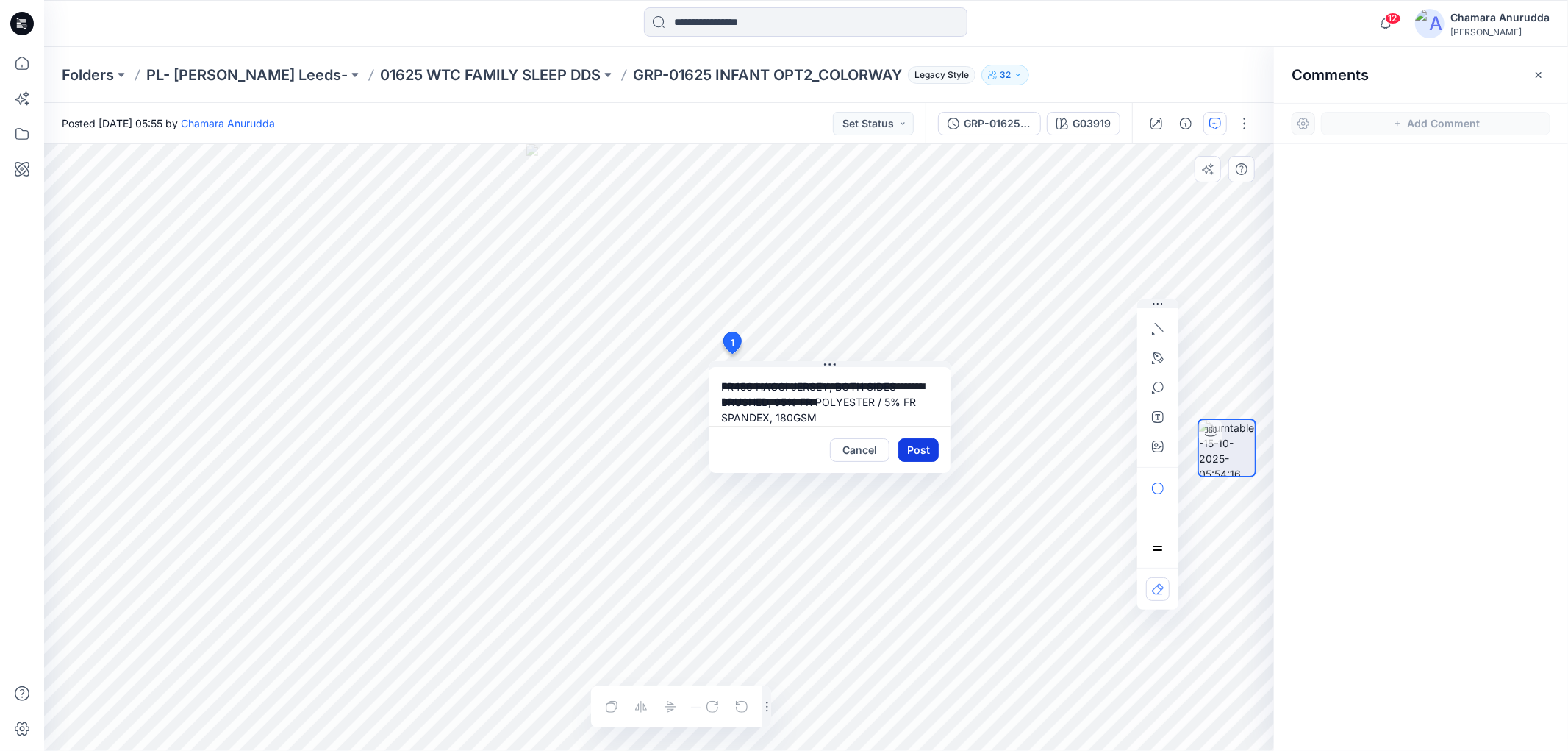
click at [914, 452] on button "Post" at bounding box center [918, 450] width 41 height 23
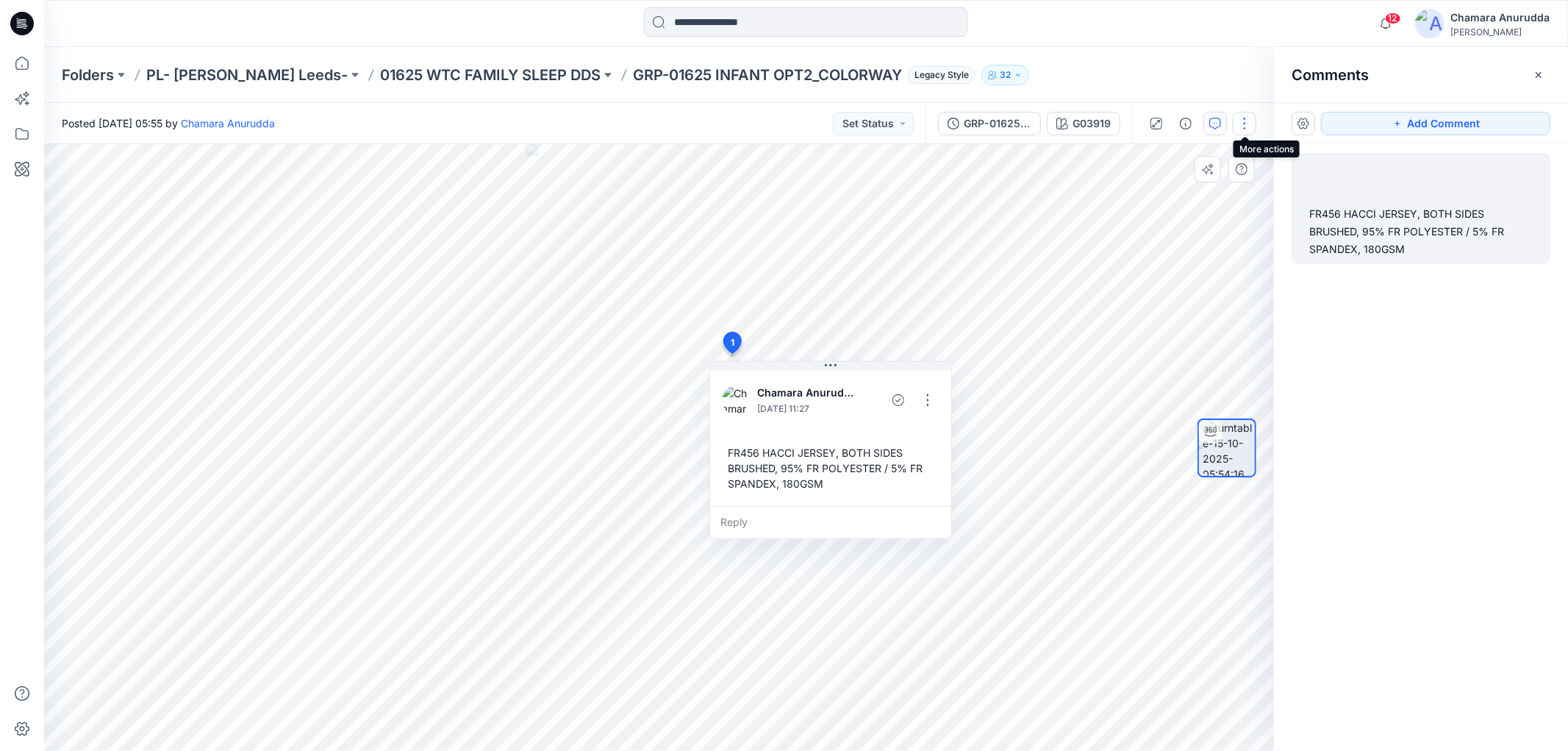
click at [1252, 125] on button "button" at bounding box center [1245, 123] width 23 height 23
click at [1216, 156] on button "Edit" at bounding box center [1183, 156] width 136 height 27
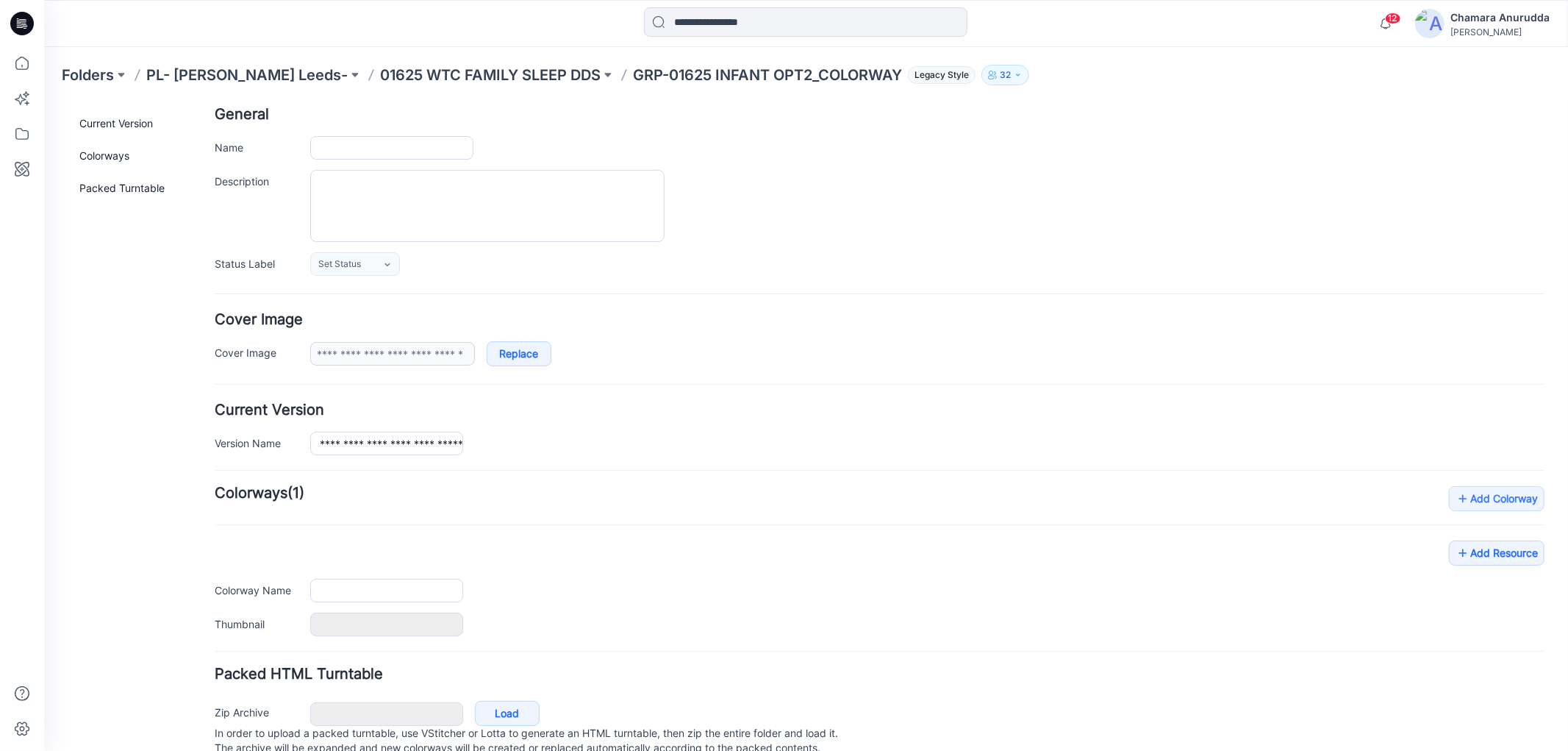
scroll to position [131, 0]
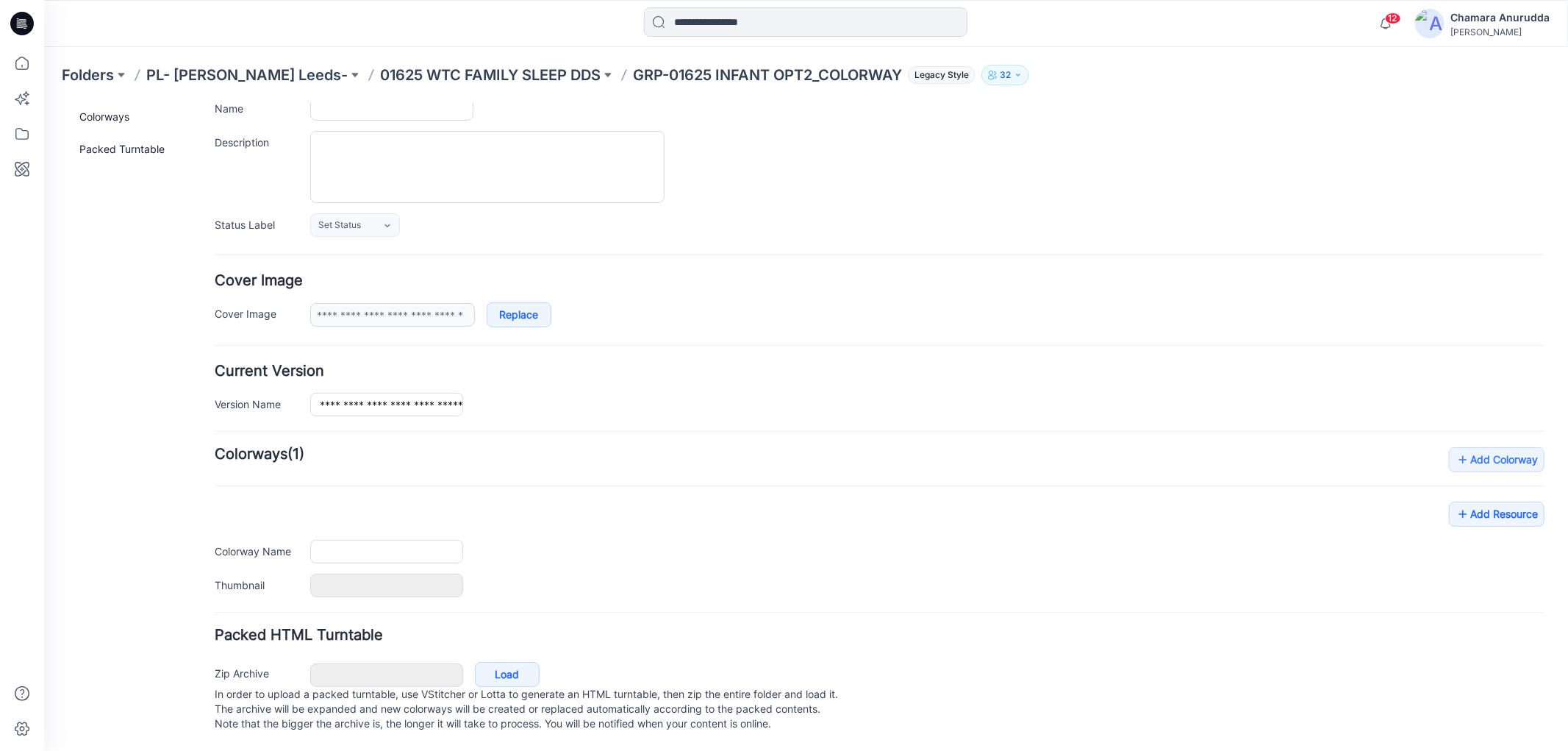
type input "**********"
type input "******"
type input "**********"
click at [1459, 482] on div "Add Colorway Colorways (1) Add Resource Delete Colorway Colorway Name ****** Th…" at bounding box center [878, 521] width 1329 height 150
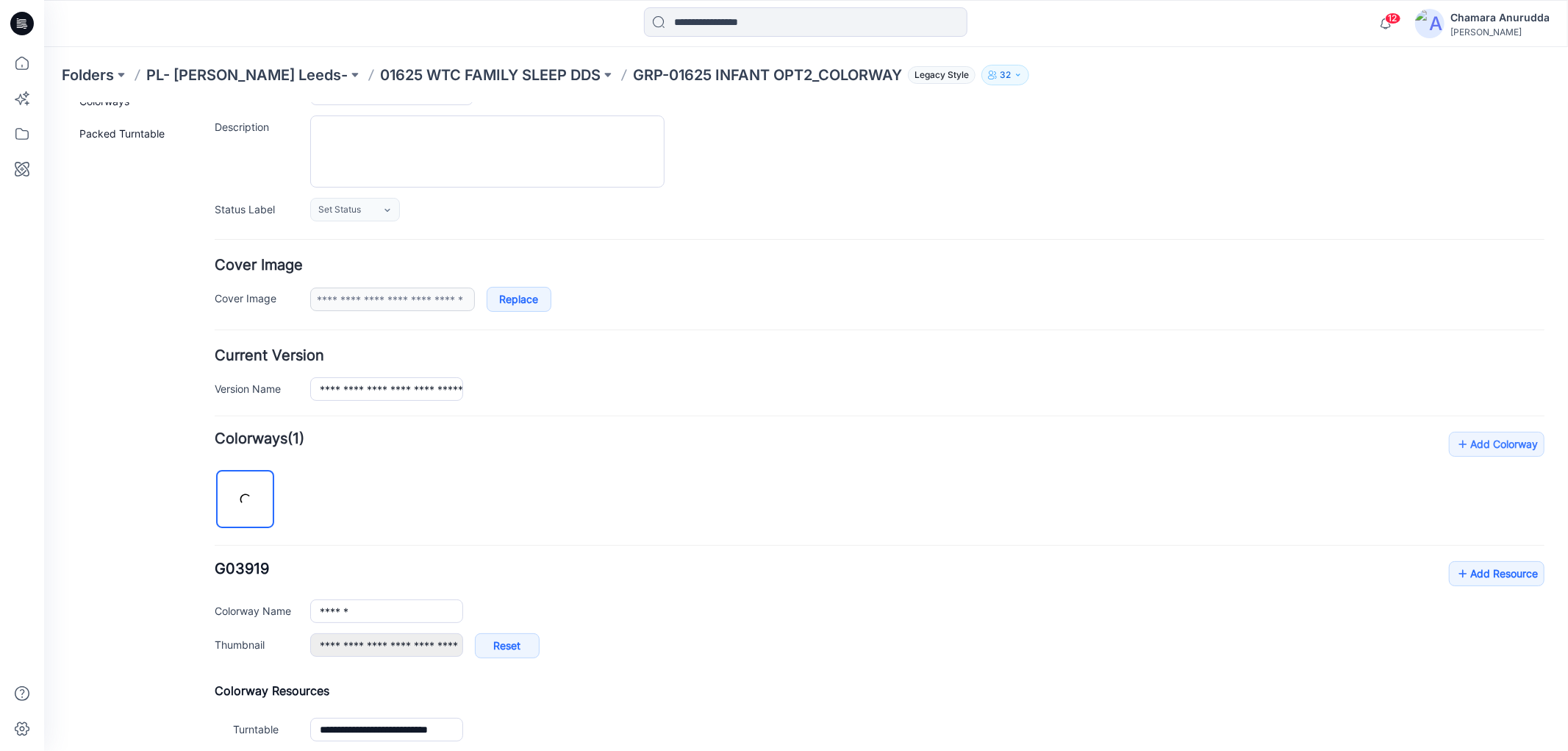
click at [1453, 497] on div "Add Colorway Colorways (1) G03919 Add Resource Delete Colorway Colorway Name **…" at bounding box center [878, 588] width 1329 height 314
click at [1427, 569] on div "**********" at bounding box center [878, 616] width 1329 height 111
click at [1489, 568] on link "Add Resource" at bounding box center [1496, 573] width 96 height 25
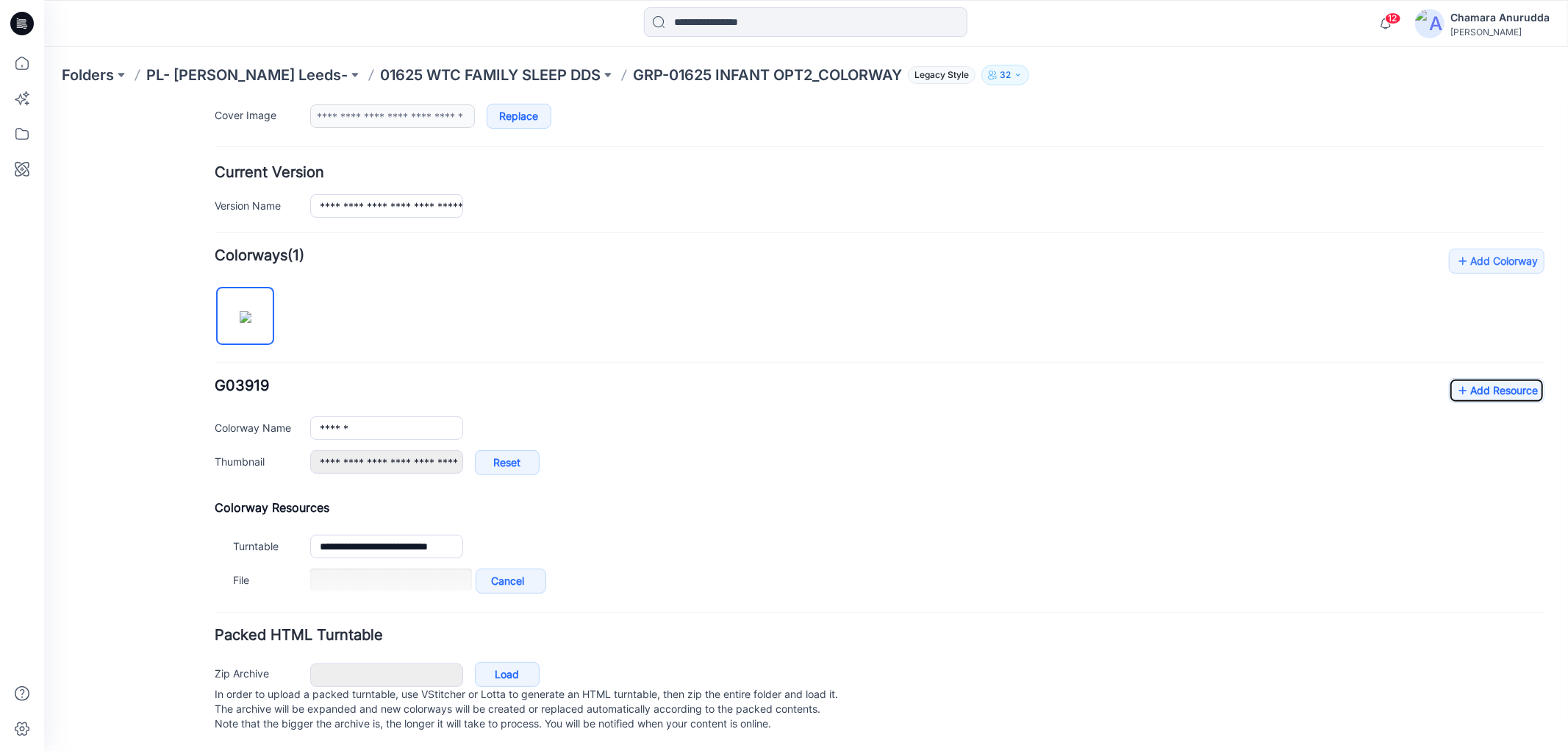
scroll to position [331, 0]
click at [1461, 388] on div "**********" at bounding box center [878, 433] width 1329 height 111
click at [1457, 378] on link "Add Resource" at bounding box center [1496, 390] width 96 height 25
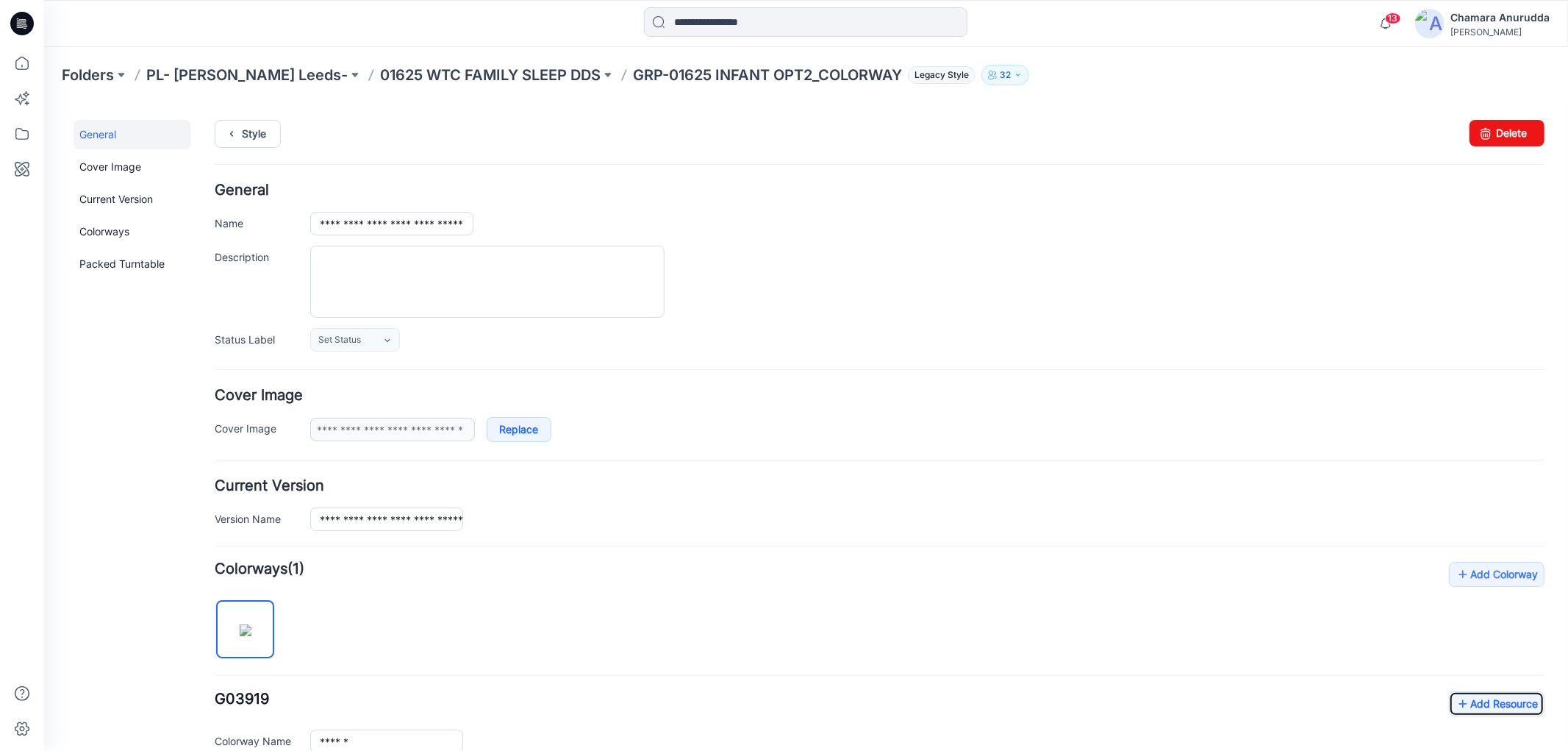
scroll to position [0, 0]
click at [238, 130] on icon at bounding box center [230, 134] width 21 height 27
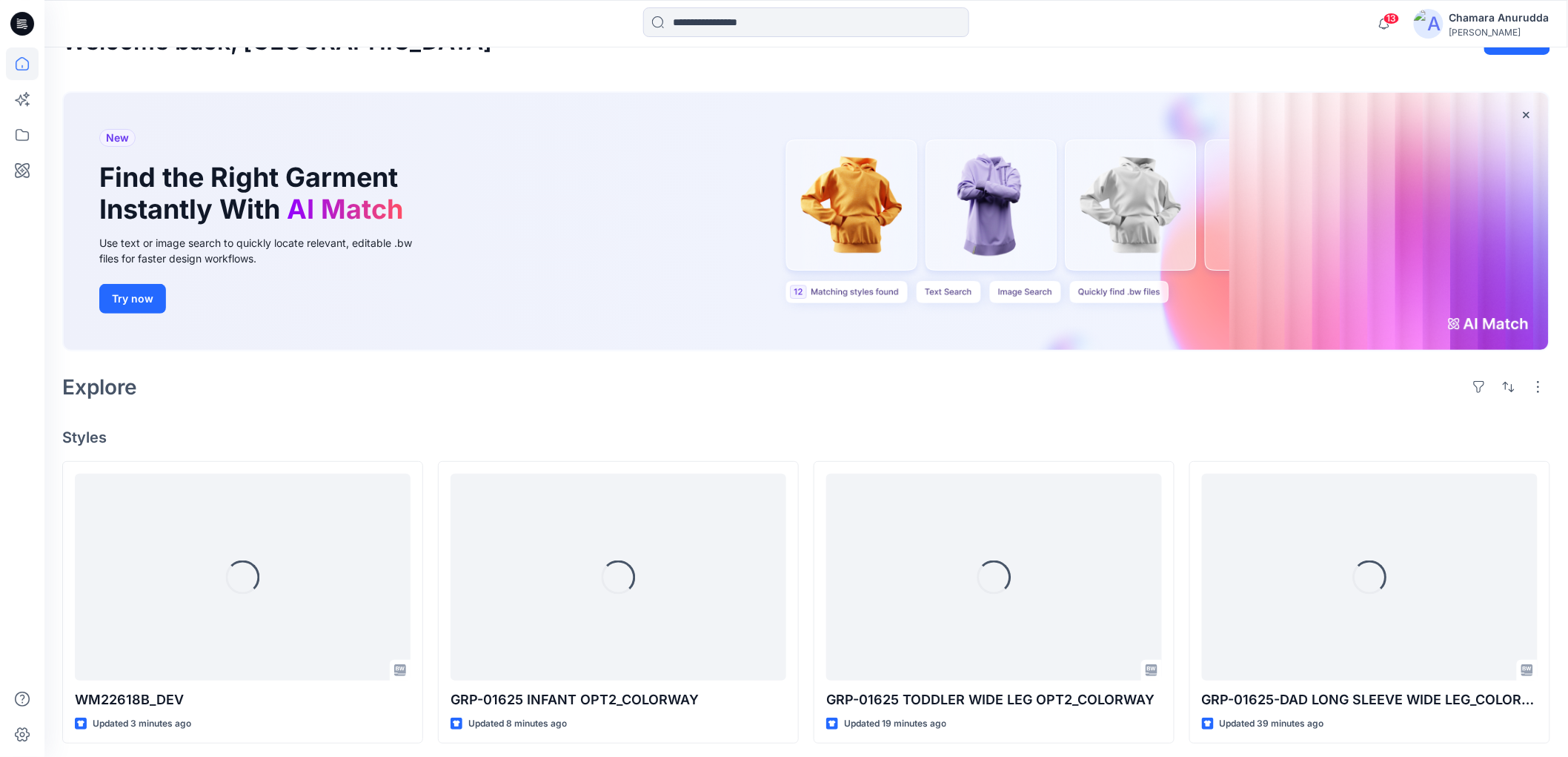
scroll to position [448, 0]
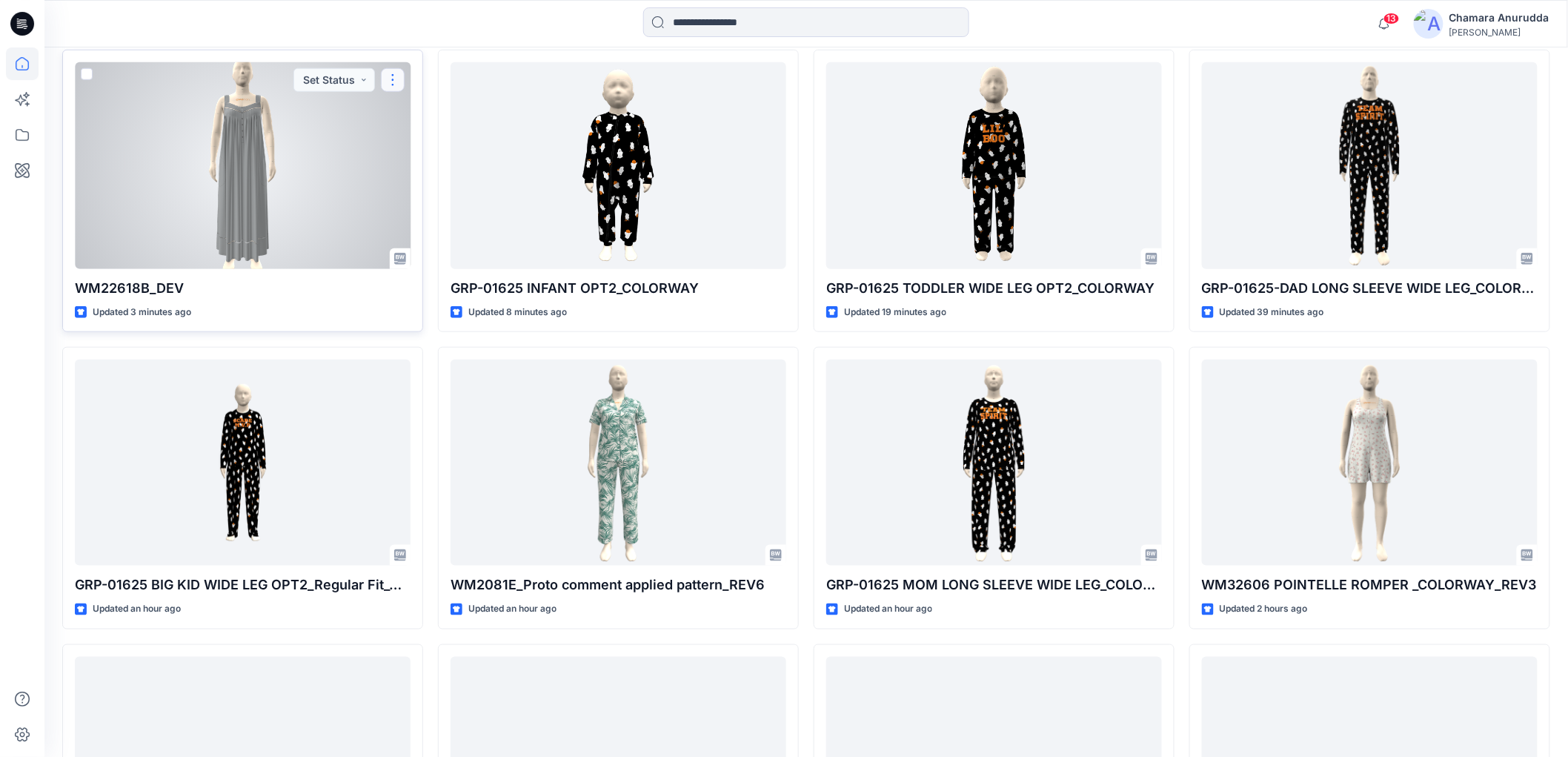
click at [389, 81] on button "button" at bounding box center [392, 80] width 23 height 23
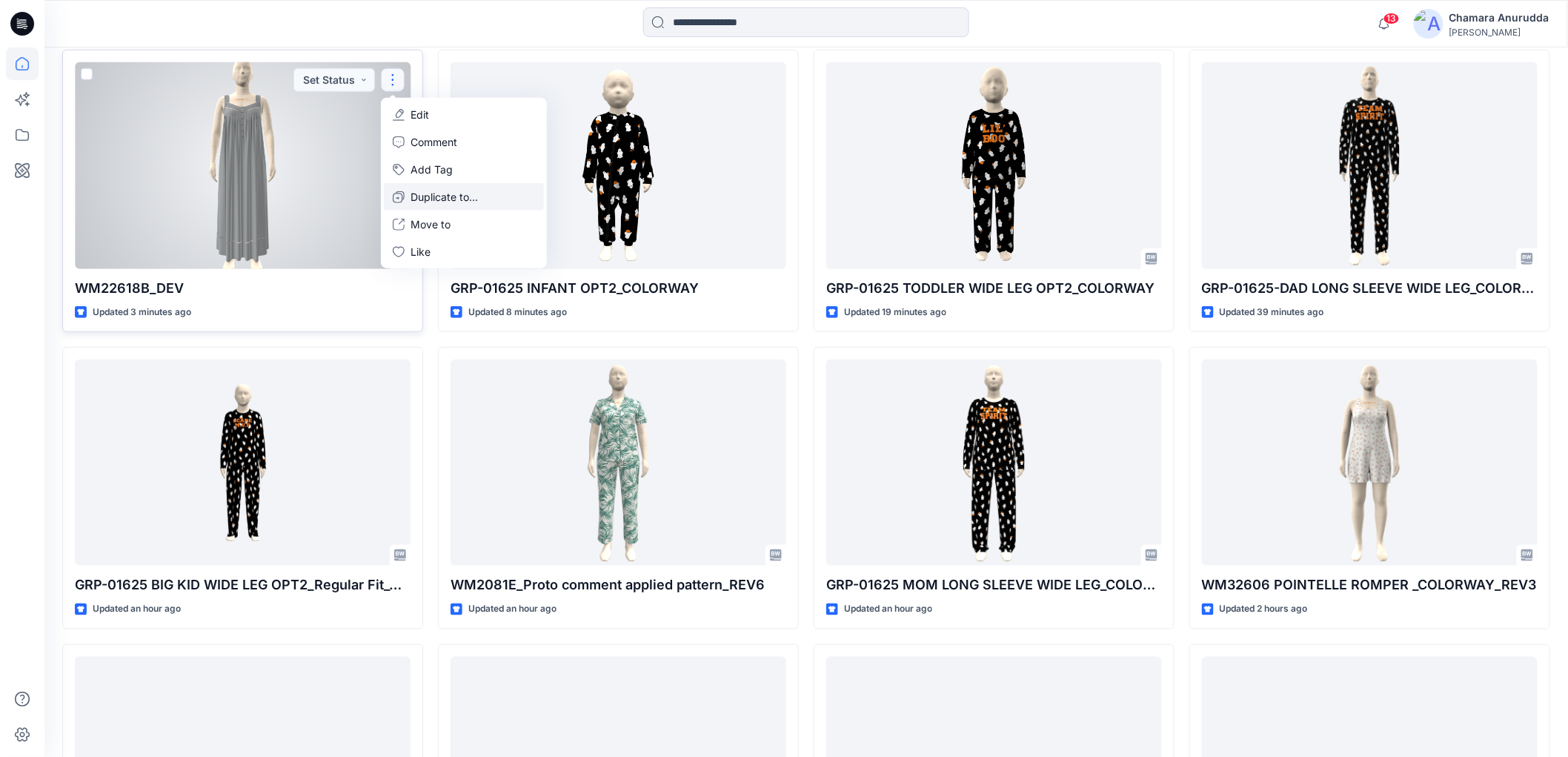
click at [432, 195] on p "Duplicate to..." at bounding box center [444, 196] width 67 height 16
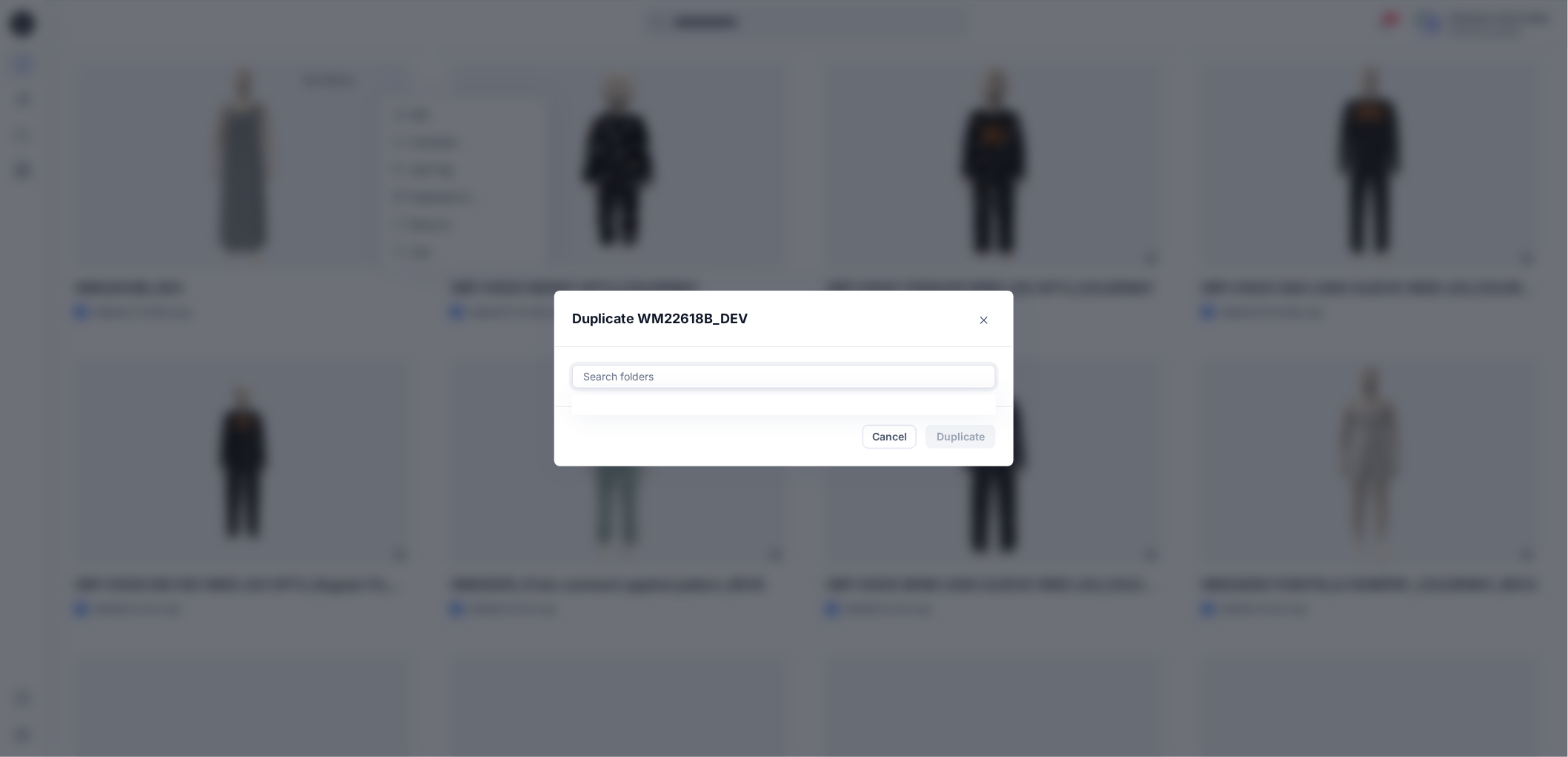
click at [652, 366] on div "Search folders" at bounding box center [784, 376] width 422 height 23
paste input "**********"
click at [629, 417] on mark "S2-26 WM ARIA" at bounding box center [647, 413] width 82 height 20
type input "**********"
click at [846, 314] on header "Duplicate WM22618B_DEV" at bounding box center [768, 319] width 430 height 56
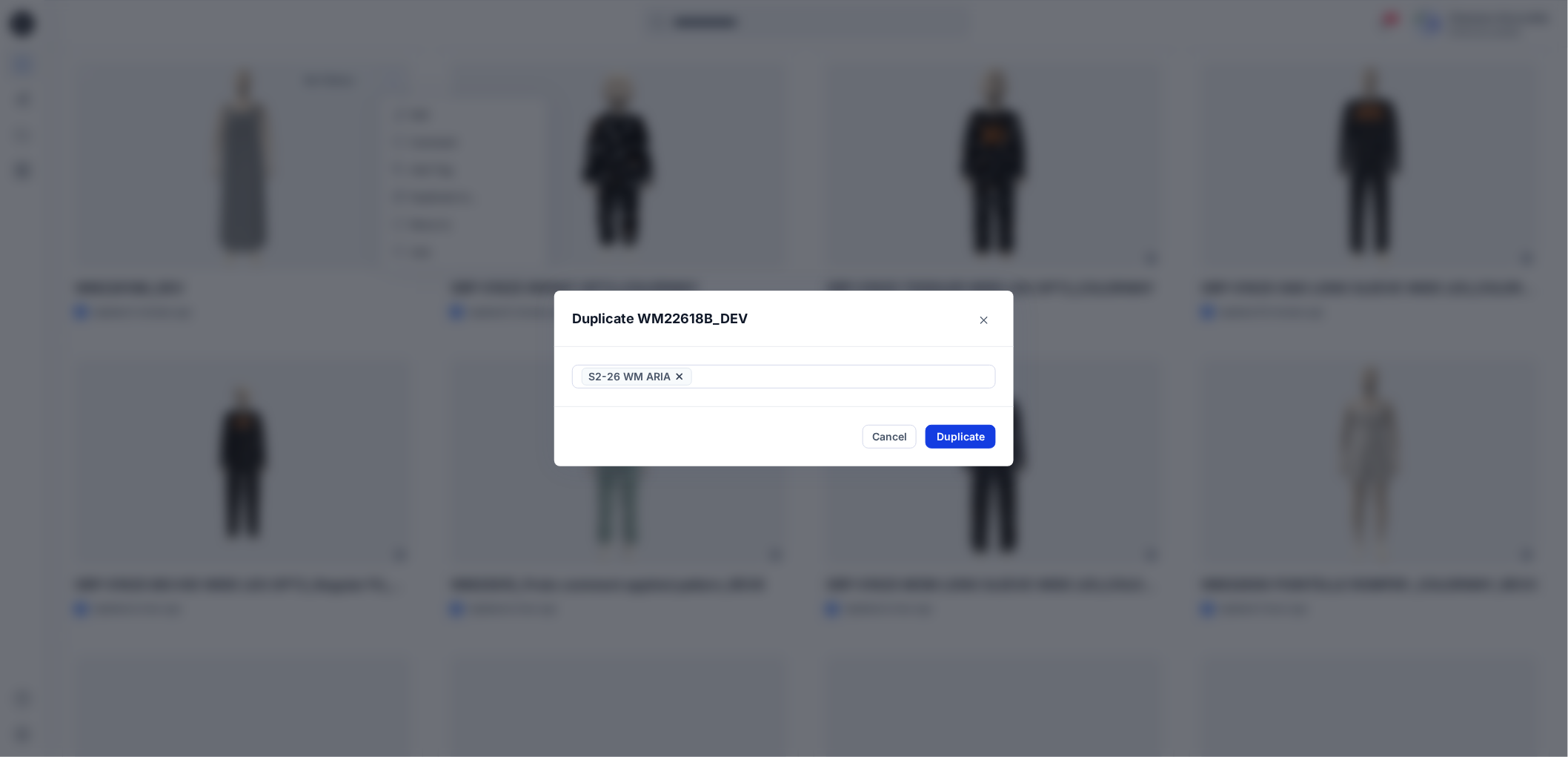
click at [939, 433] on button "Duplicate" at bounding box center [960, 437] width 70 height 23
click at [974, 436] on button "Close" at bounding box center [971, 437] width 48 height 23
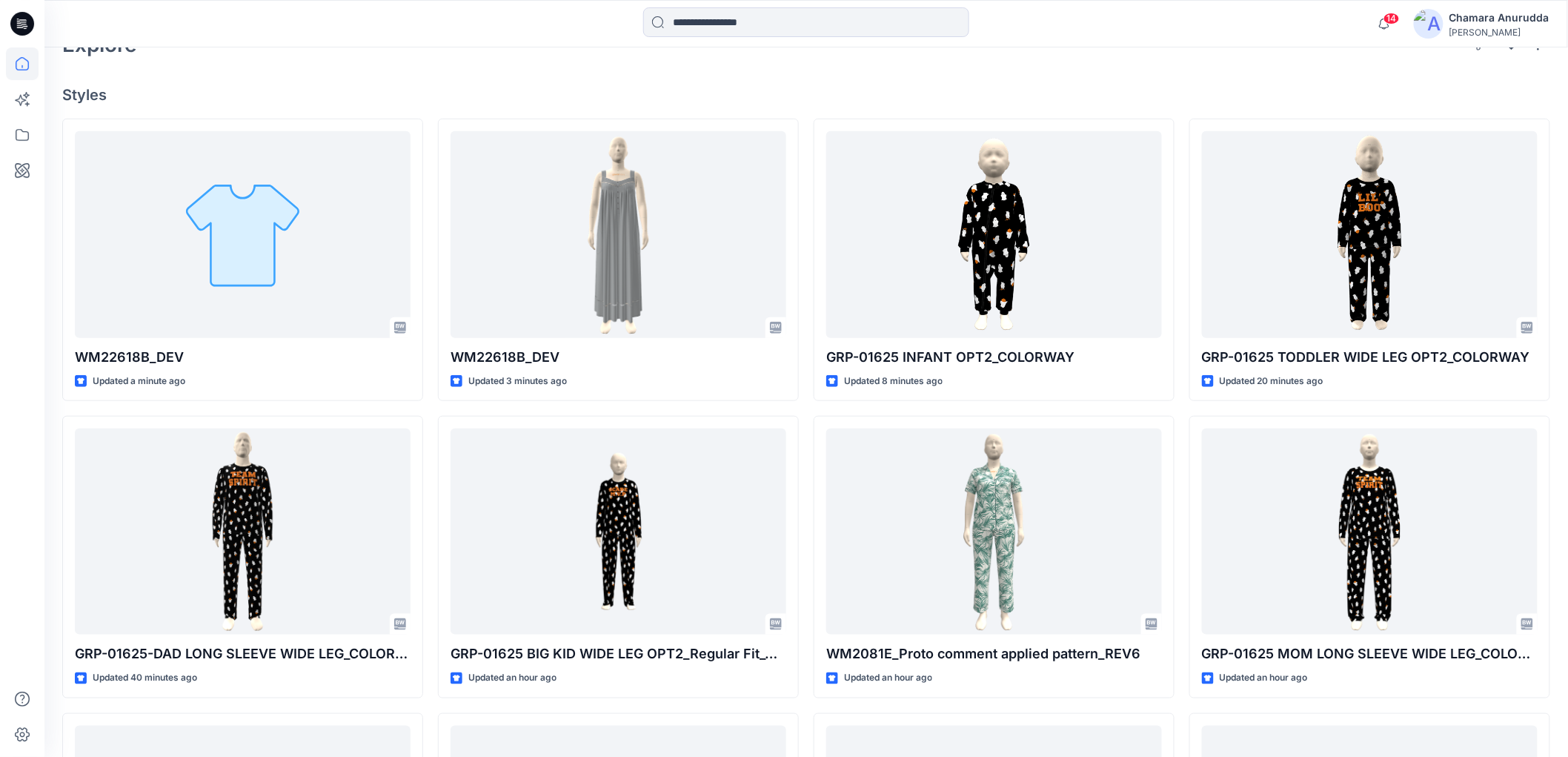
scroll to position [284, 0]
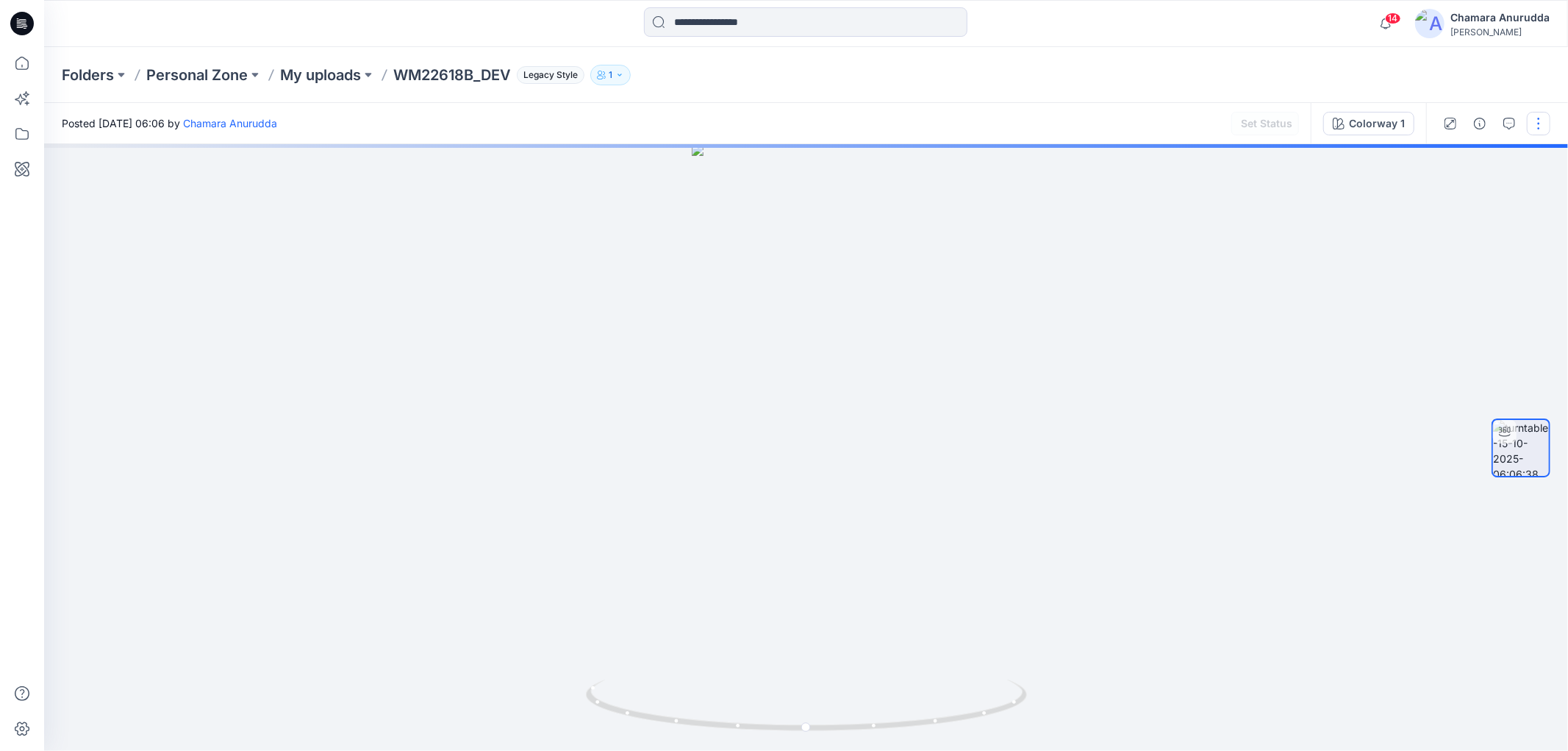
click at [1538, 120] on button "button" at bounding box center [1538, 123] width 23 height 23
click at [1467, 159] on button "Edit" at bounding box center [1477, 156] width 136 height 27
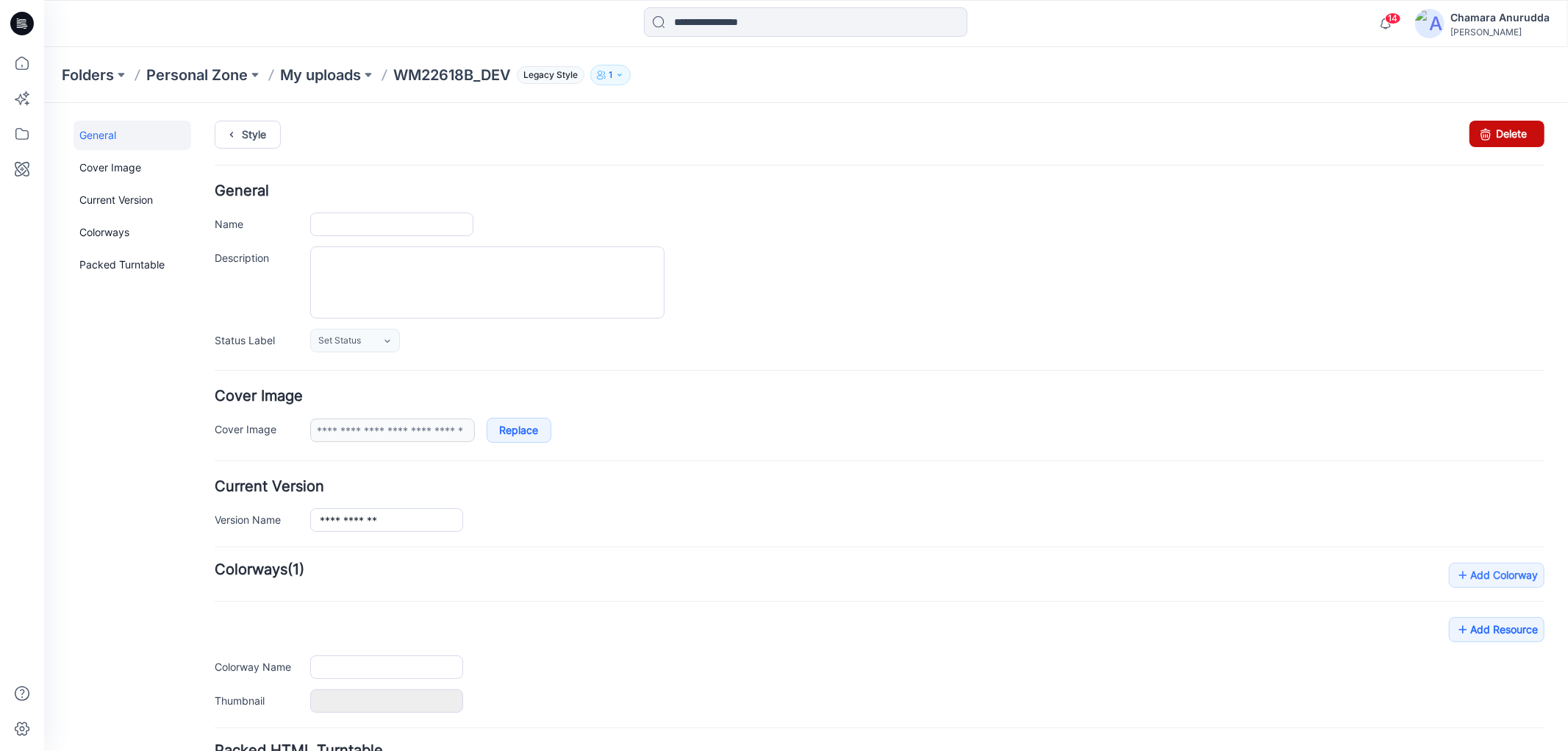
click at [1474, 132] on icon at bounding box center [1484, 133] width 21 height 27
type input "**********"
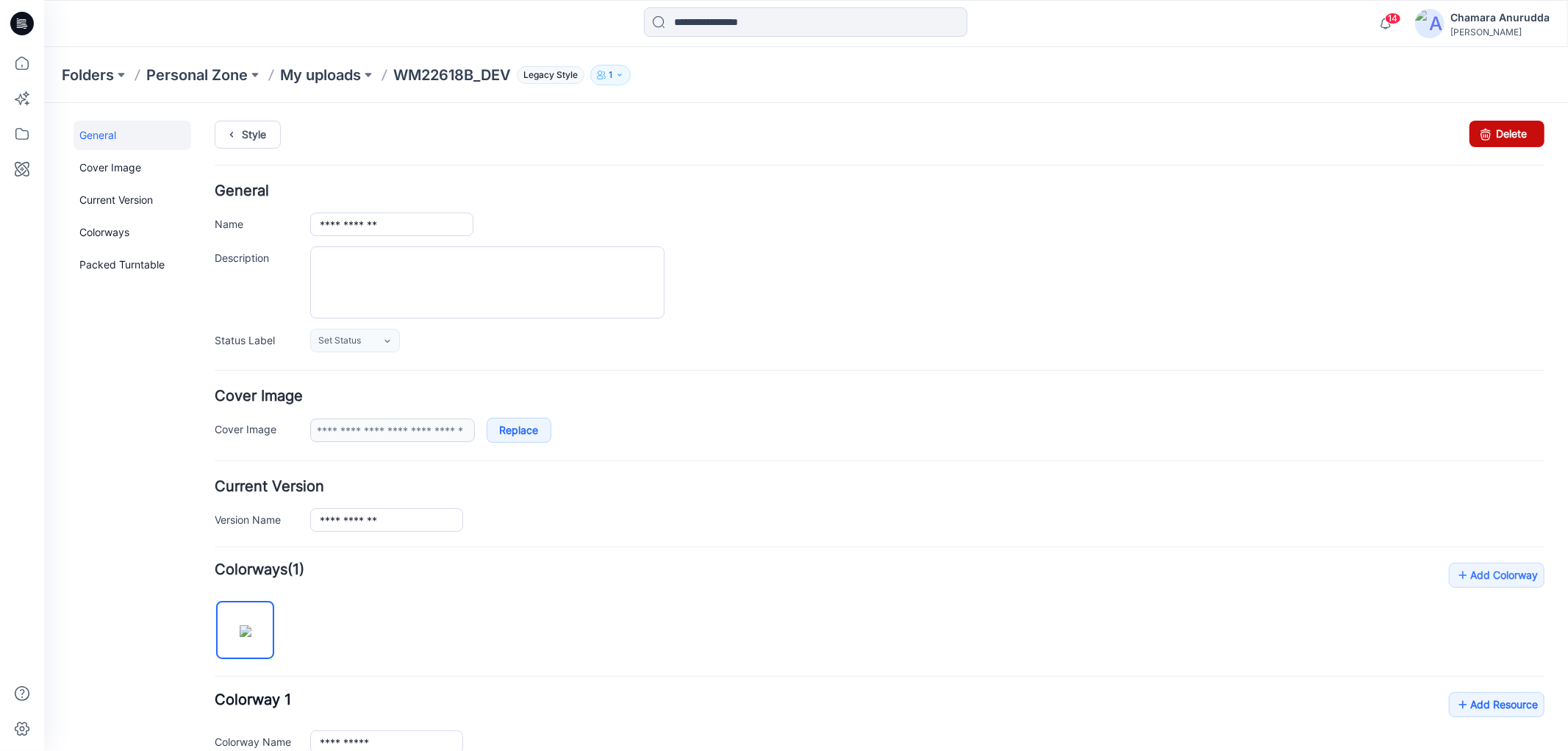
click at [1486, 135] on link "Delete" at bounding box center [1506, 133] width 75 height 27
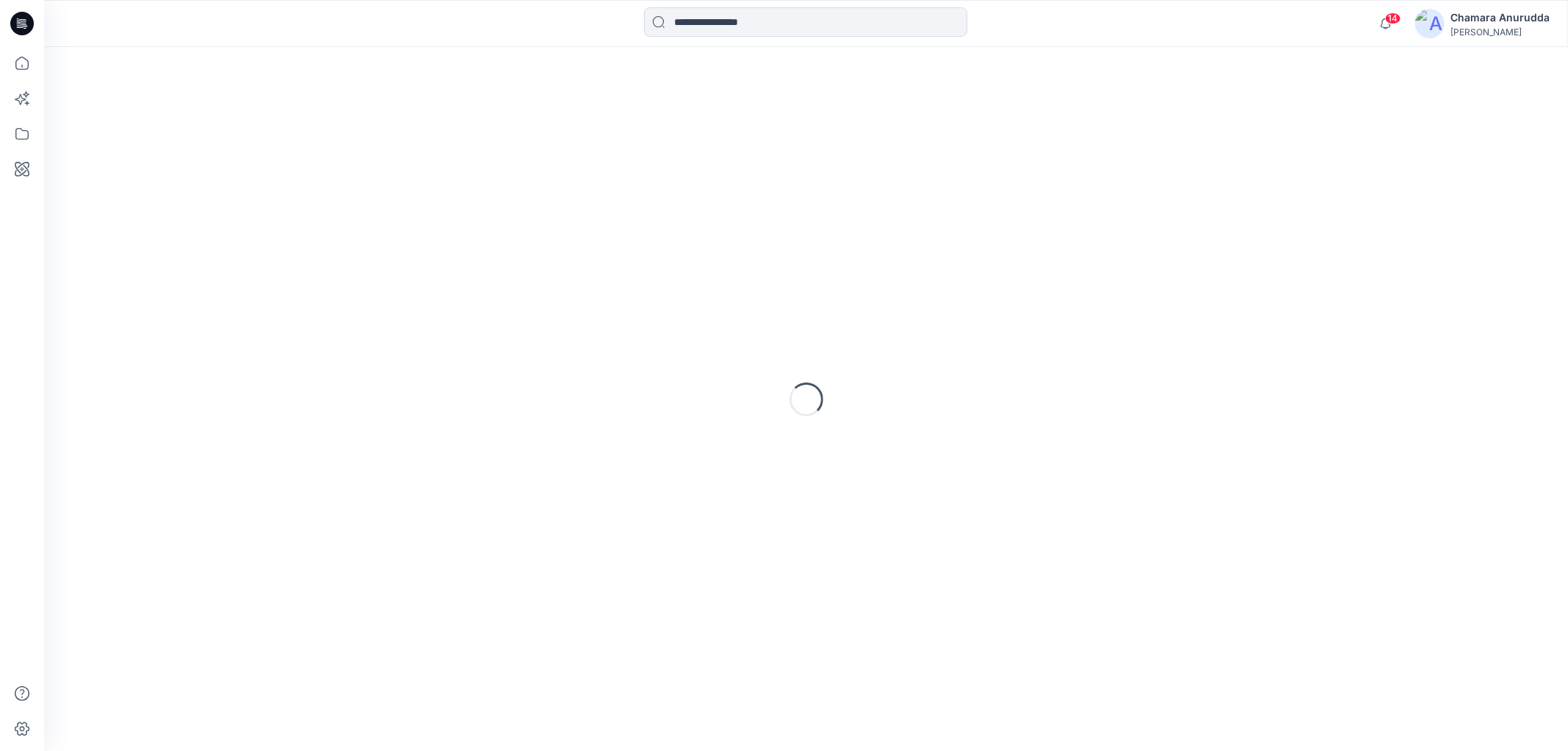
click at [1472, 5] on div "14 Notifications [PERSON_NAME] all as read View all notifications [PERSON_NAME]" at bounding box center [806, 23] width 1524 height 47
click at [1467, 32] on div "[PERSON_NAME]" at bounding box center [1499, 32] width 99 height 11
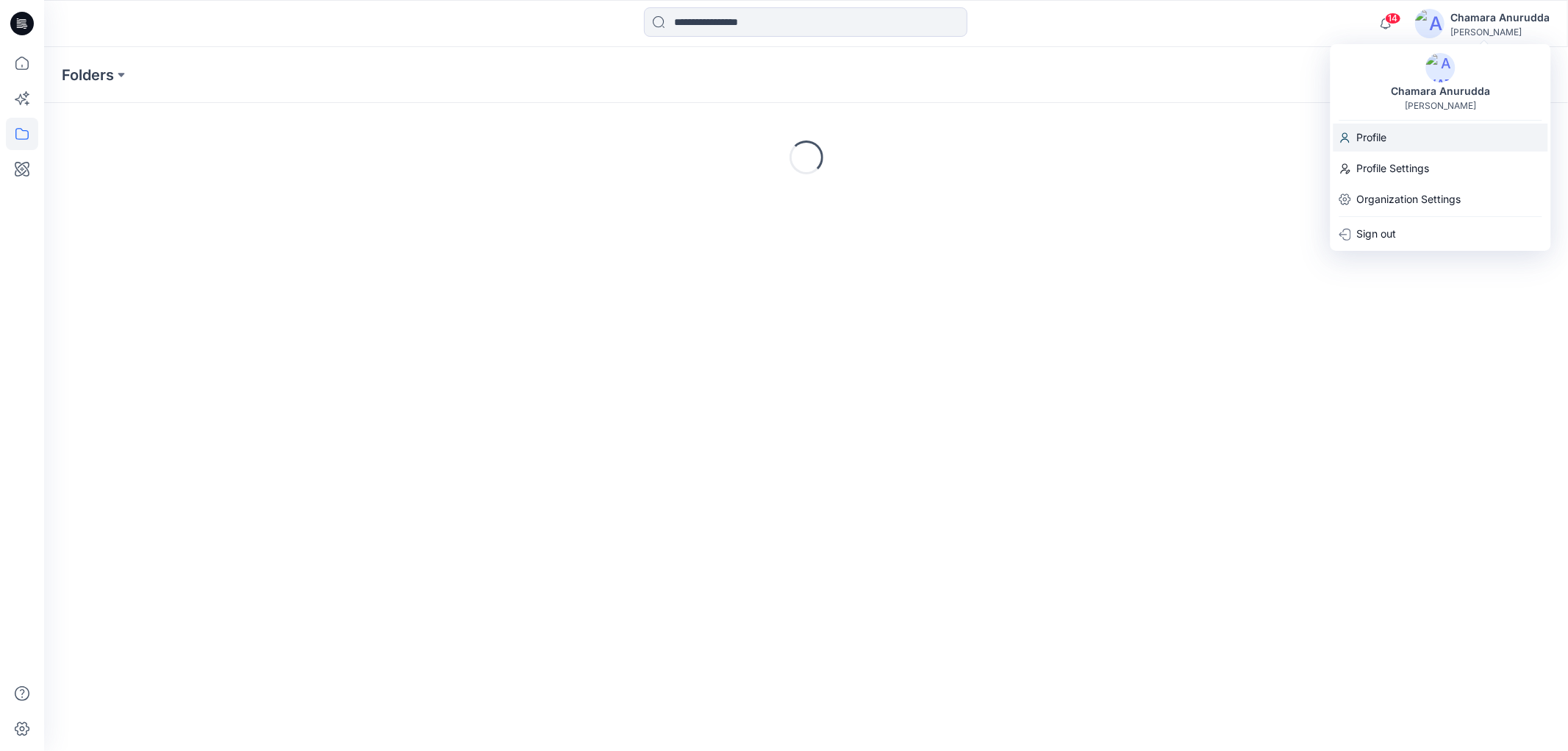
click at [1377, 141] on p "Profile" at bounding box center [1372, 138] width 30 height 28
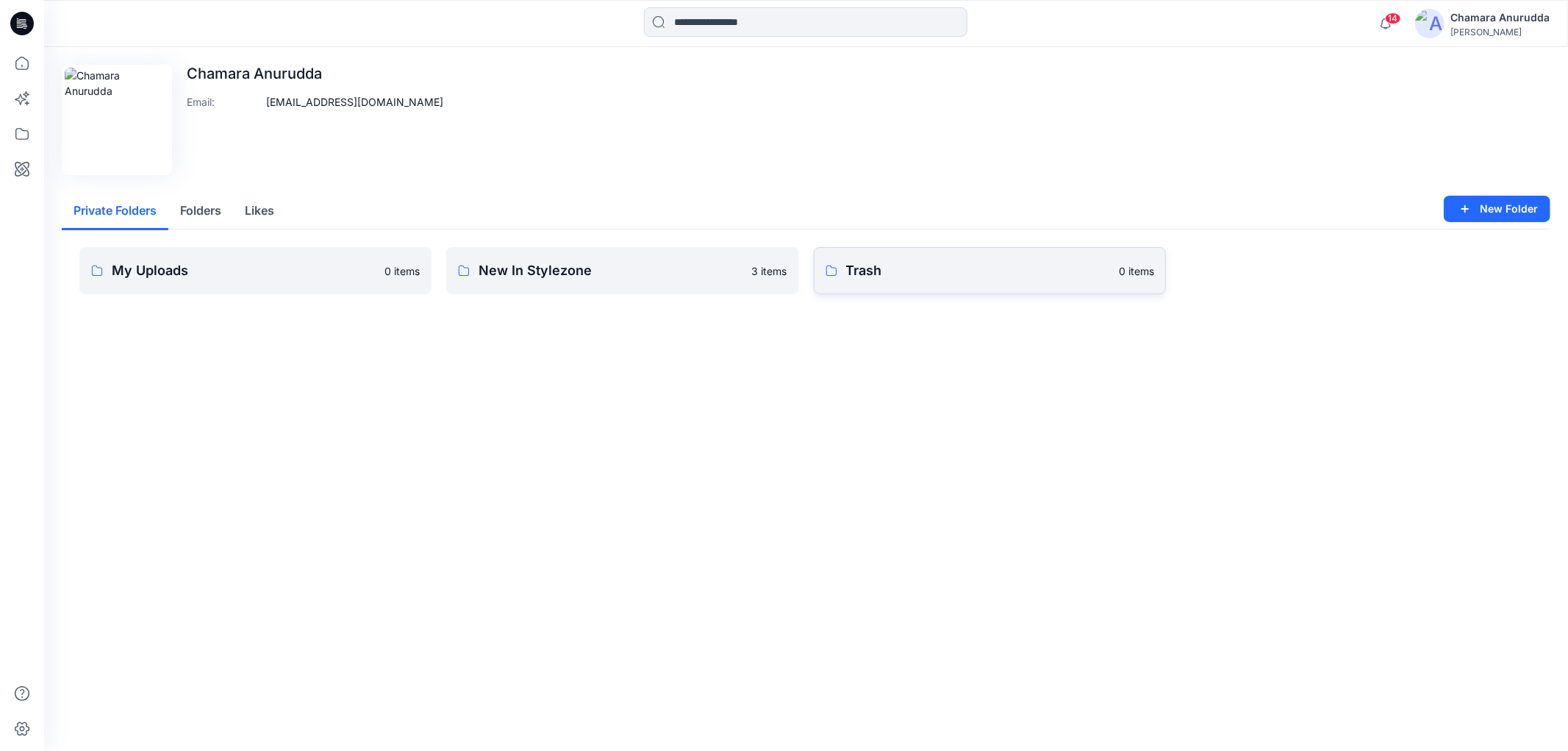
click at [1034, 269] on p "Trash" at bounding box center [978, 270] width 264 height 21
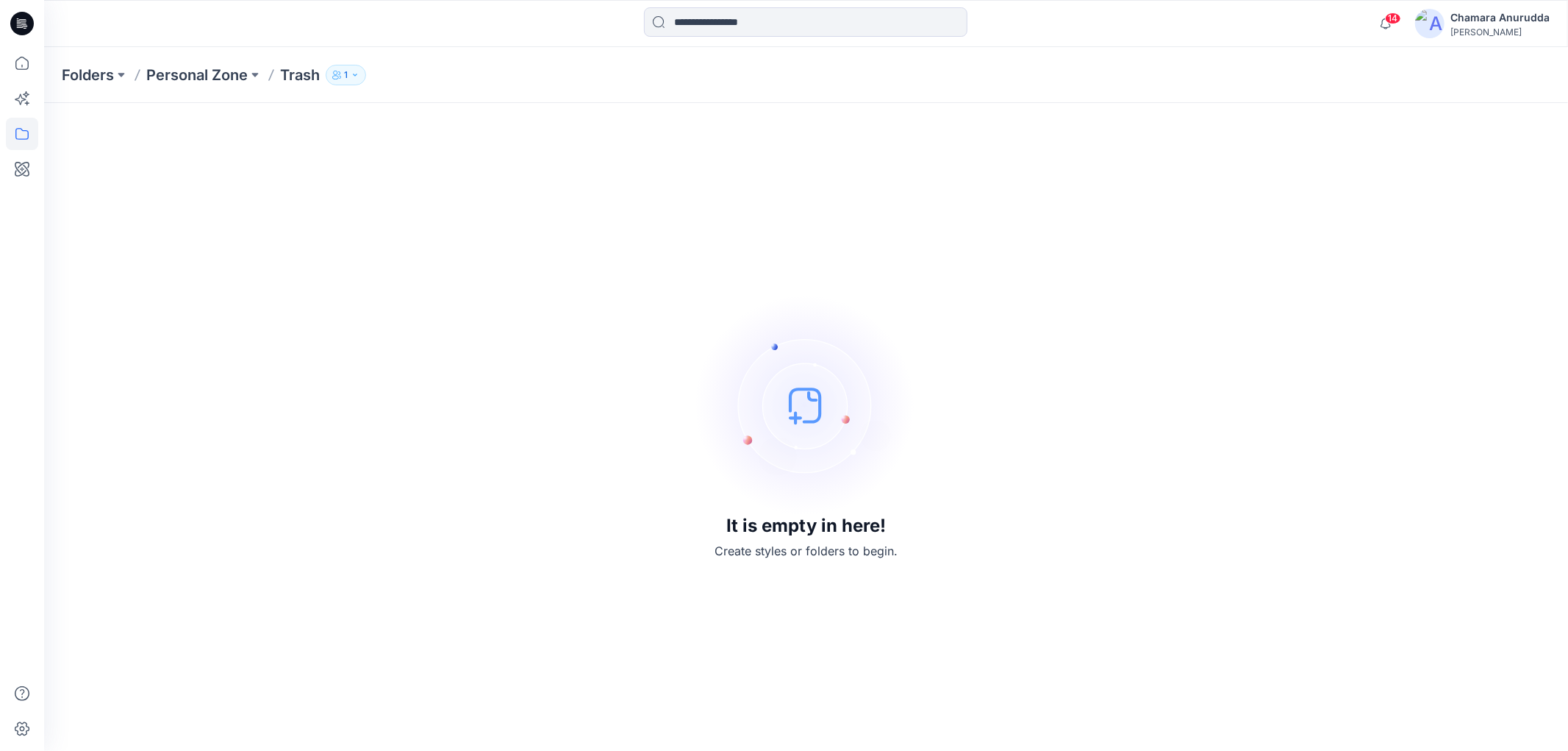
click at [350, 65] on button "1" at bounding box center [346, 75] width 41 height 21
click at [367, 159] on button "Internal 1" at bounding box center [376, 163] width 86 height 37
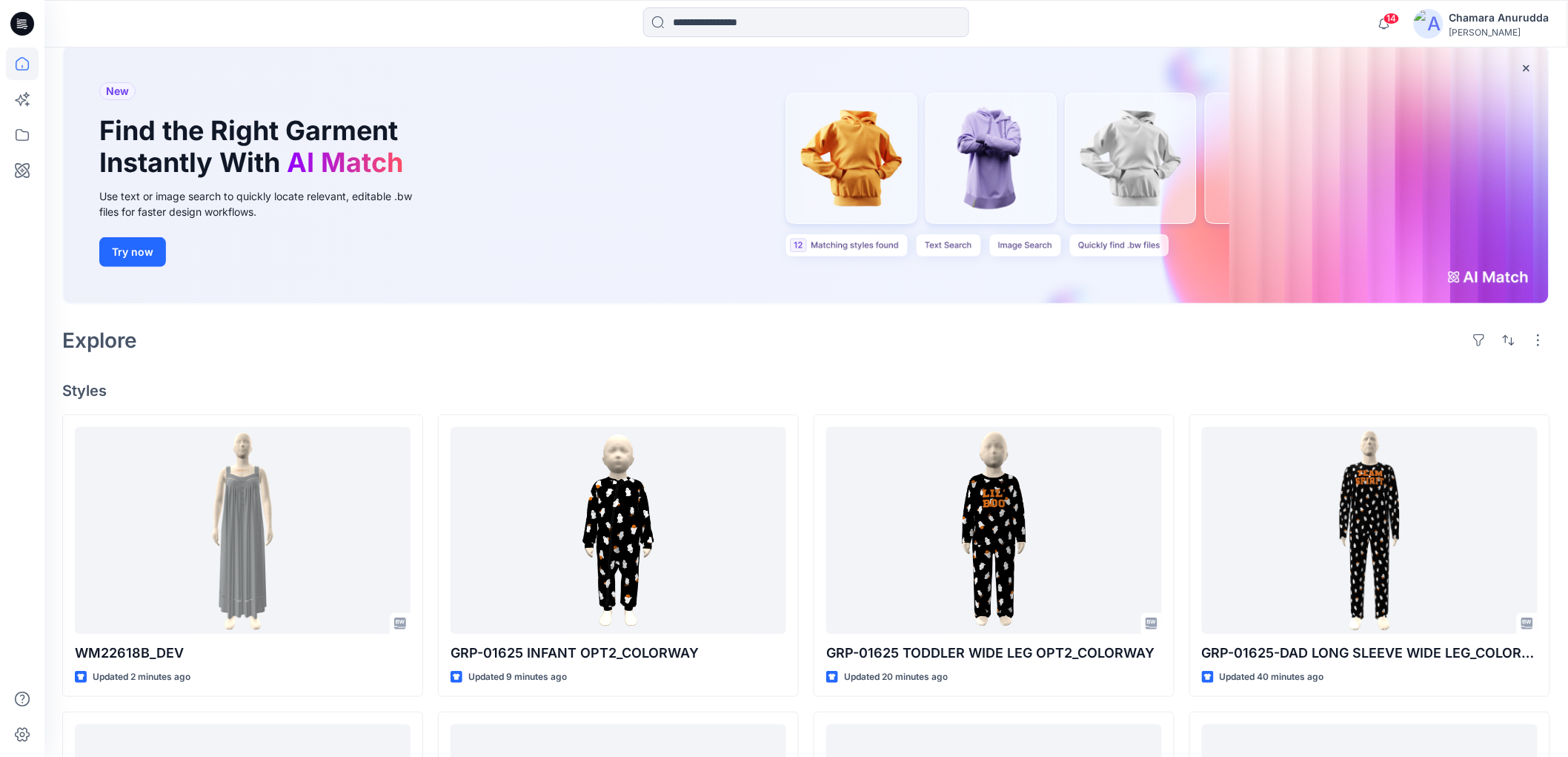
scroll to position [164, 0]
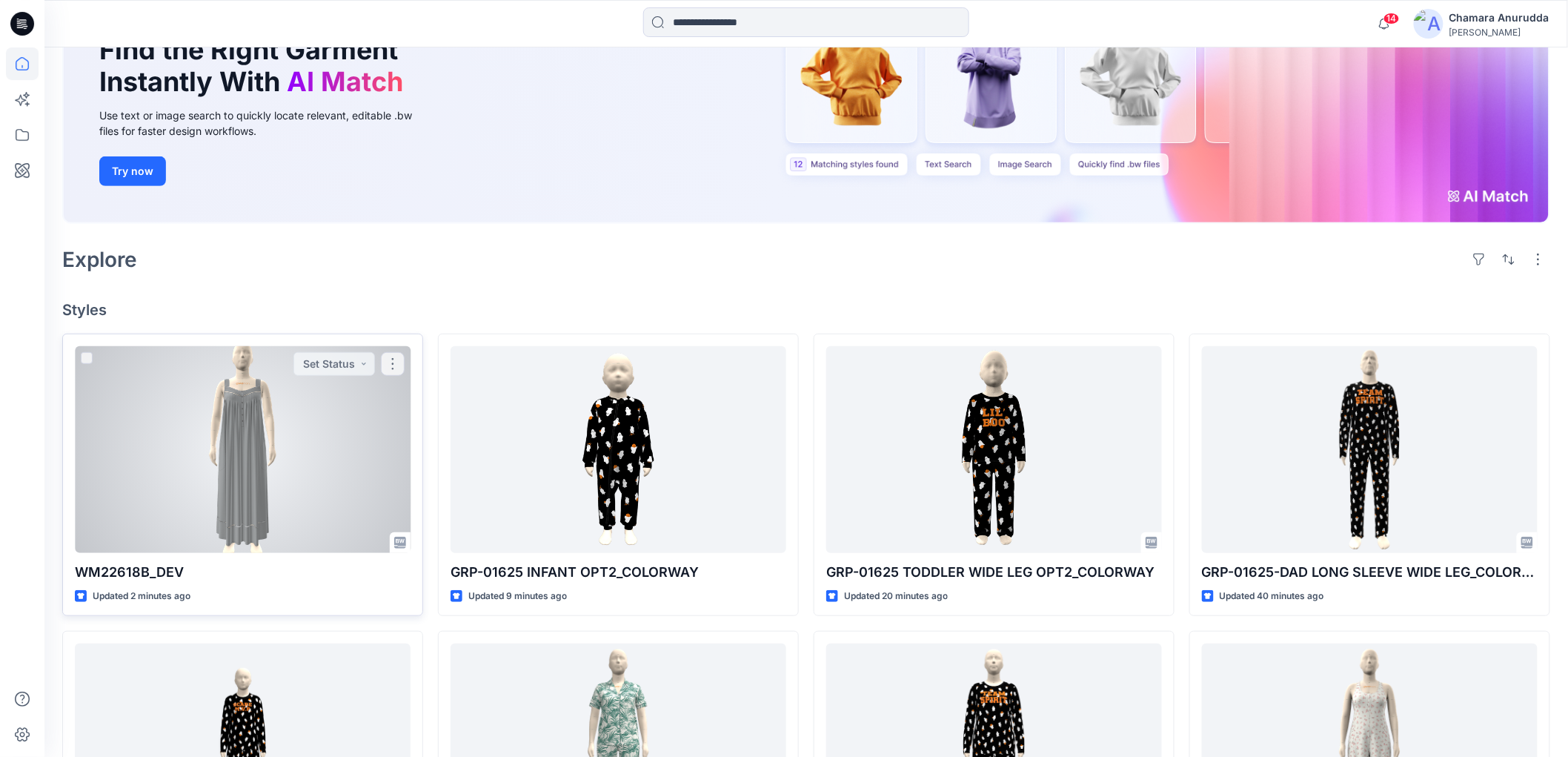
click at [285, 391] on div at bounding box center [242, 449] width 335 height 206
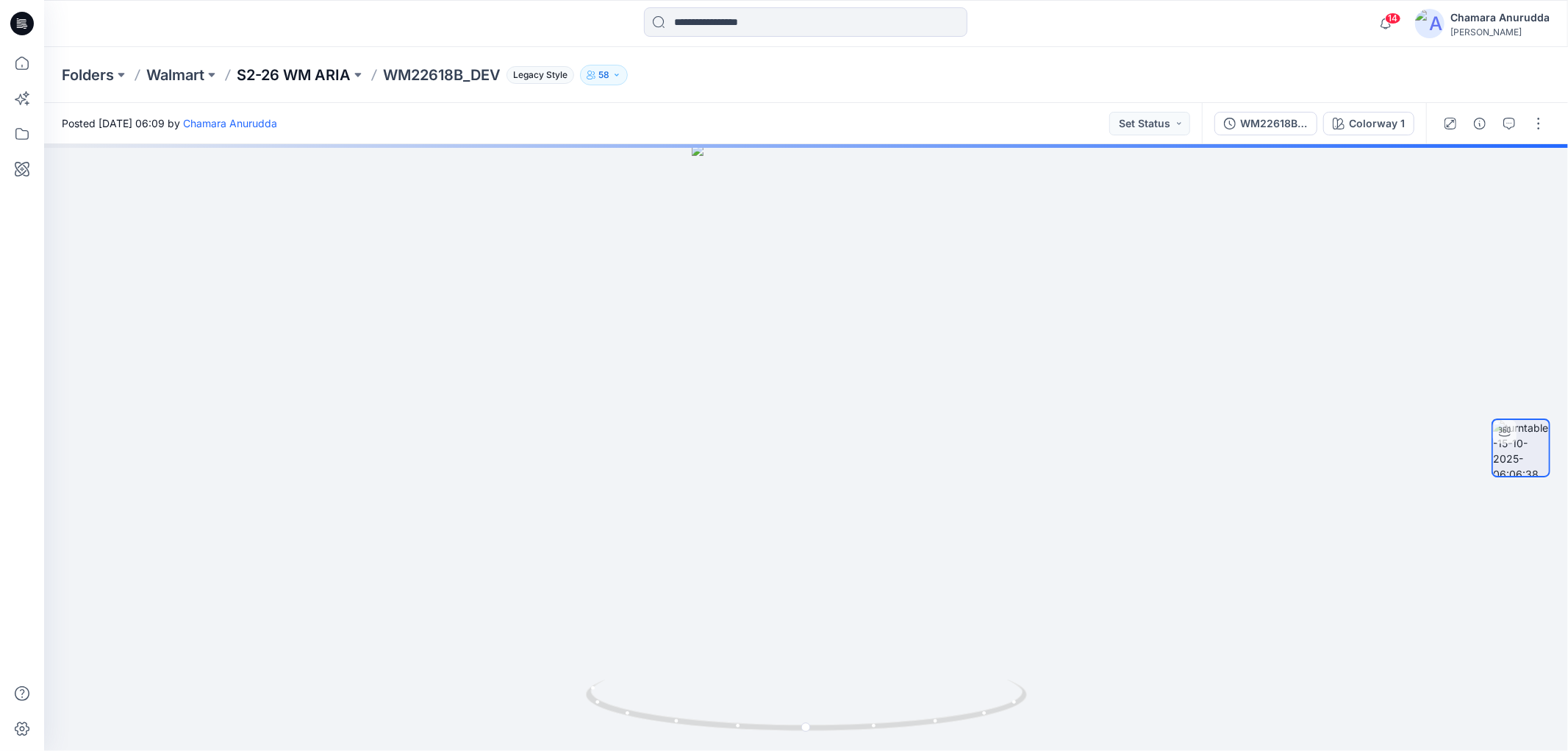
click at [294, 65] on p "S2-26 WM ARIA" at bounding box center [293, 75] width 114 height 21
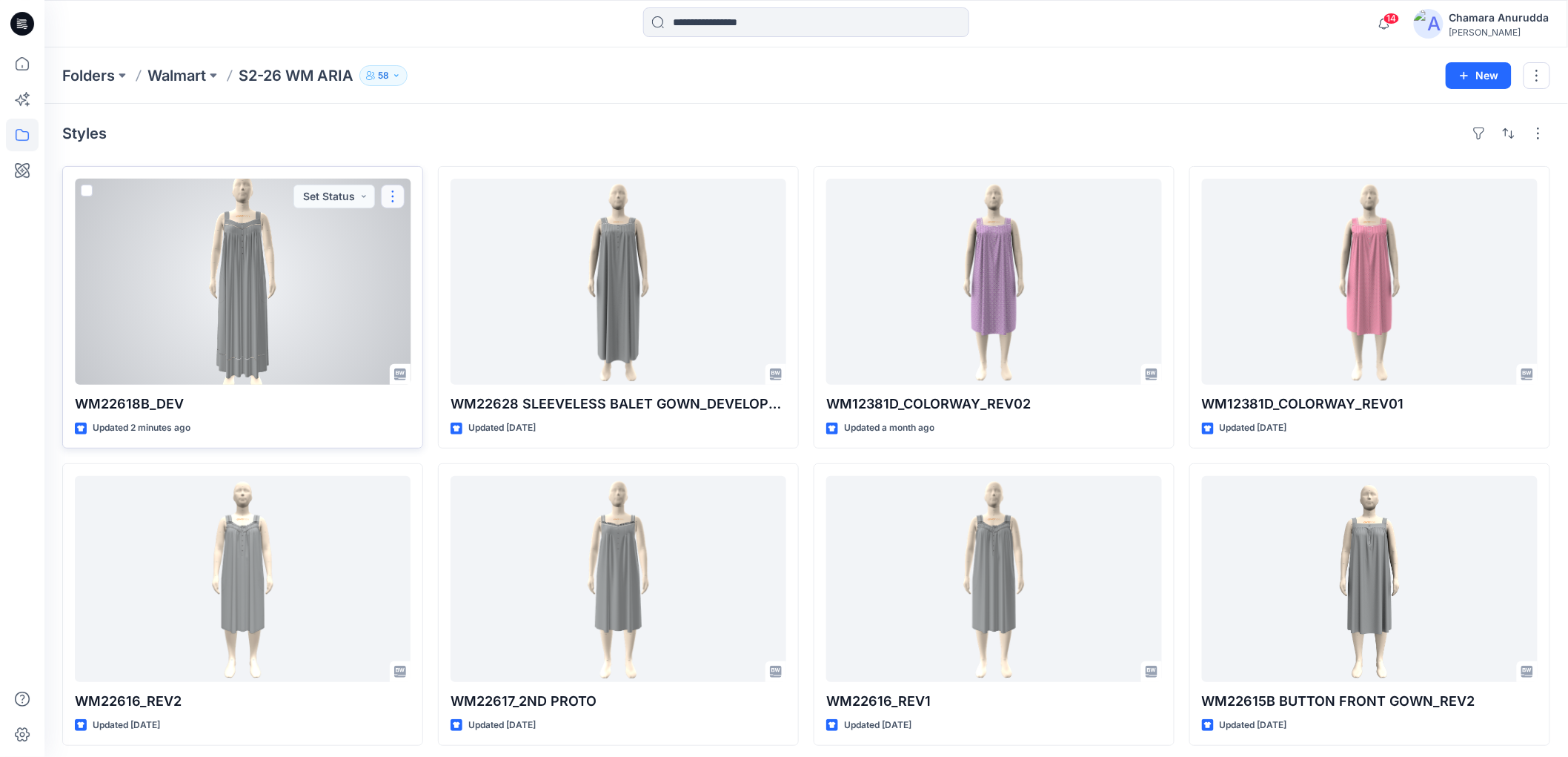
click at [396, 197] on button "button" at bounding box center [392, 196] width 23 height 23
click at [397, 230] on icon "button" at bounding box center [399, 231] width 12 height 12
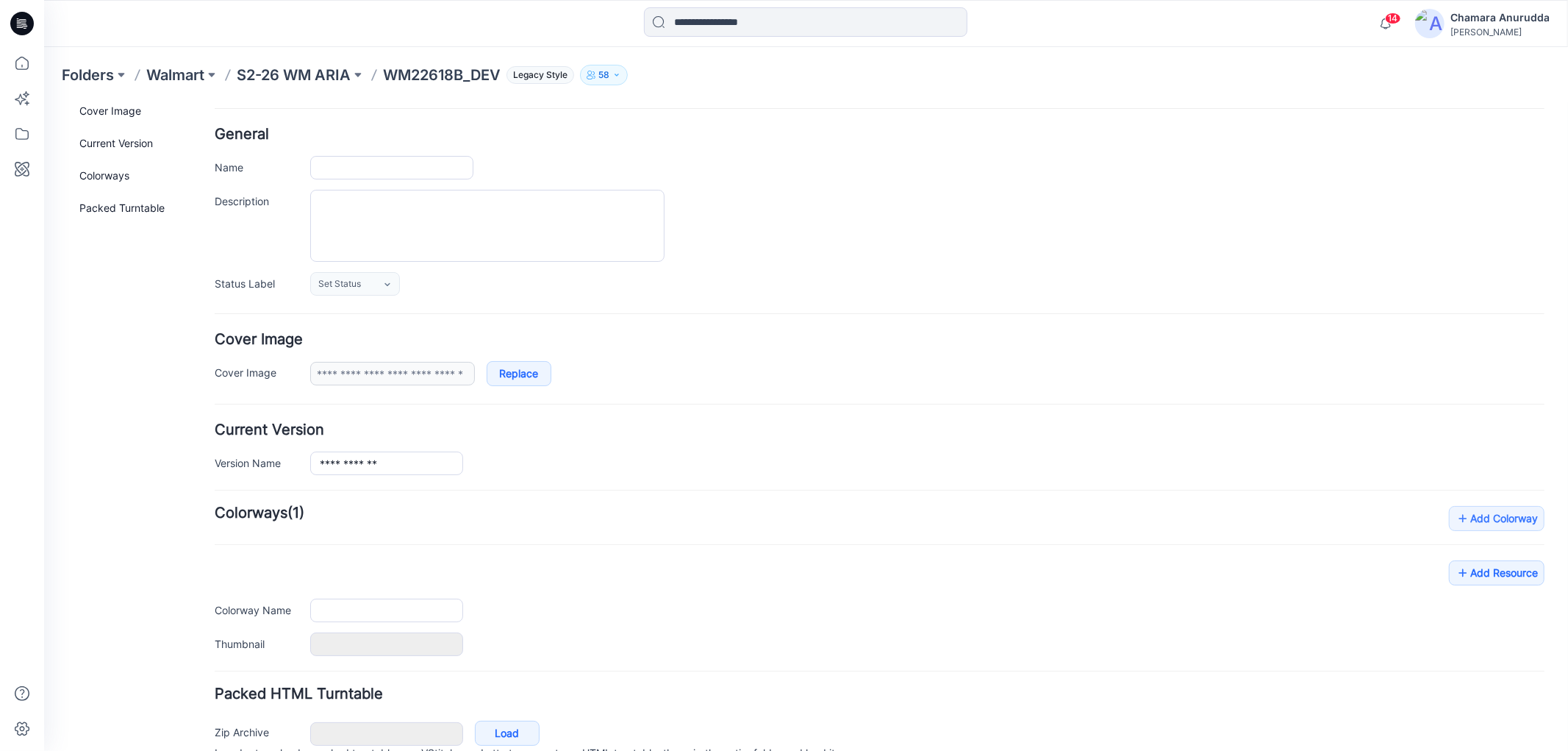
scroll to position [131, 0]
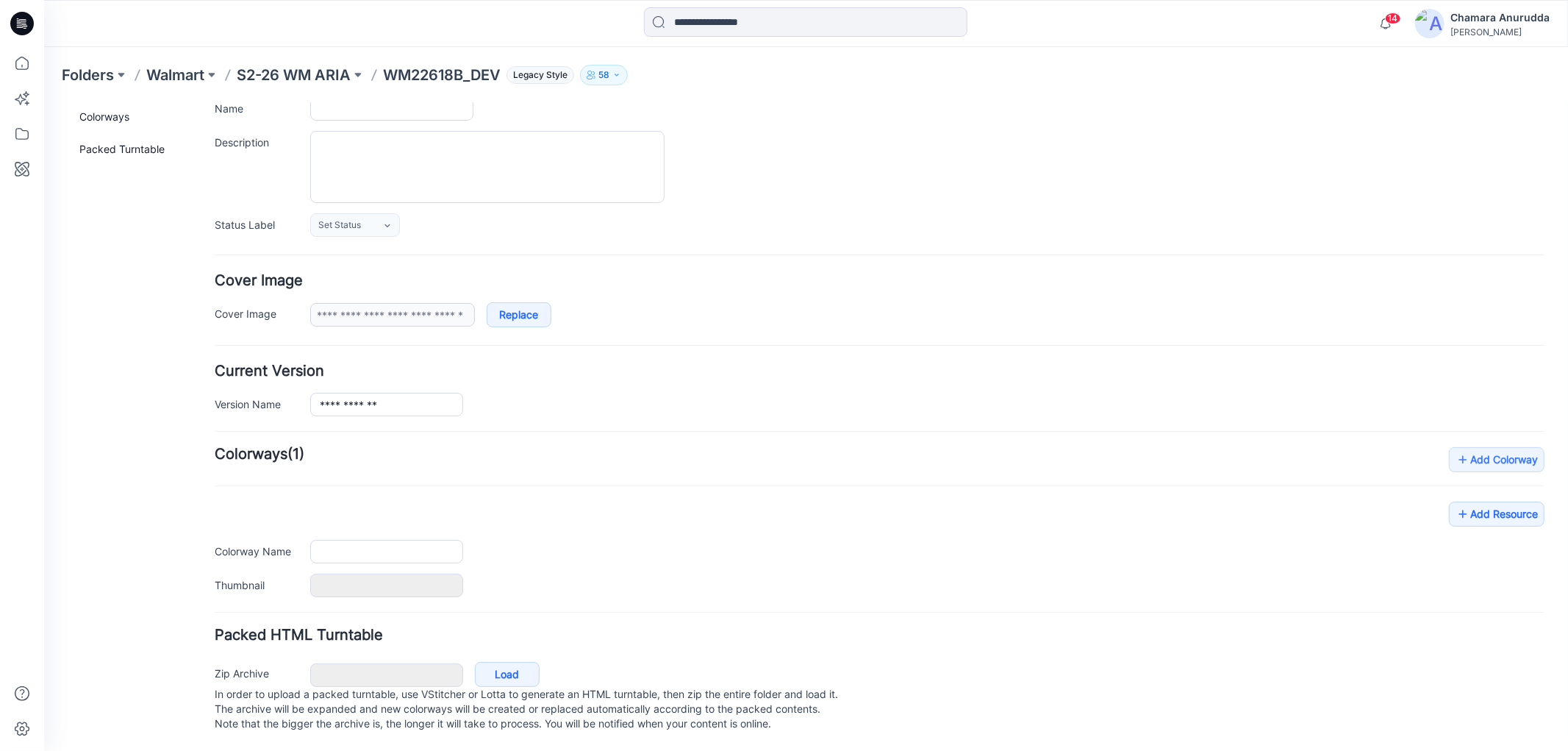
type input "**********"
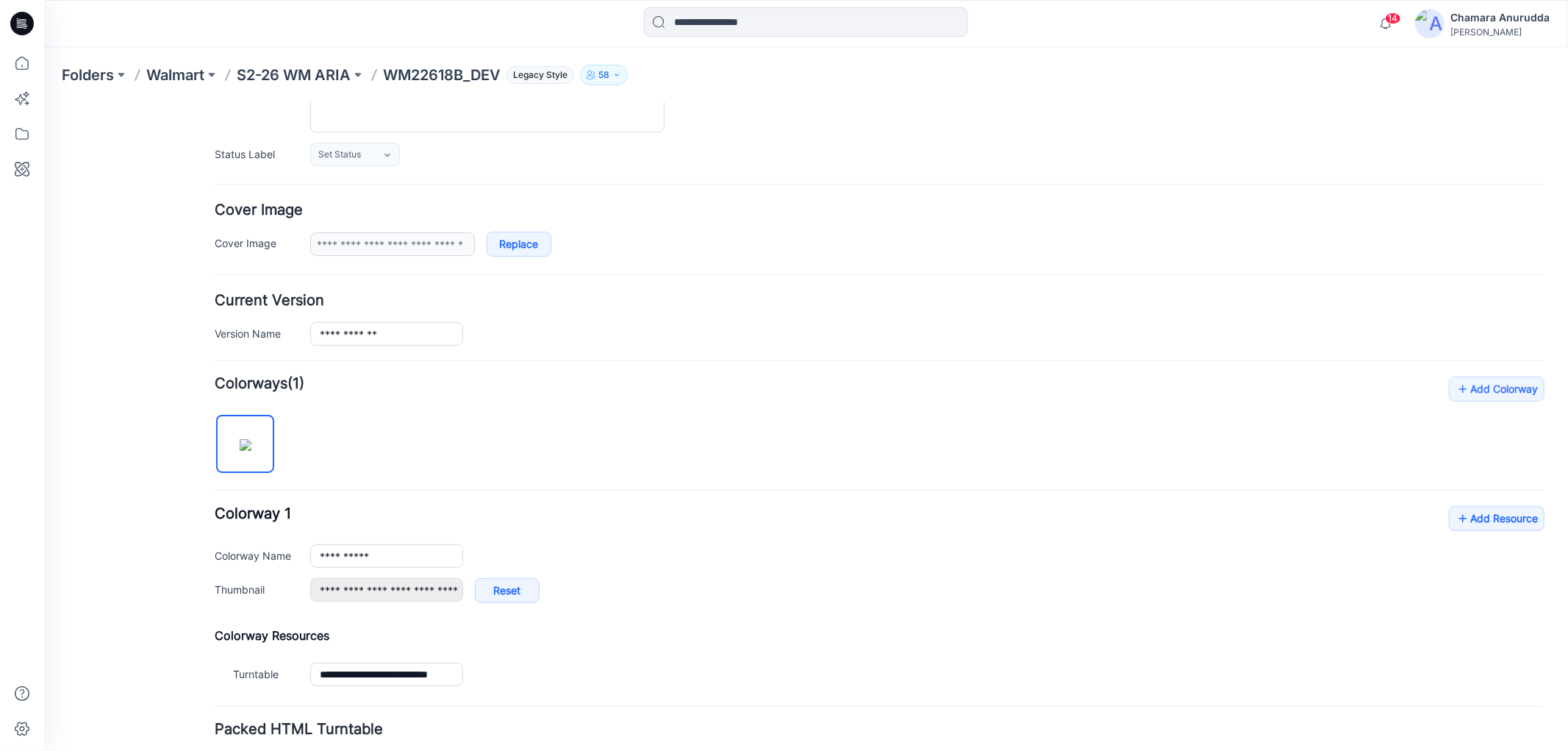
scroll to position [213, 0]
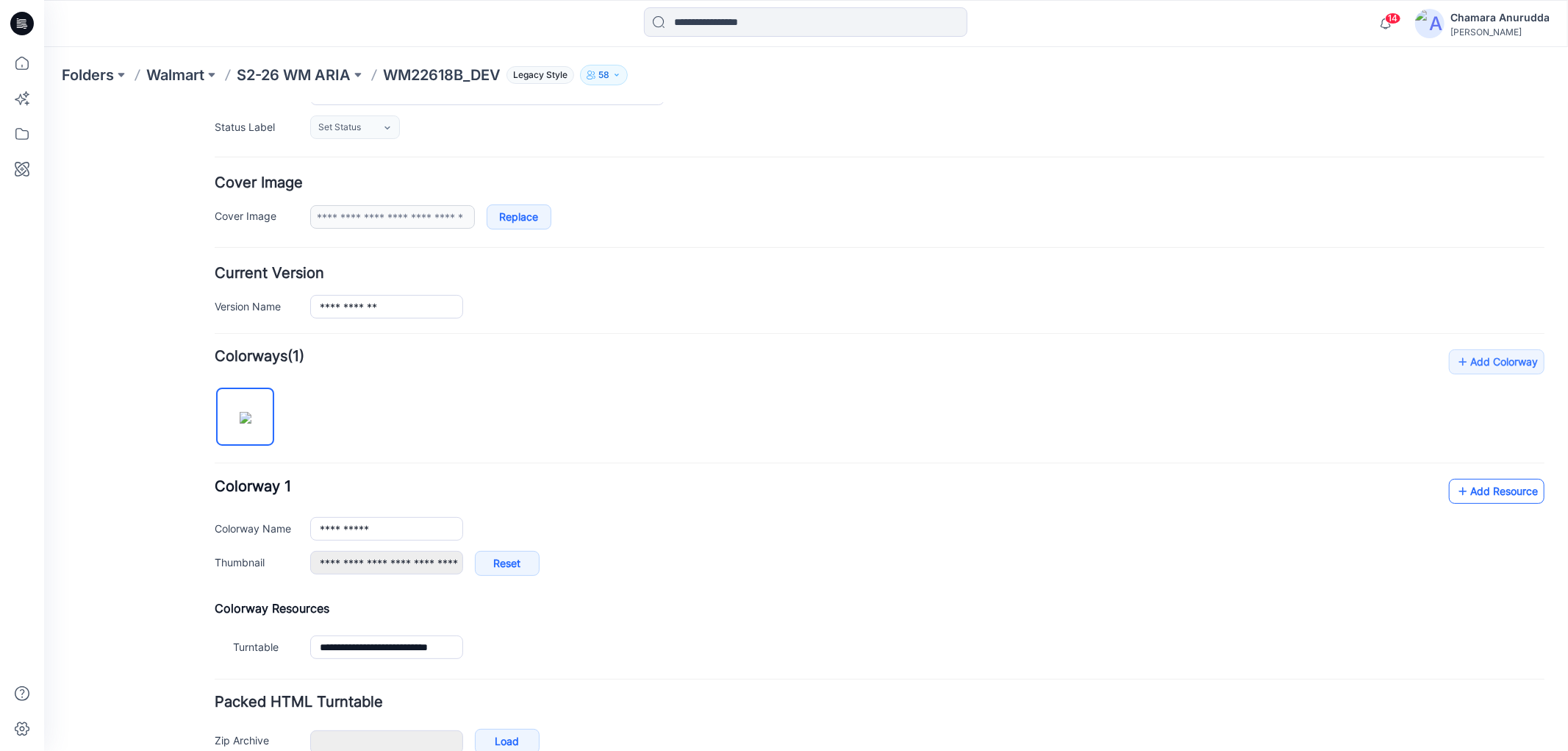
click at [1507, 495] on link "Add Resource" at bounding box center [1496, 491] width 96 height 25
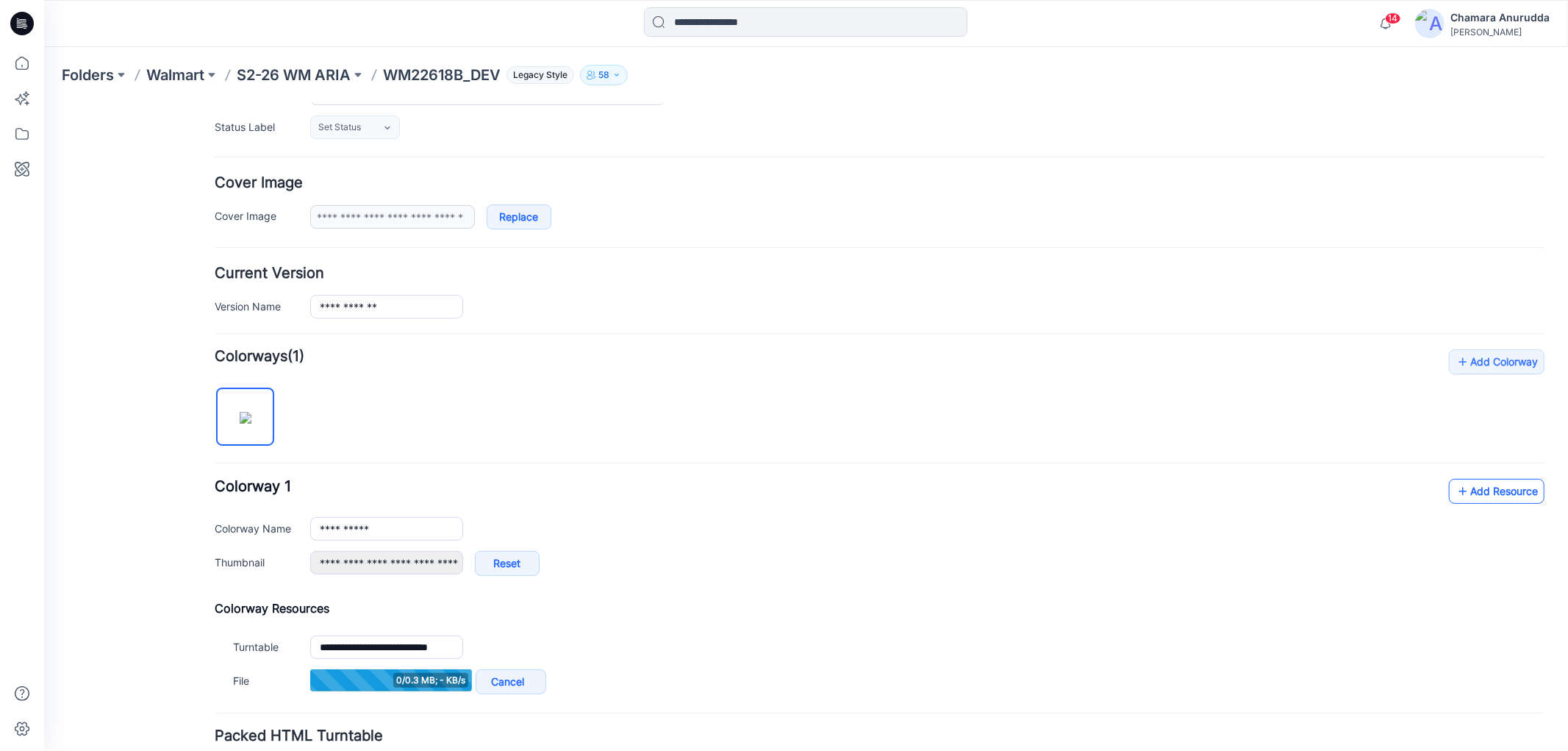
click at [1473, 491] on link "Add Resource" at bounding box center [1496, 491] width 96 height 25
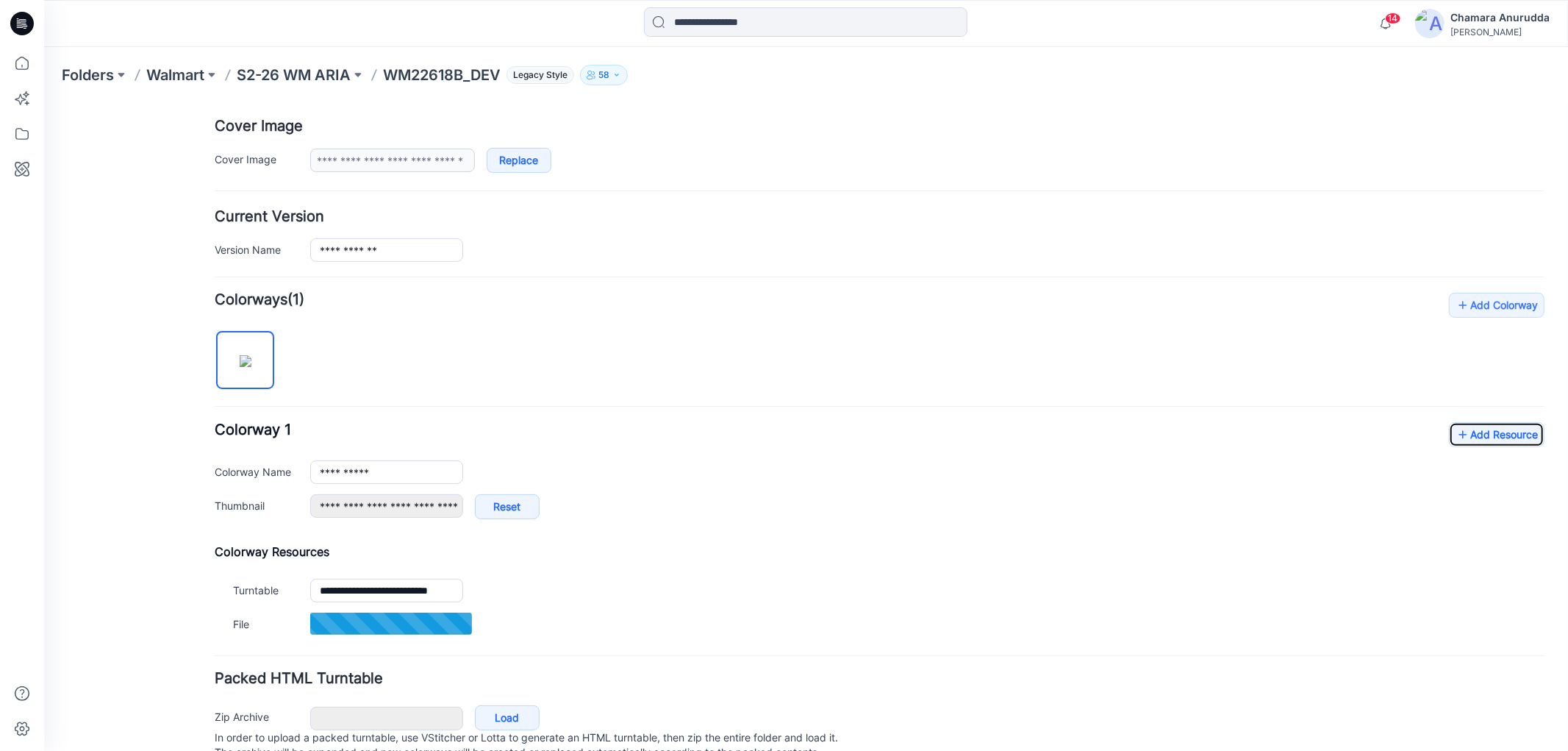
scroll to position [329, 0]
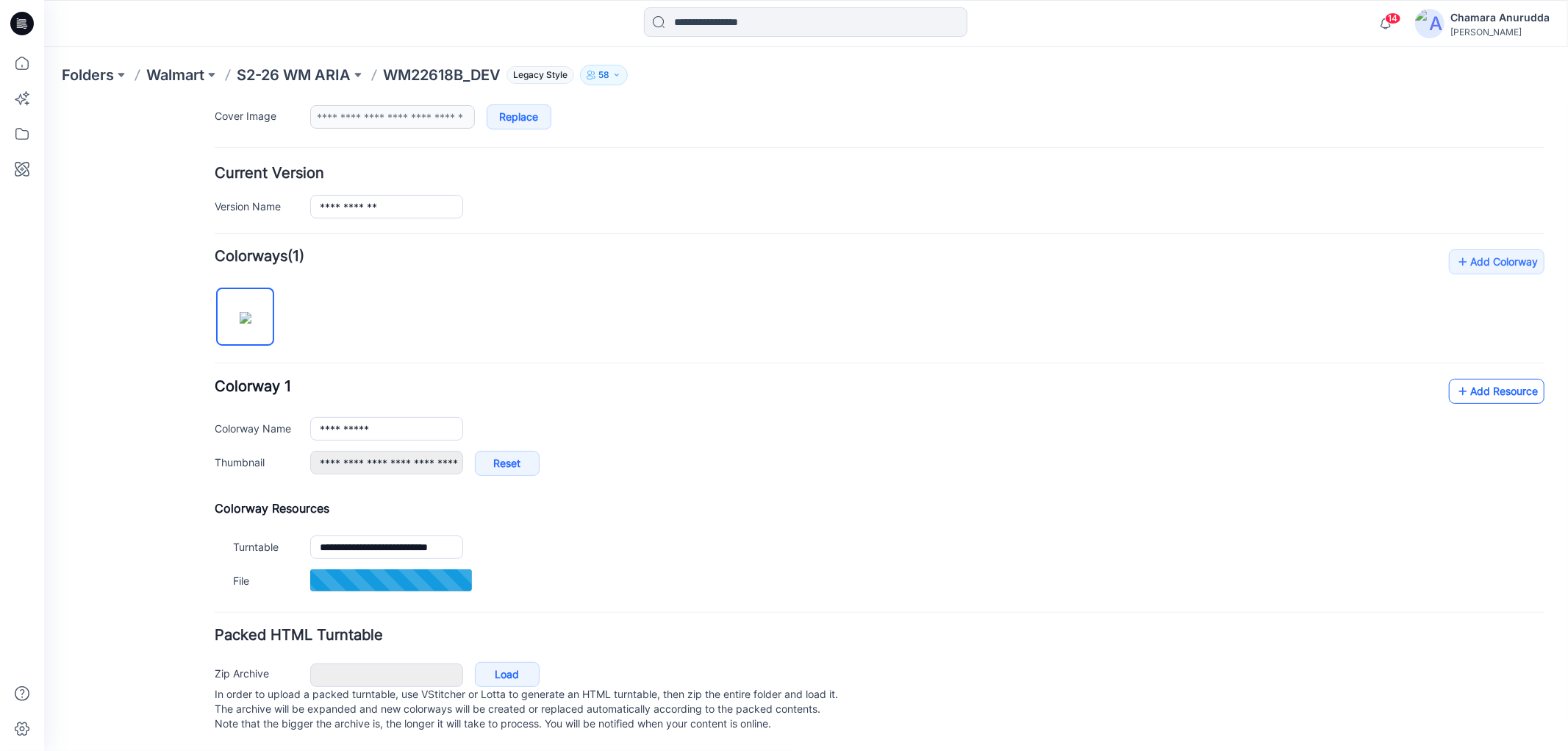
click at [1499, 378] on link "Add Resource" at bounding box center [1496, 390] width 96 height 25
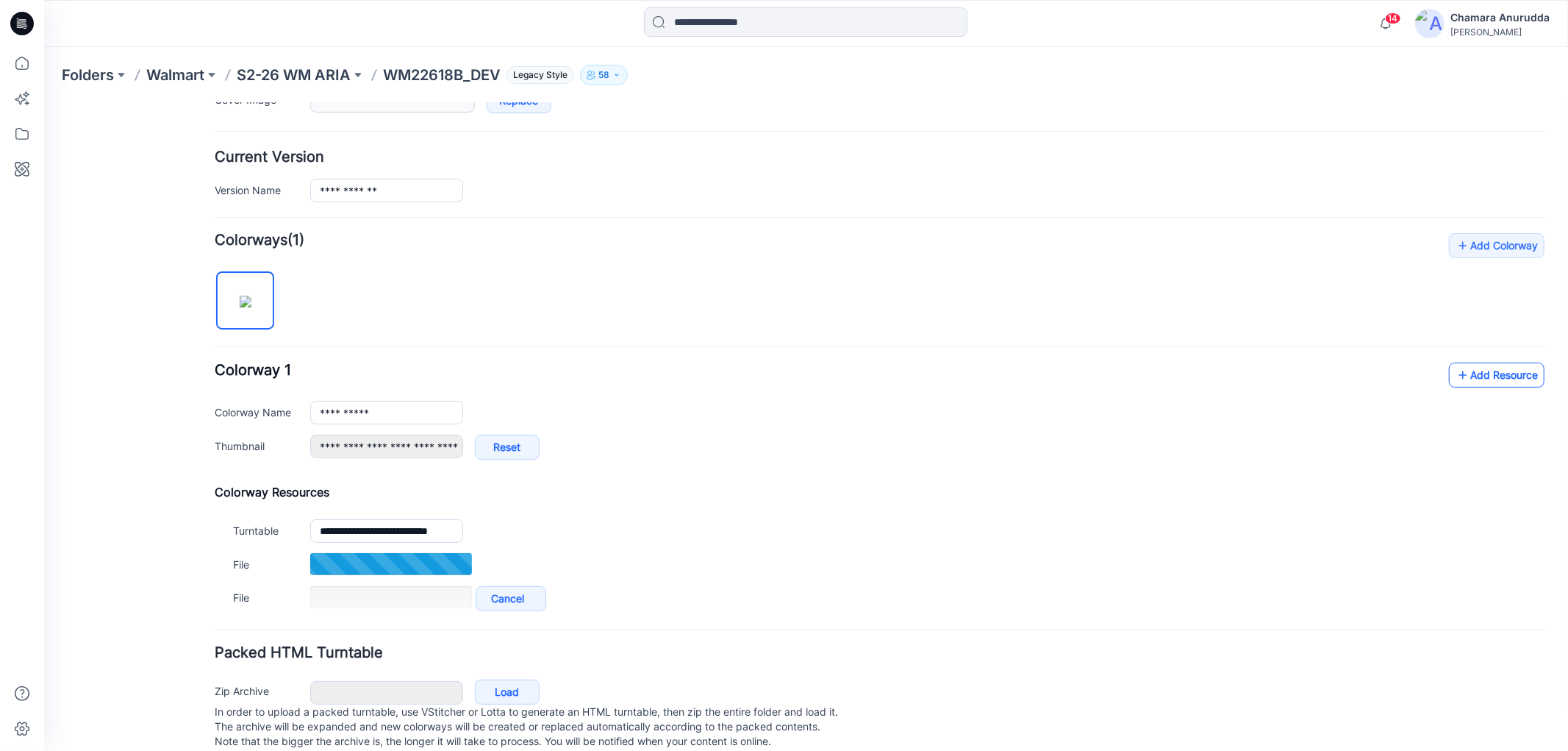
click at [1471, 373] on link "Add Resource" at bounding box center [1496, 374] width 96 height 25
click at [1482, 378] on link "Add Resource" at bounding box center [1496, 374] width 96 height 25
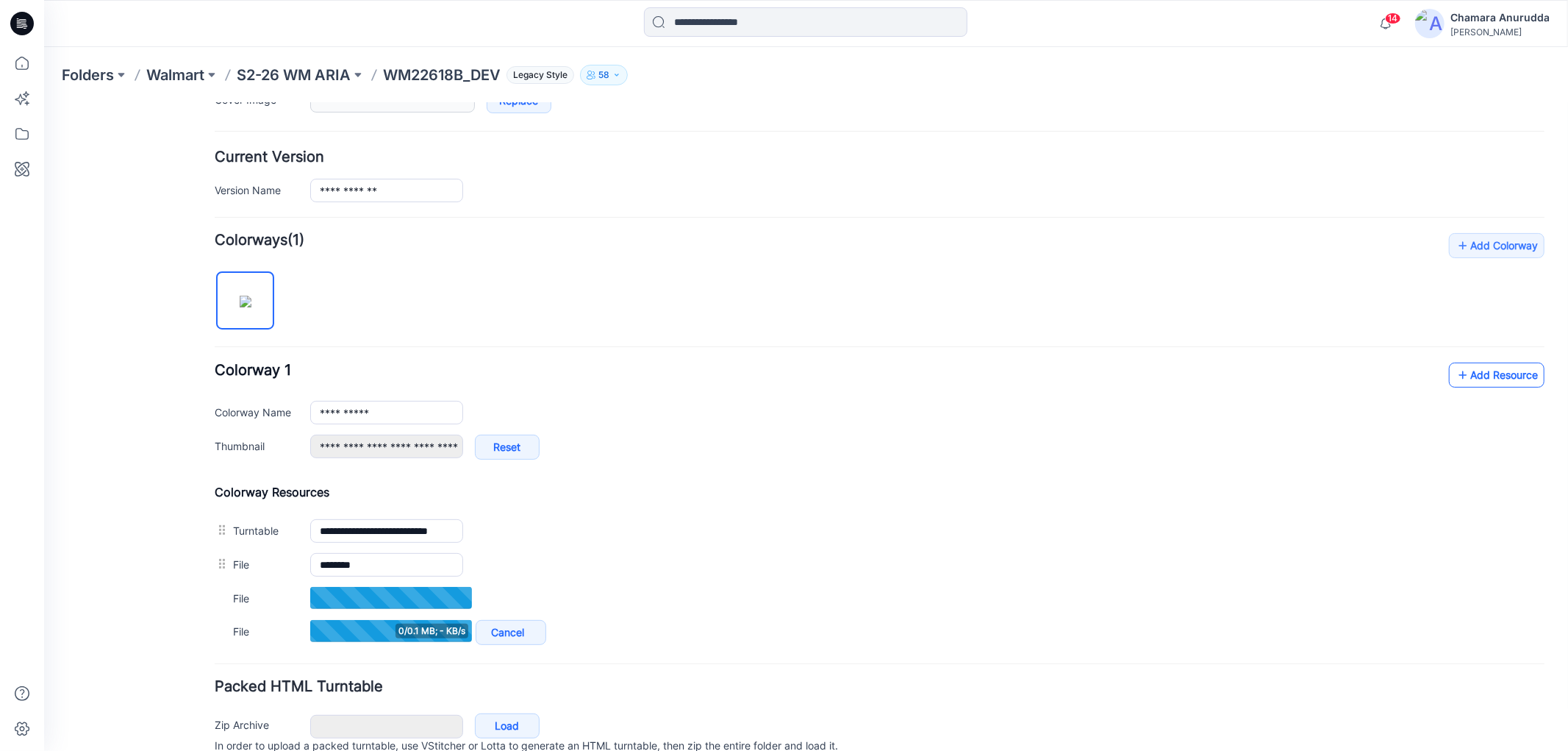
click at [1480, 364] on link "Add Resource" at bounding box center [1496, 374] width 96 height 25
click at [1459, 377] on link "Add Resource" at bounding box center [1496, 374] width 96 height 25
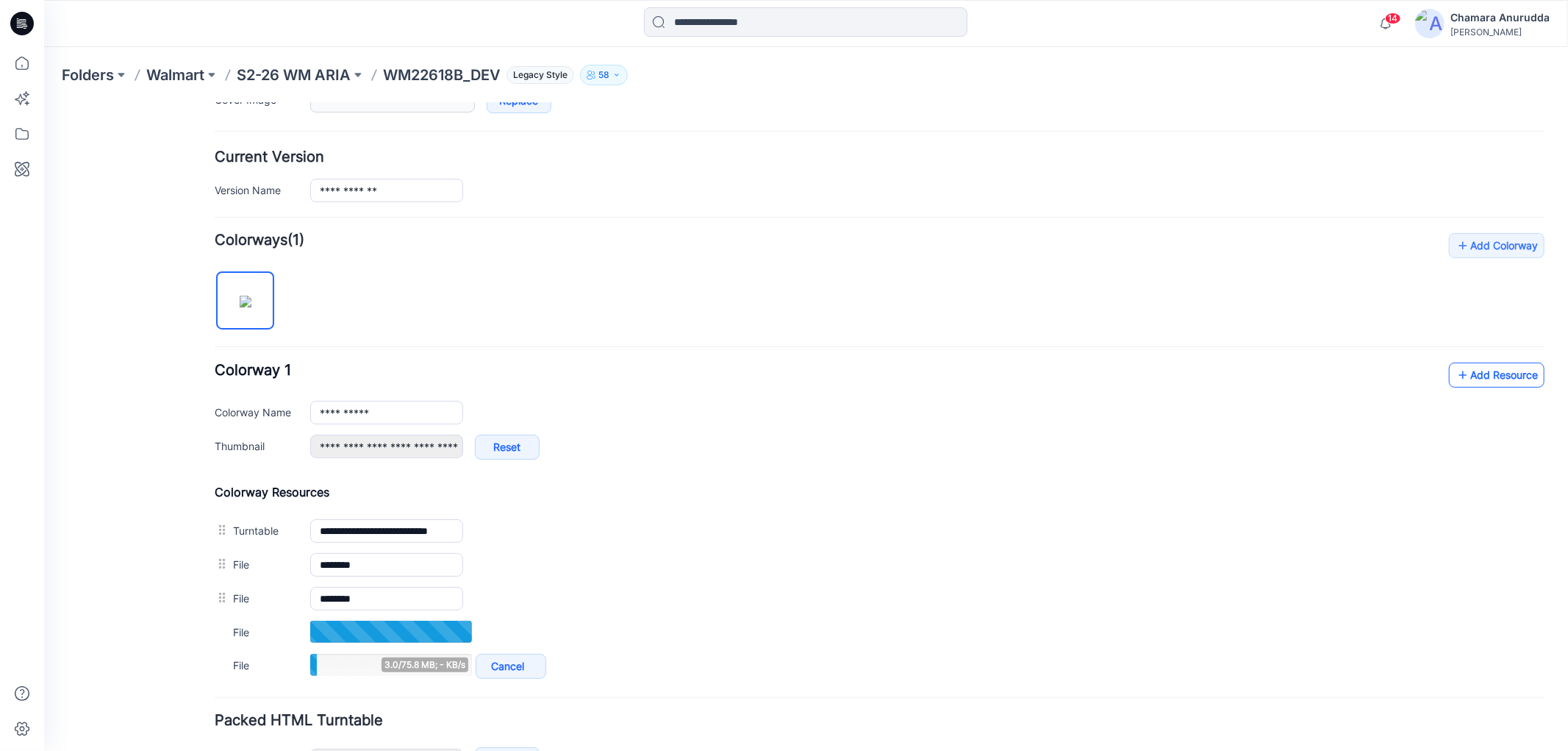
click at [1473, 375] on link "Add Resource" at bounding box center [1496, 374] width 96 height 25
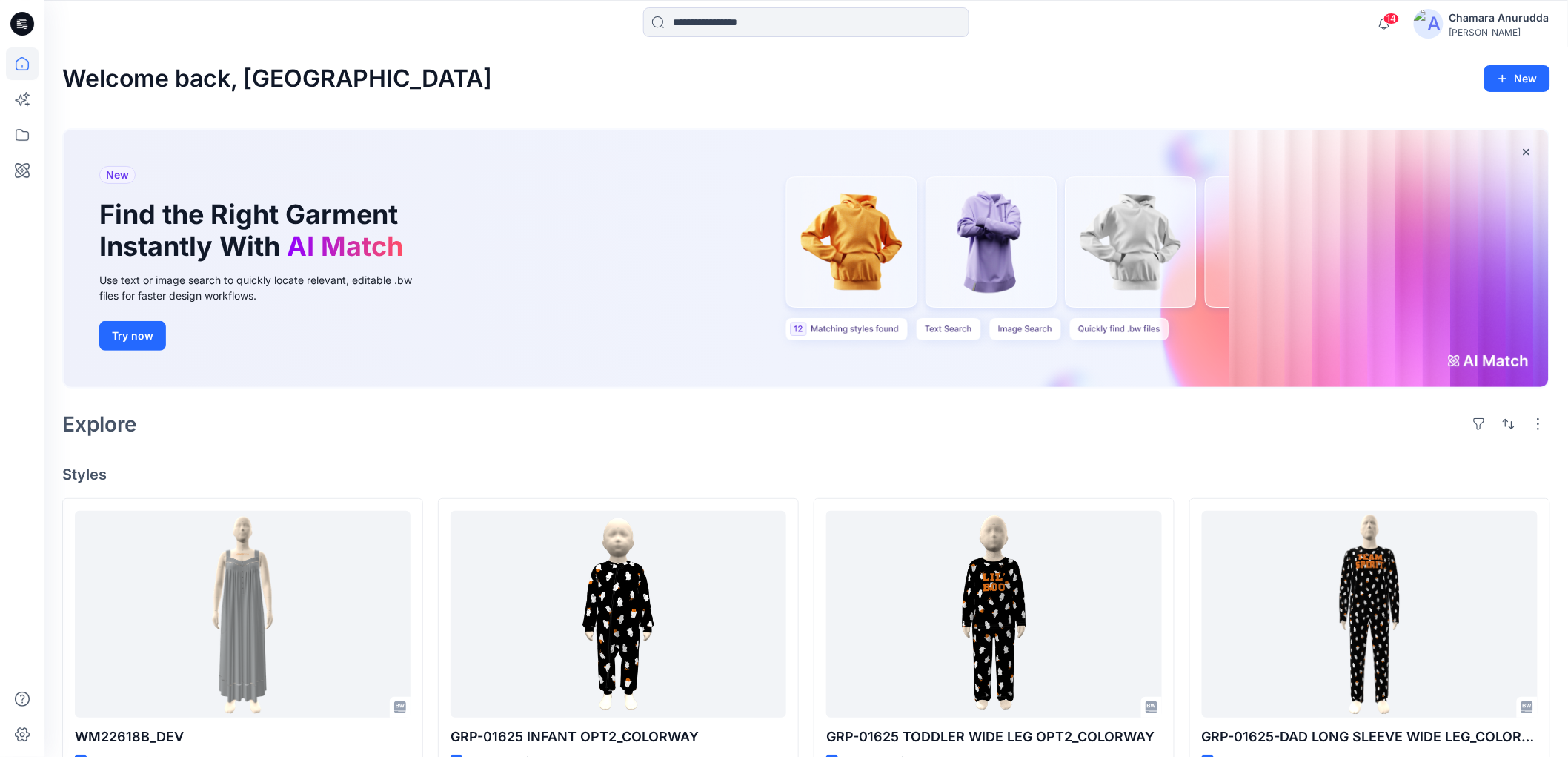
click at [1436, 20] on img at bounding box center [1428, 23] width 29 height 29
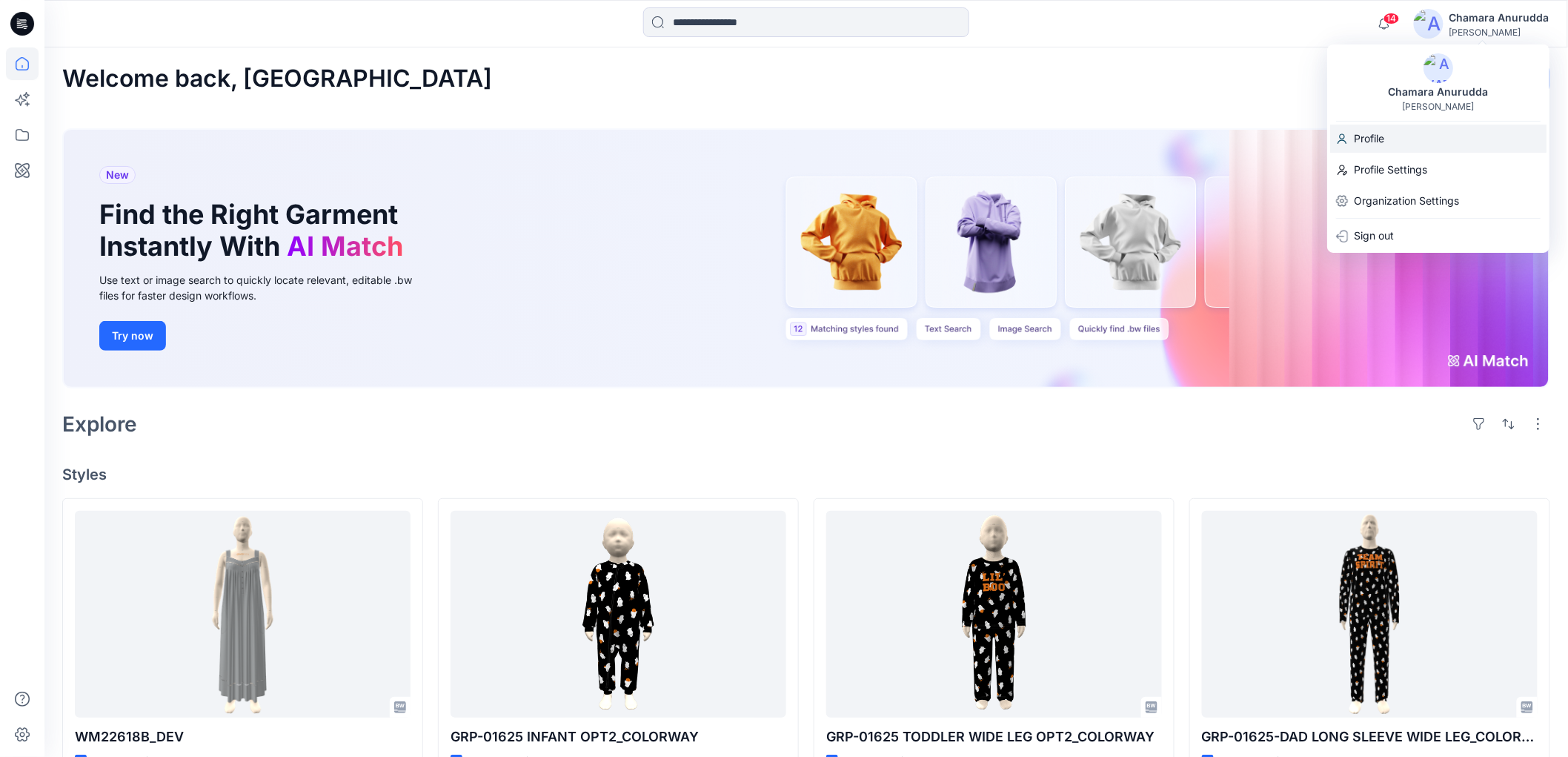
click at [1374, 139] on p "Profile" at bounding box center [1369, 139] width 30 height 29
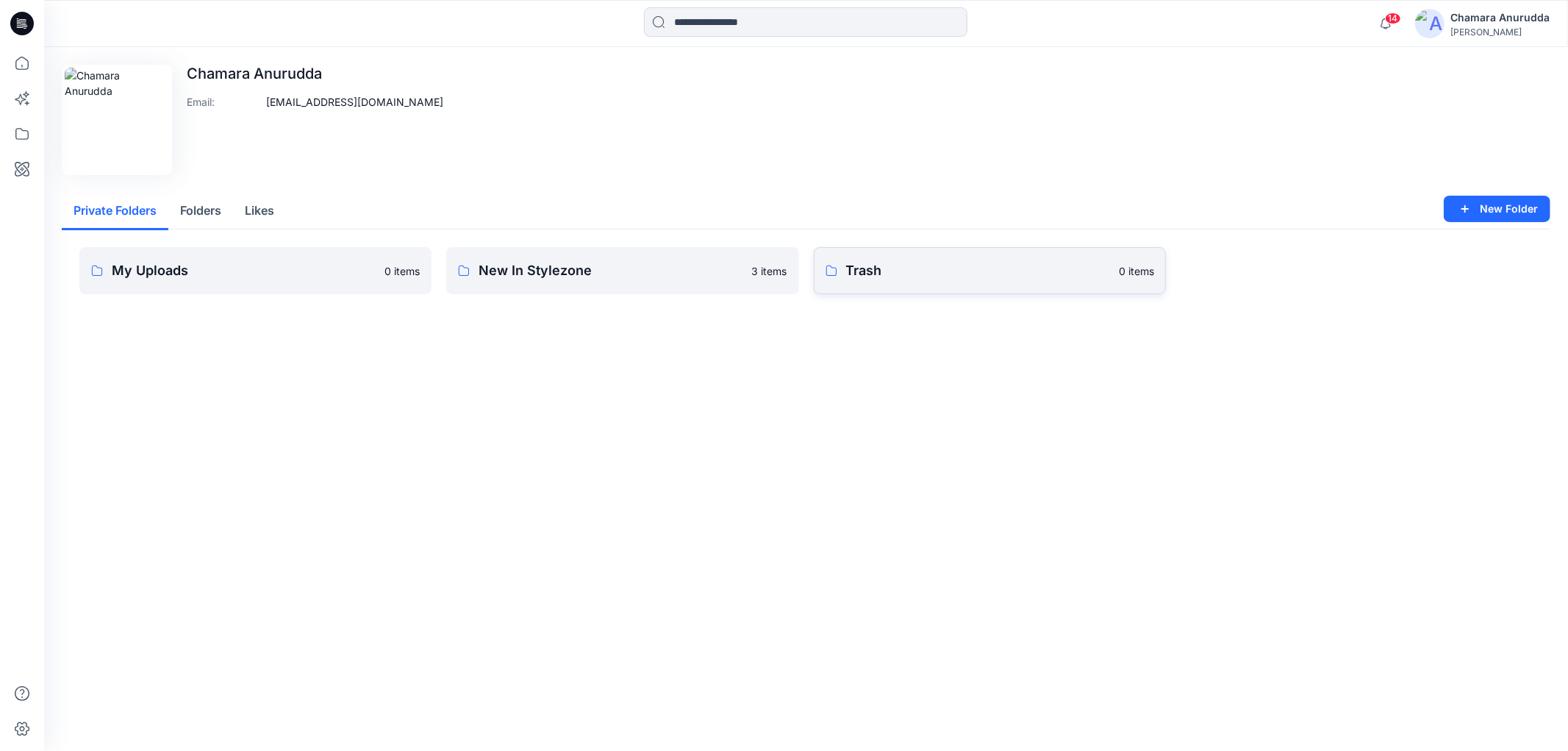
click at [949, 279] on p "Trash" at bounding box center [978, 270] width 264 height 21
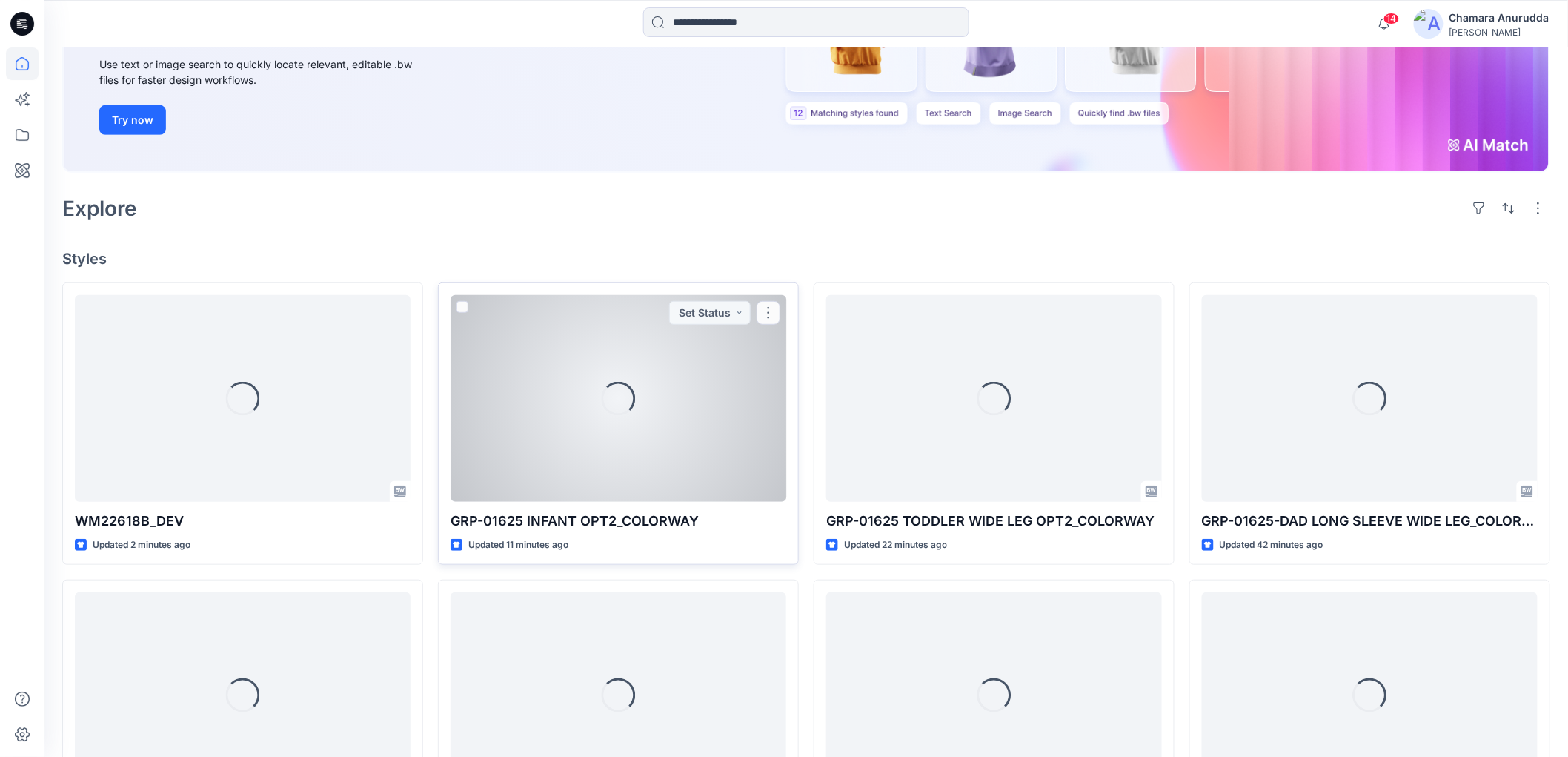
scroll to position [201, 0]
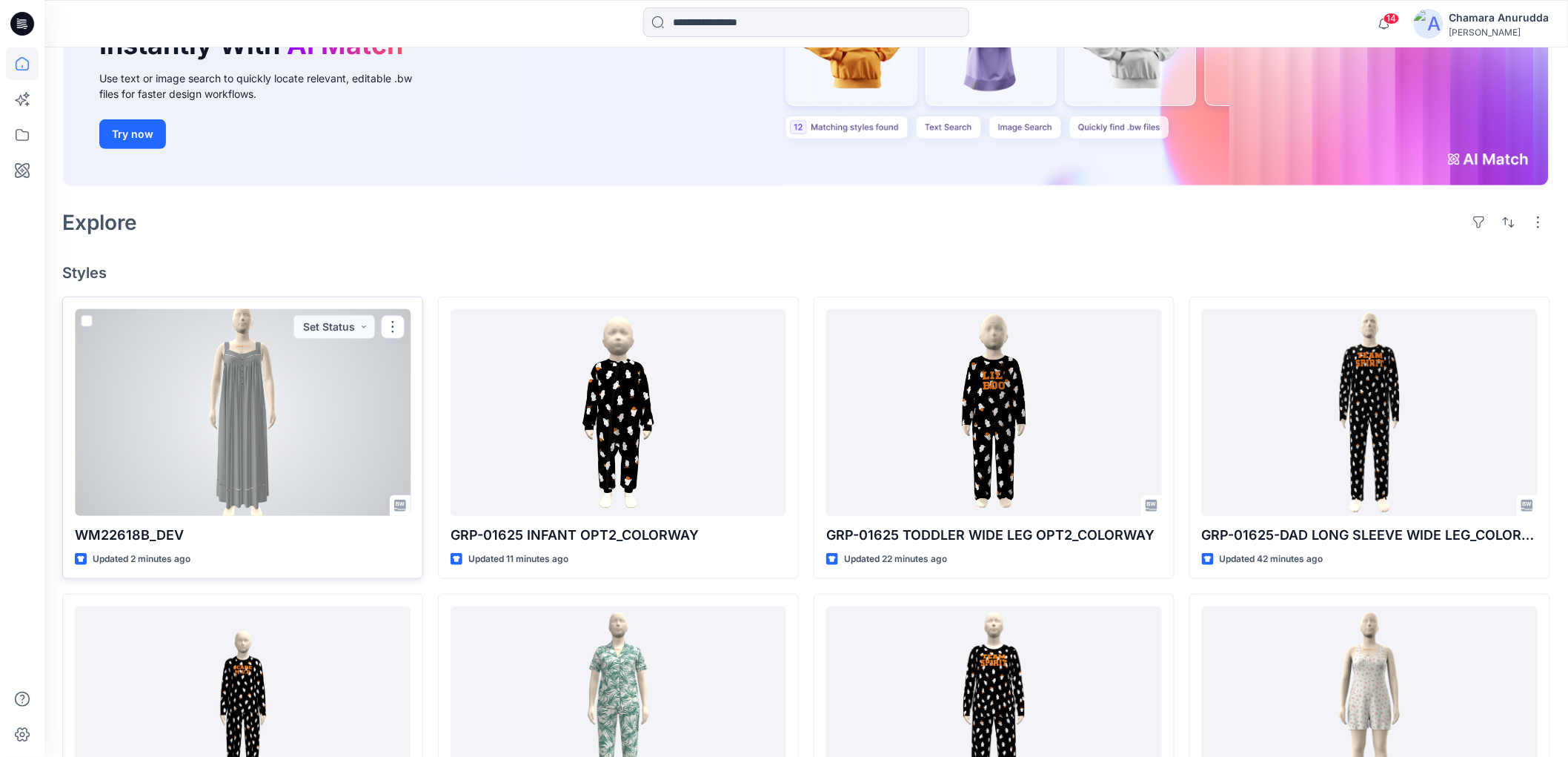
click at [257, 420] on div at bounding box center [242, 412] width 335 height 206
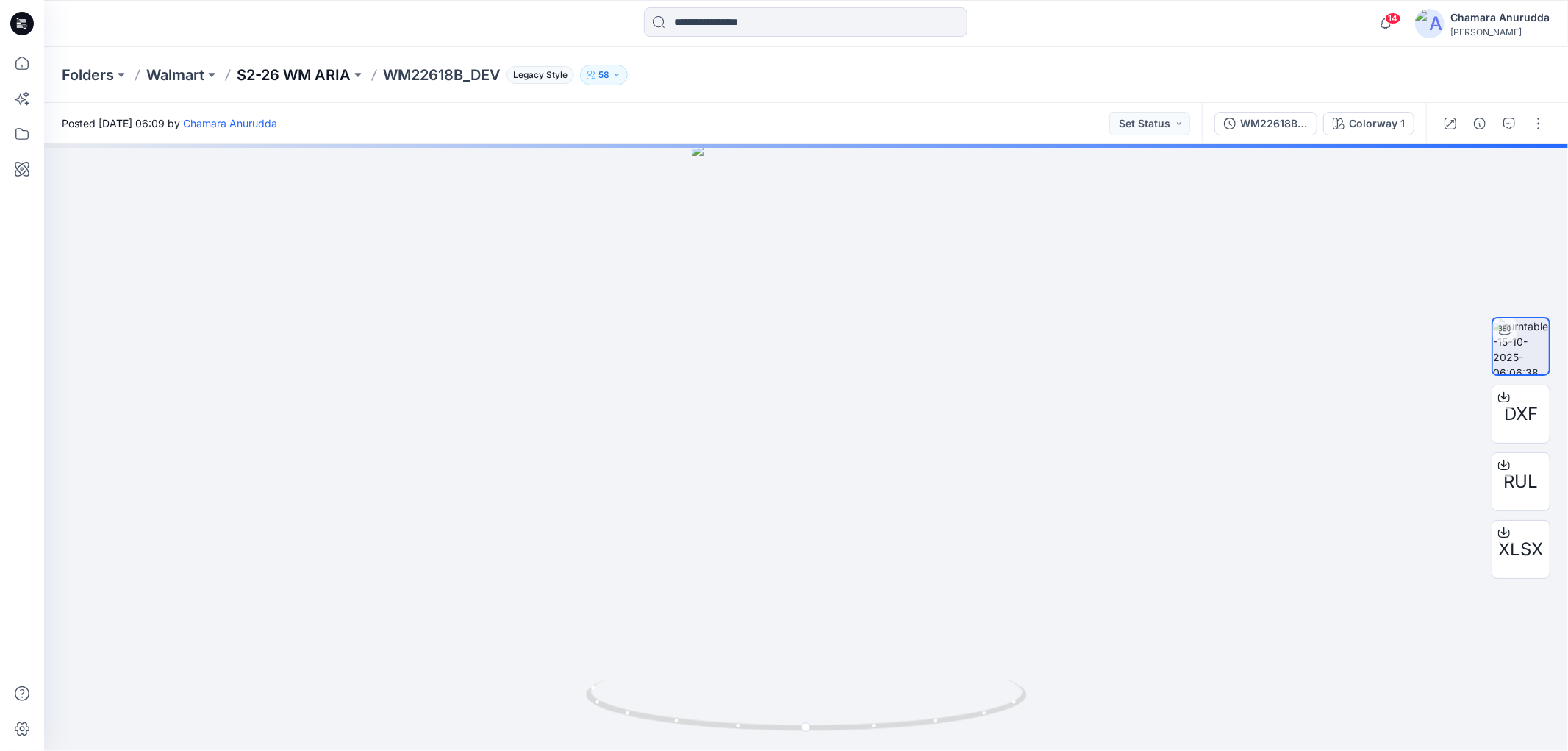
click at [301, 69] on p "S2-26 WM ARIA" at bounding box center [293, 75] width 114 height 21
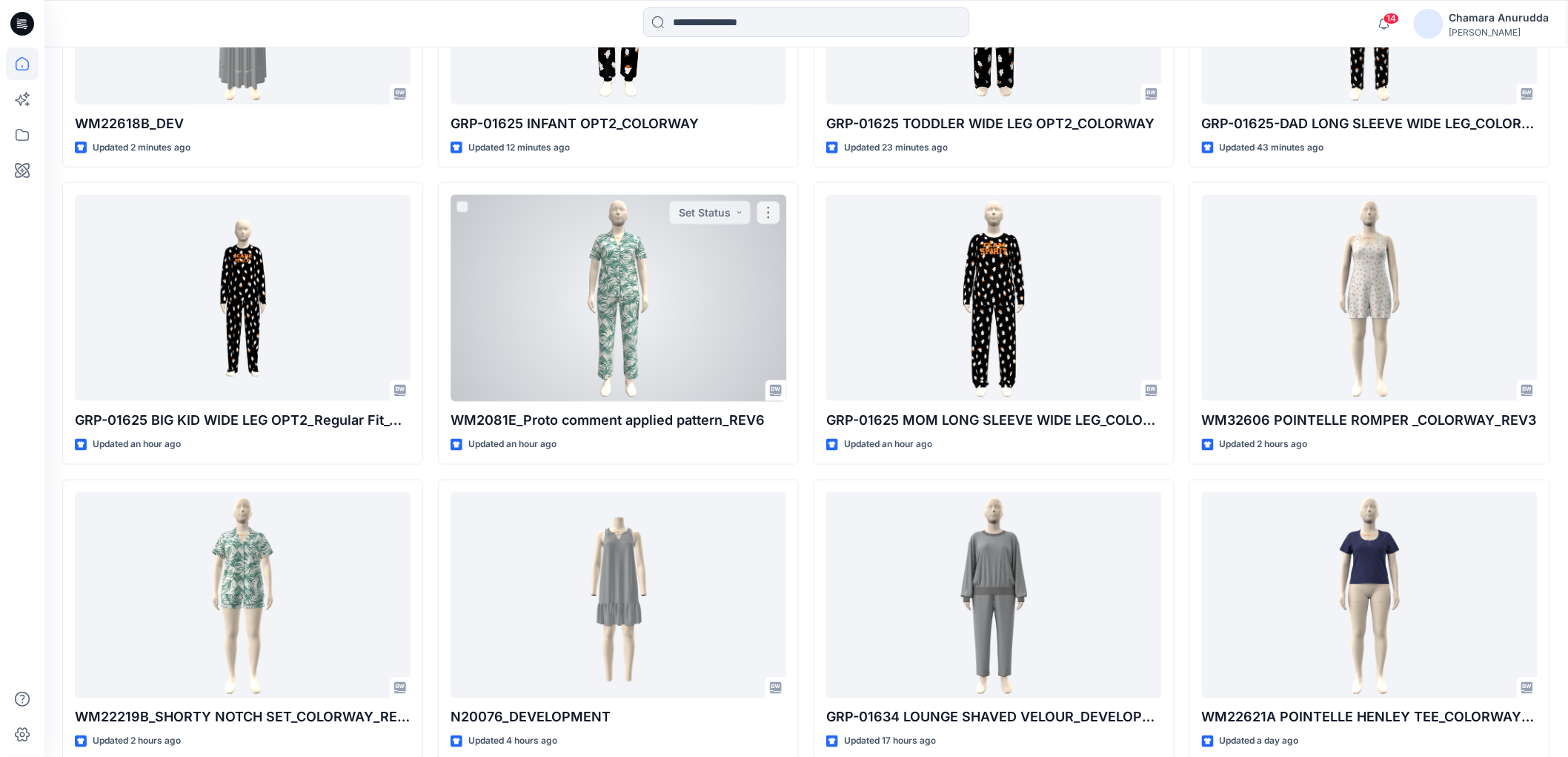
scroll to position [284, 0]
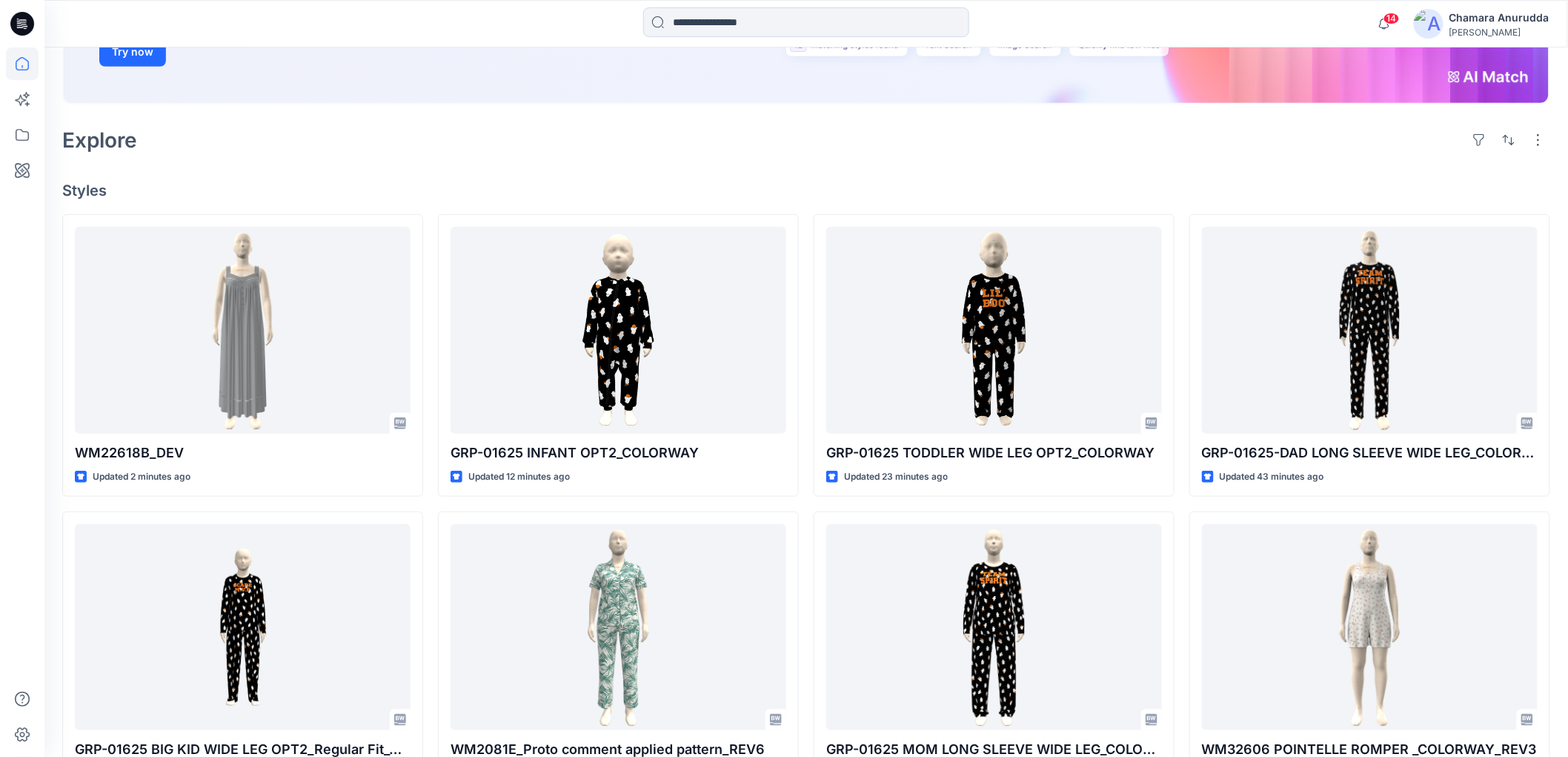
click at [1435, 23] on img at bounding box center [1428, 23] width 29 height 29
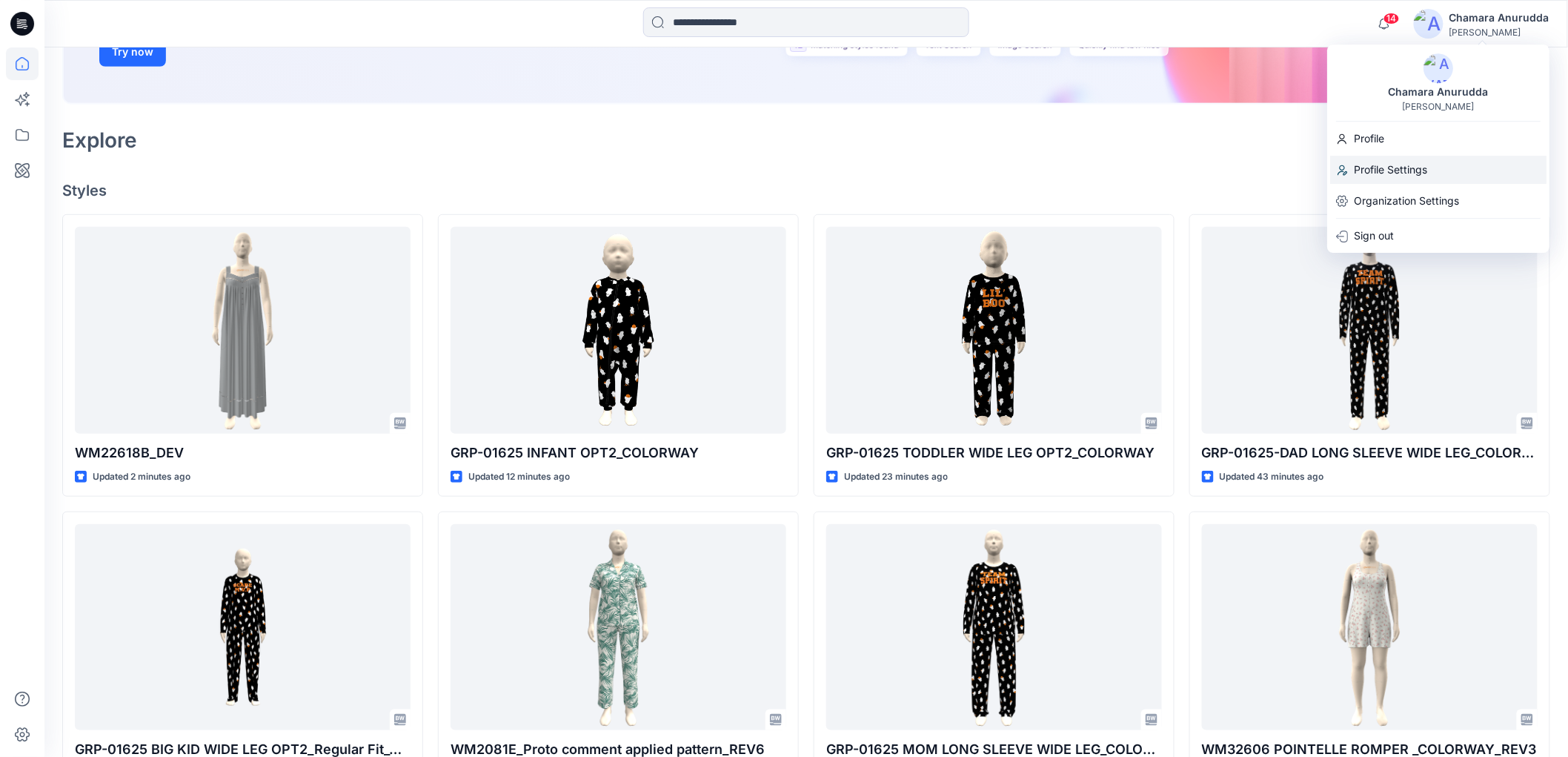
click at [1401, 169] on p "Profile Settings" at bounding box center [1390, 170] width 74 height 29
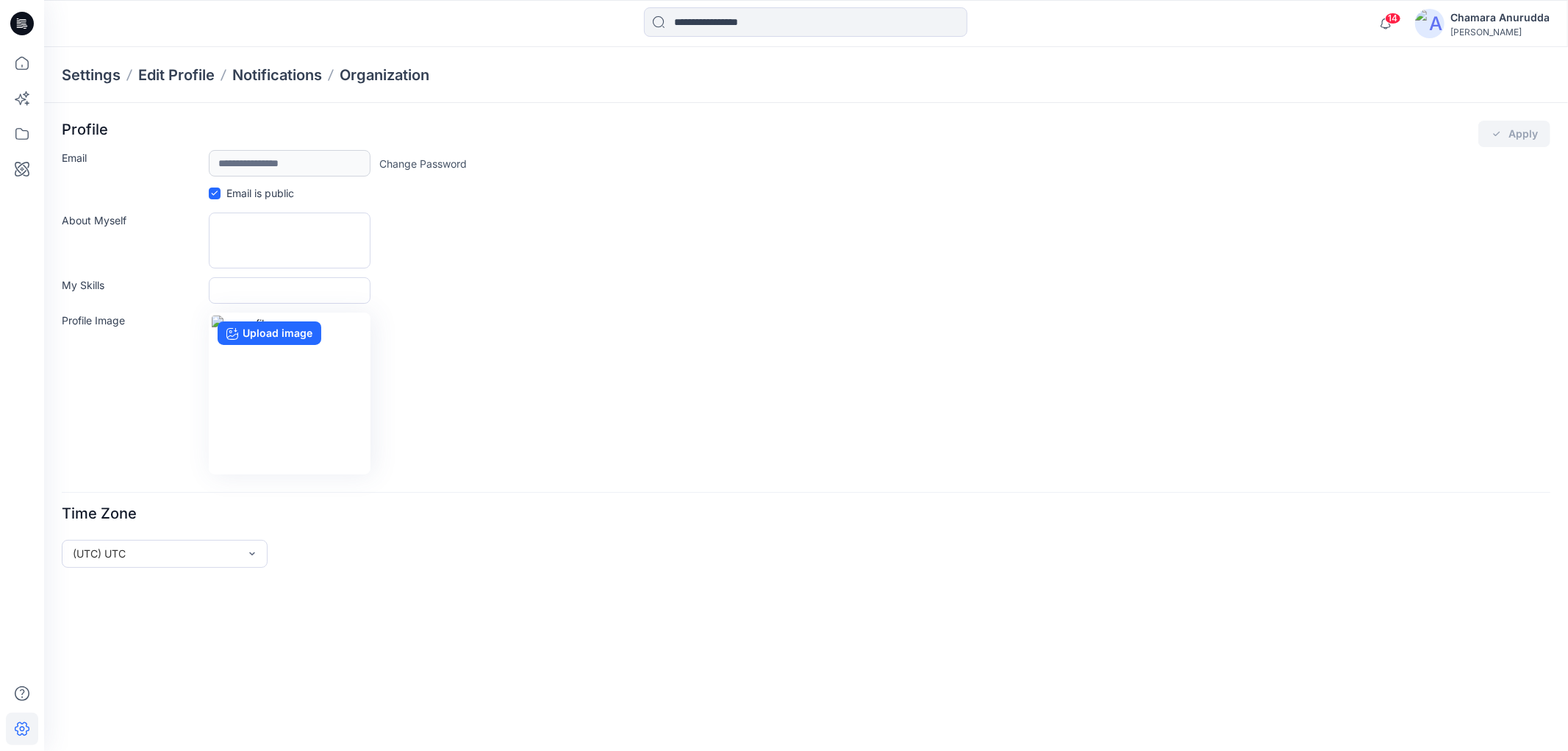
click at [1429, 31] on img at bounding box center [1429, 23] width 29 height 29
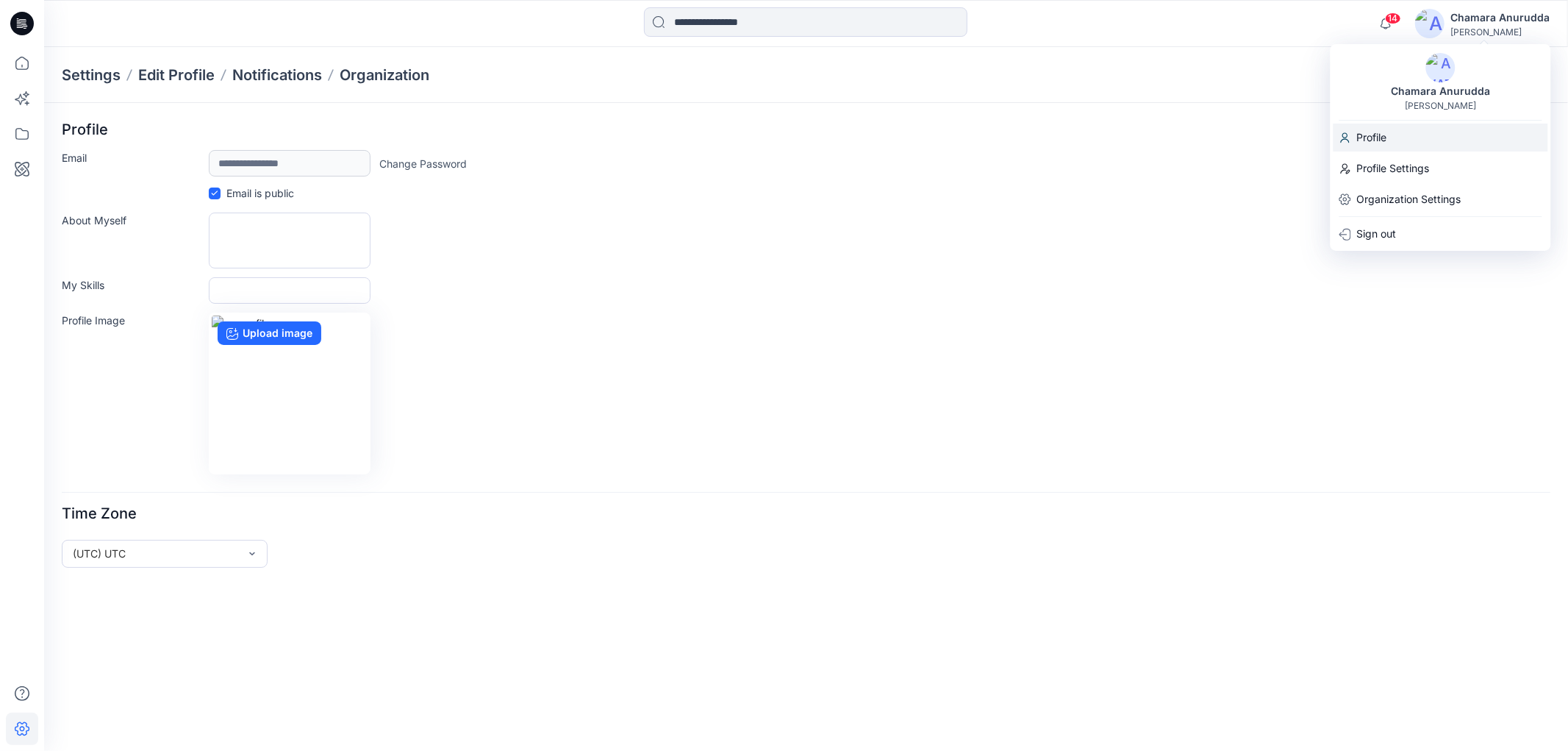
click at [1401, 136] on div "Profile" at bounding box center [1441, 138] width 214 height 28
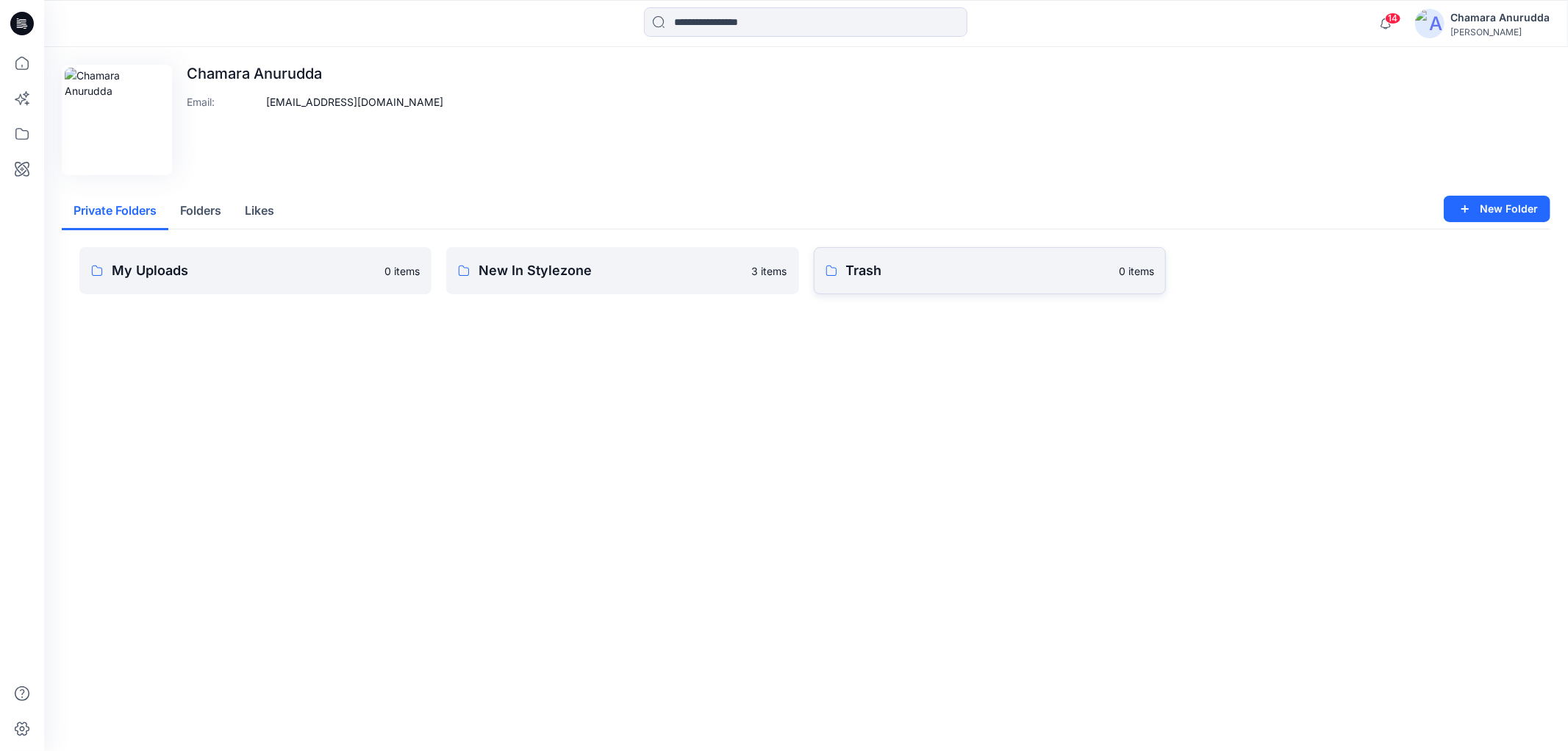
click at [815, 276] on link "Trash 0 items" at bounding box center [989, 270] width 352 height 47
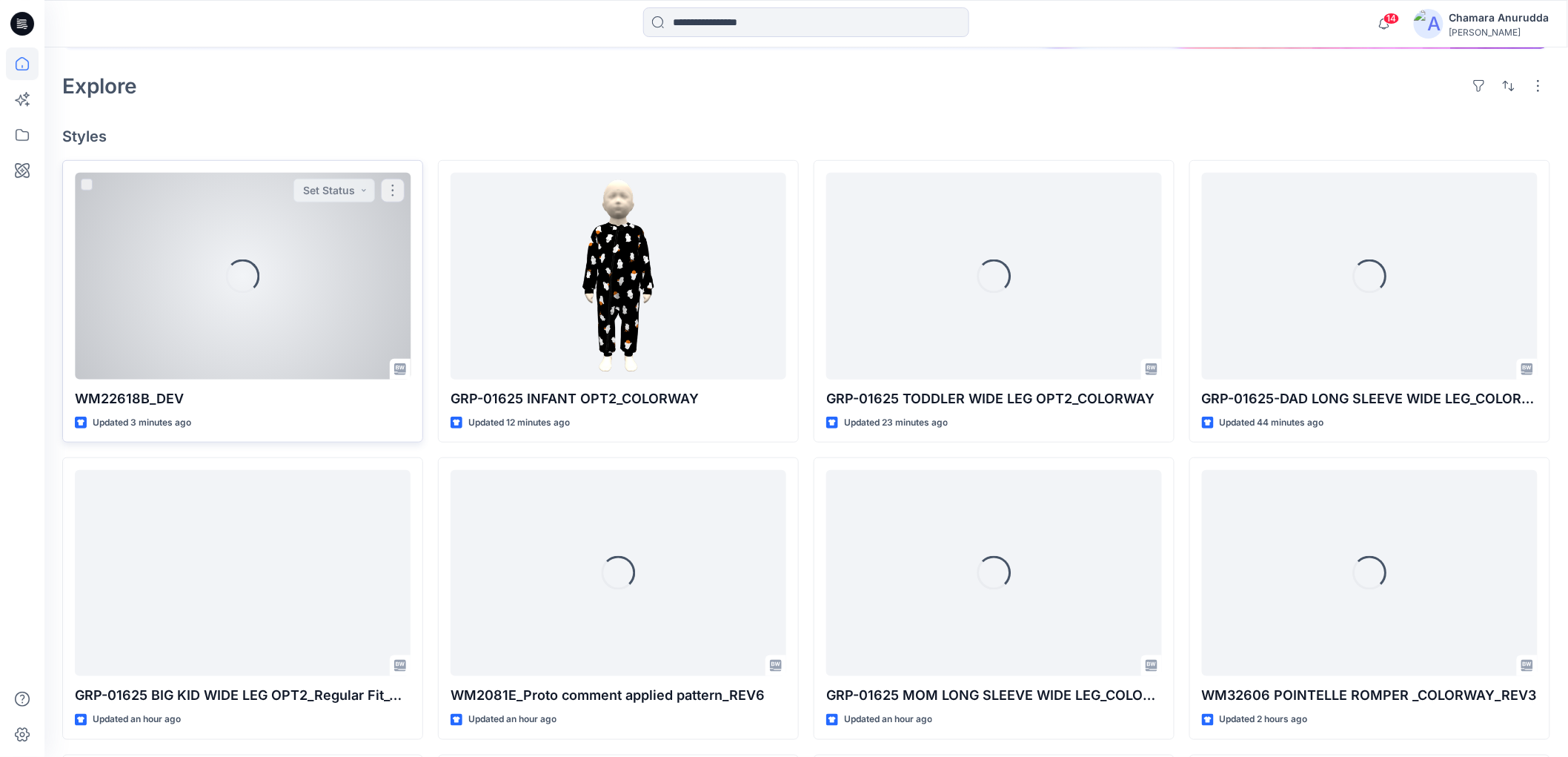
scroll to position [329, 0]
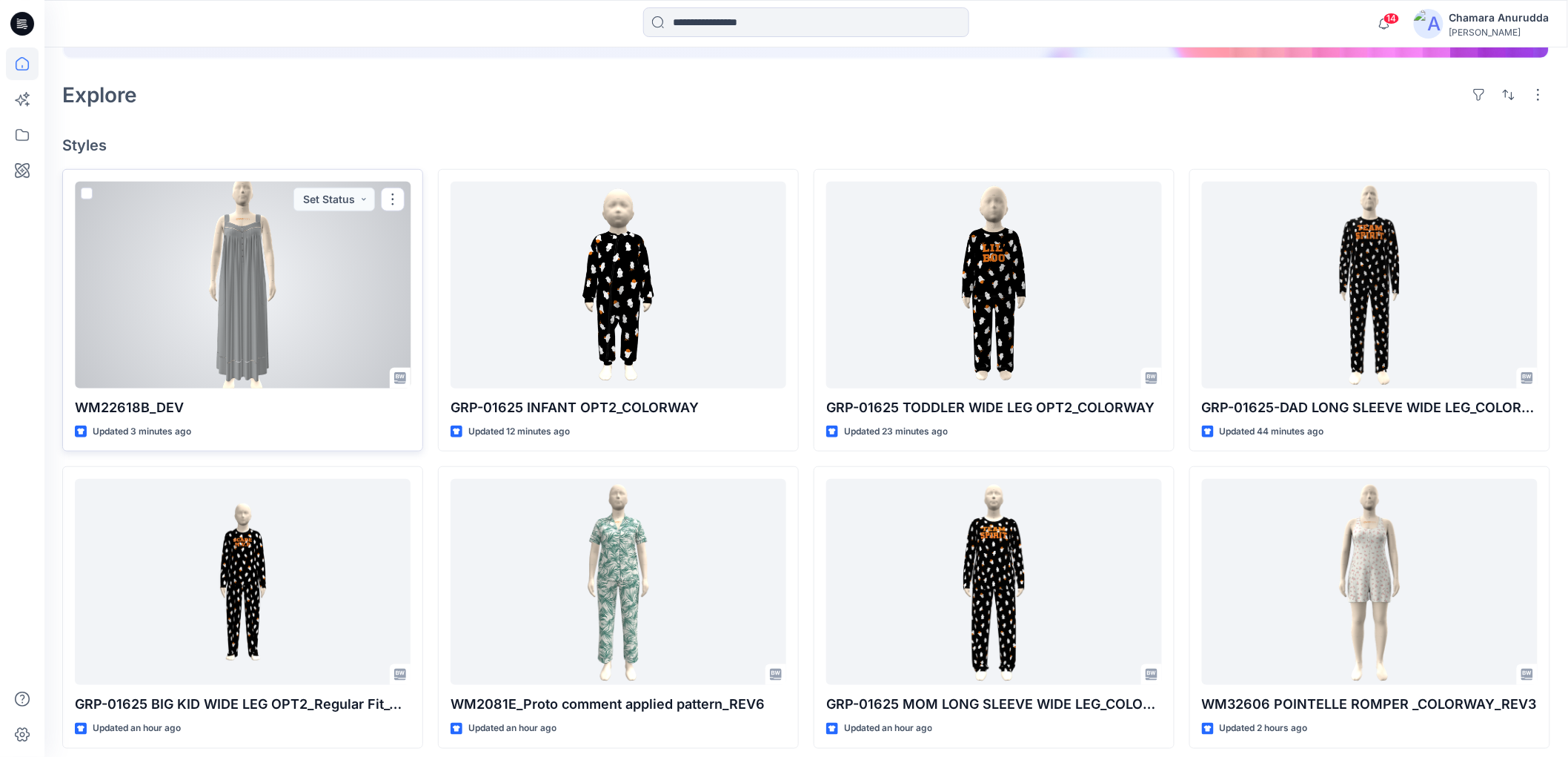
click at [346, 214] on div at bounding box center [242, 285] width 335 height 206
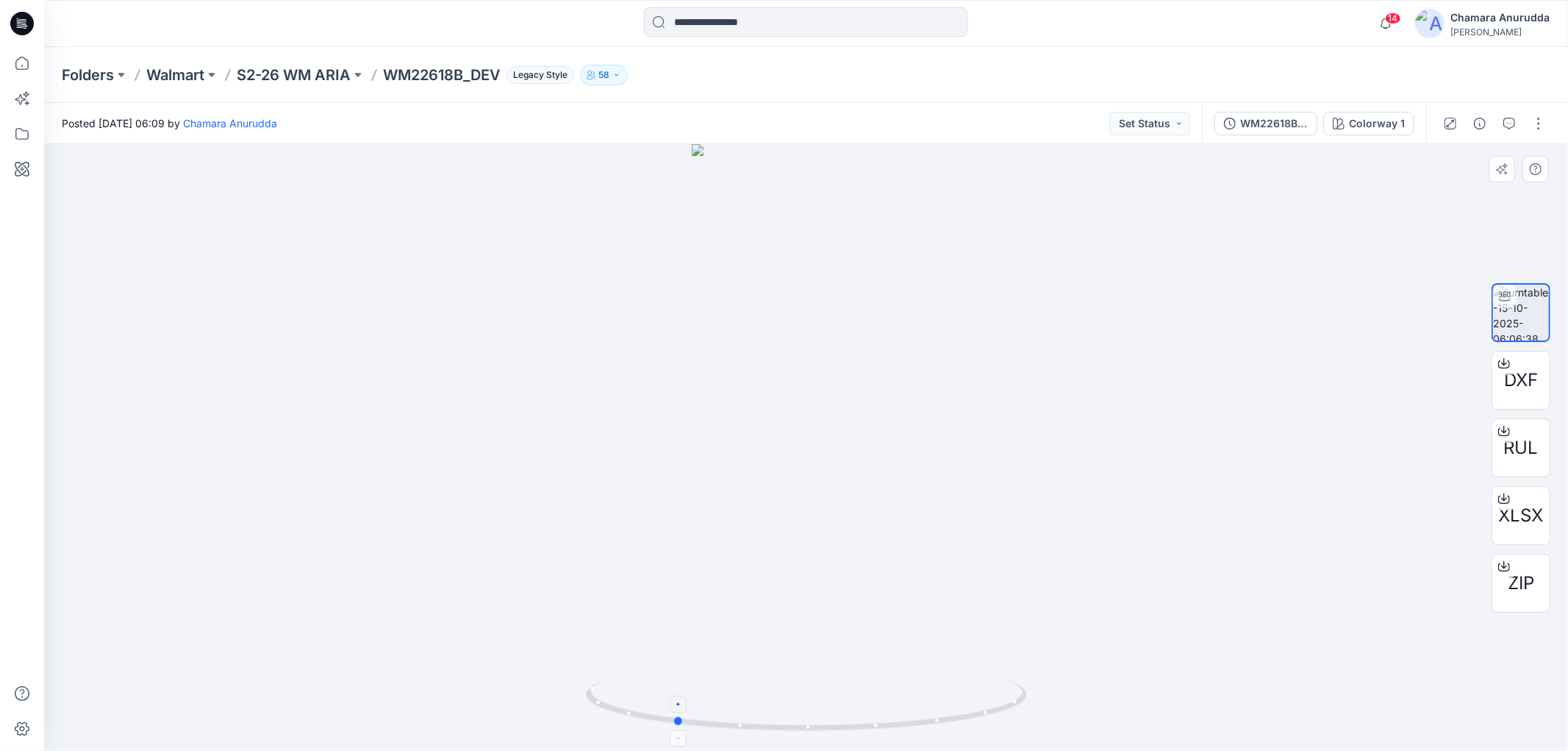
drag, startPoint x: 973, startPoint y: 722, endPoint x: 840, endPoint y: 724, distance: 133.0
click at [840, 724] on icon at bounding box center [808, 707] width 445 height 55
drag, startPoint x: 833, startPoint y: 729, endPoint x: 858, endPoint y: 724, distance: 25.5
click at [858, 724] on icon at bounding box center [808, 707] width 445 height 55
drag, startPoint x: 831, startPoint y: 638, endPoint x: 812, endPoint y: 268, distance: 370.5
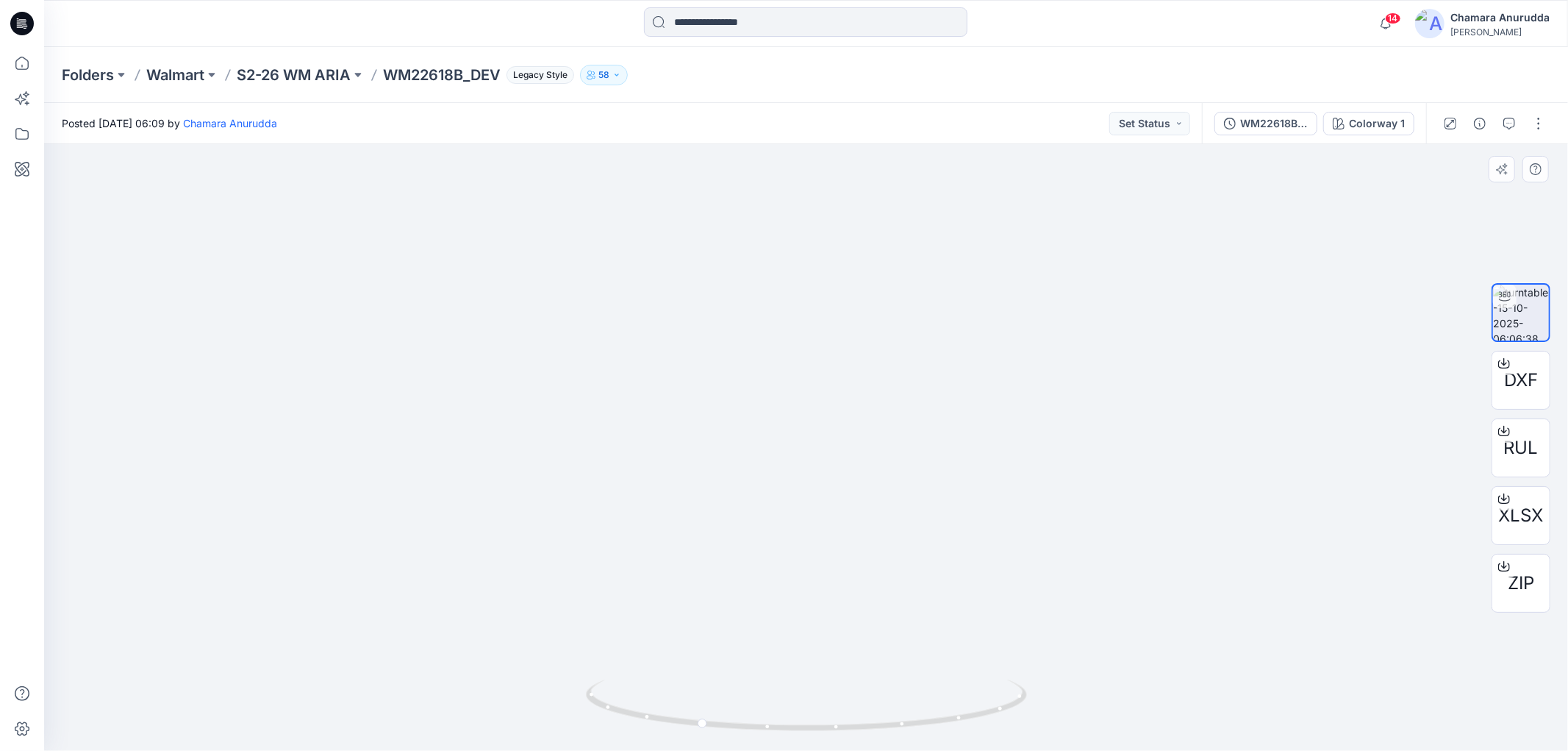
click at [812, 269] on img at bounding box center [806, 245] width 383 height 1011
drag, startPoint x: 831, startPoint y: 625, endPoint x: 831, endPoint y: 408, distance: 217.0
click at [832, 398] on img at bounding box center [806, 34] width 542 height 1434
drag, startPoint x: 969, startPoint y: 725, endPoint x: 795, endPoint y: 404, distance: 365.1
click at [1074, 712] on div at bounding box center [806, 447] width 1524 height 606
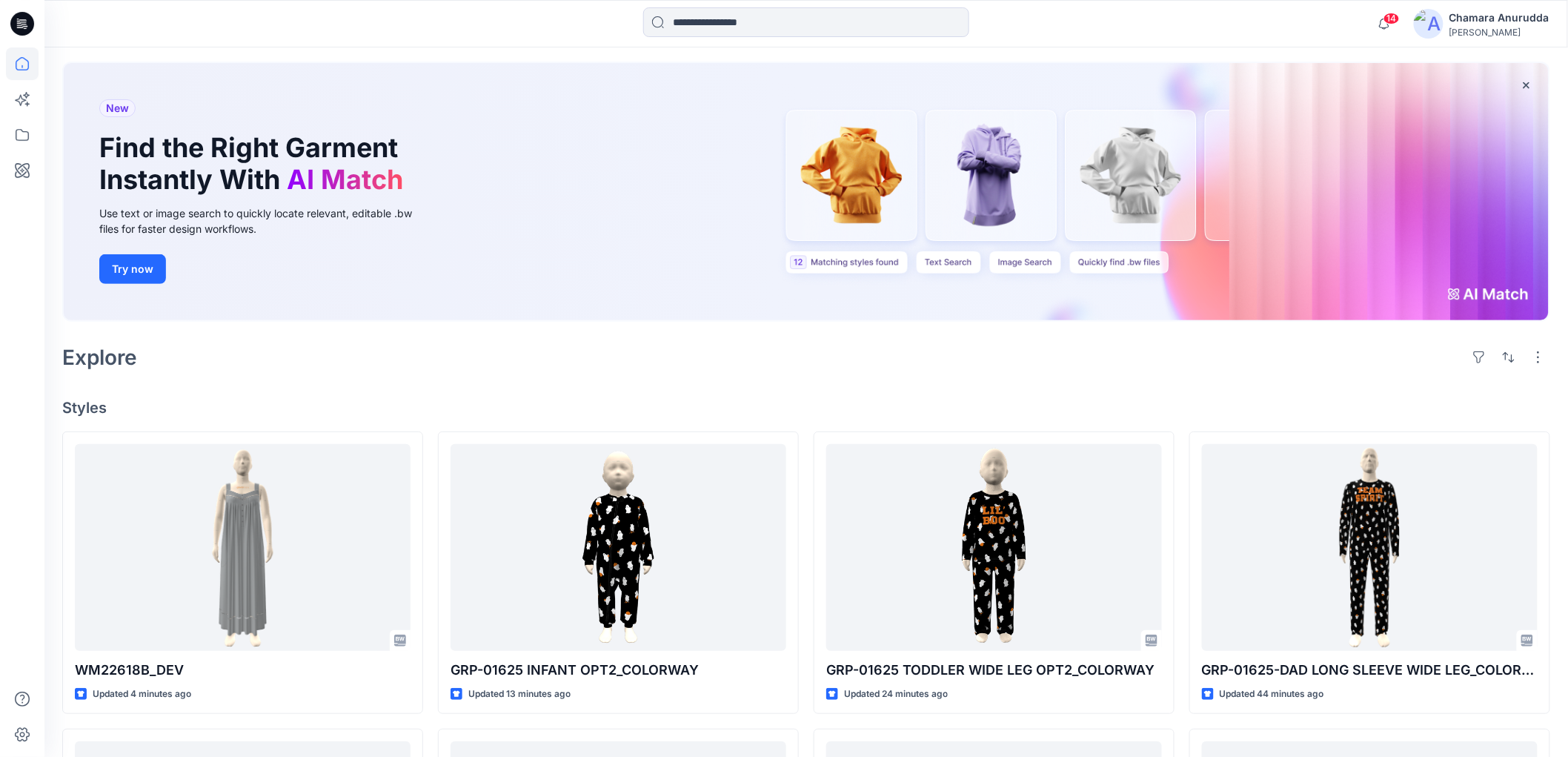
scroll to position [37, 0]
